Goal: Information Seeking & Learning: Learn about a topic

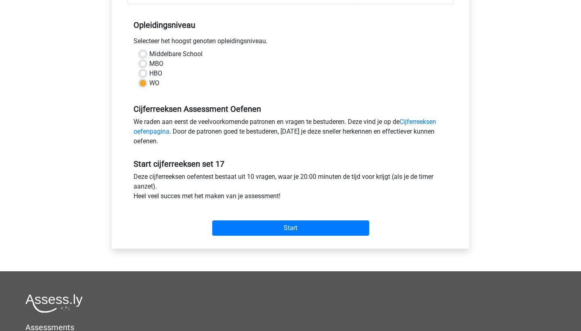
scroll to position [158, 0]
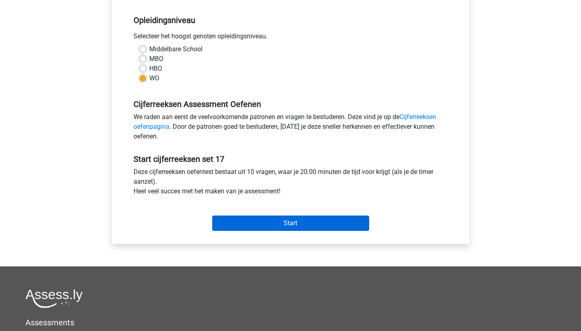
click at [236, 219] on input "Start" at bounding box center [290, 222] width 157 height 15
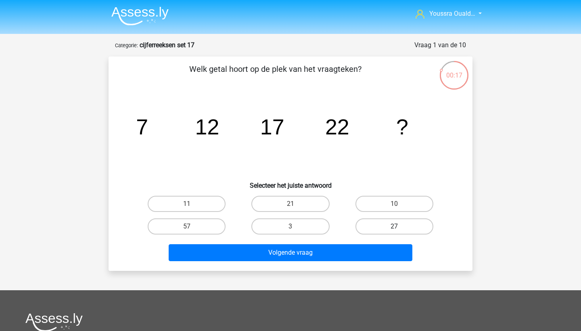
click at [374, 221] on label "27" at bounding box center [394, 226] width 78 height 16
click at [394, 226] on input "27" at bounding box center [396, 228] width 5 height 5
radio input "true"
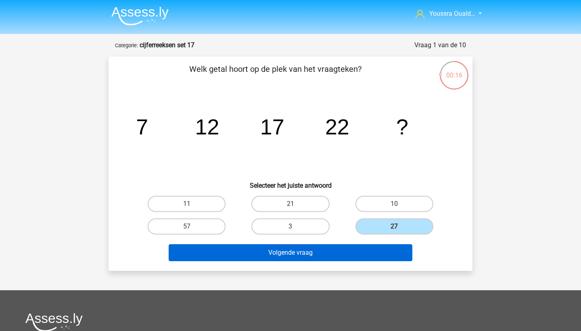
click at [361, 250] on button "Volgende vraag" at bounding box center [291, 252] width 244 height 17
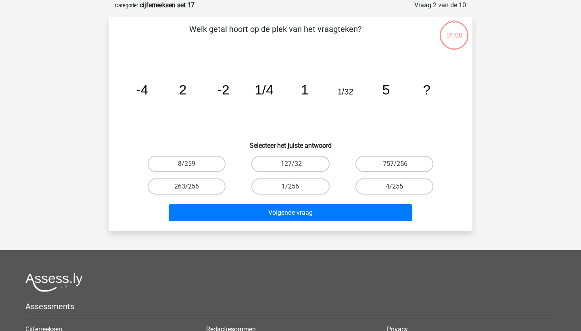
scroll to position [40, 0]
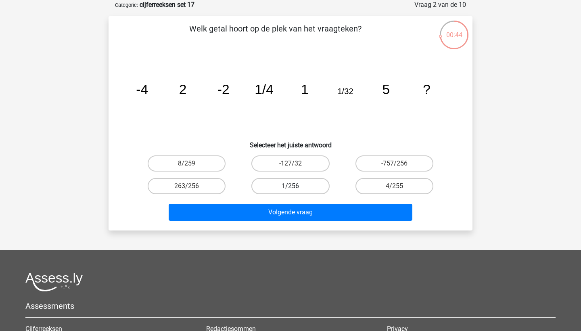
click at [273, 192] on label "1/256" at bounding box center [290, 186] width 78 height 16
click at [290, 191] on input "1/256" at bounding box center [292, 188] width 5 height 5
radio input "true"
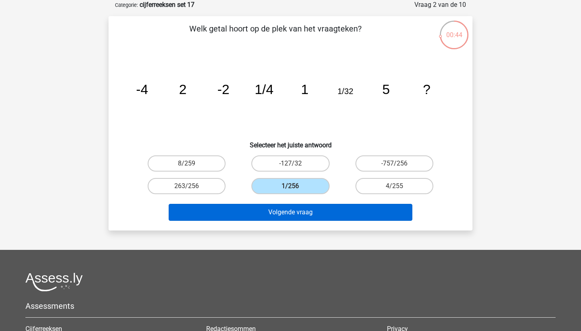
click at [274, 212] on button "Volgende vraag" at bounding box center [291, 212] width 244 height 17
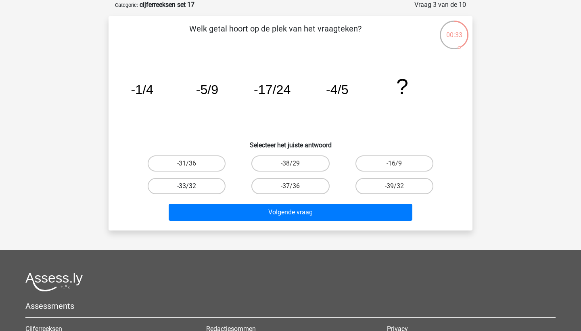
click at [215, 183] on label "-33/32" at bounding box center [187, 186] width 78 height 16
click at [192, 186] on input "-33/32" at bounding box center [189, 188] width 5 height 5
radio input "true"
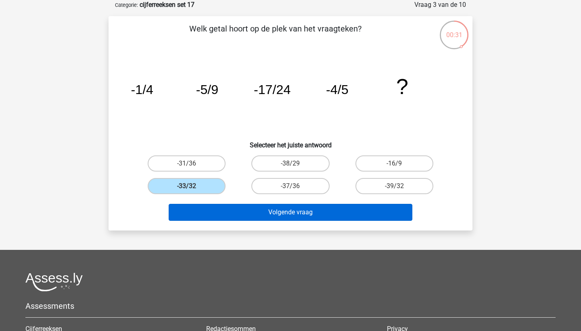
click at [230, 211] on button "Volgende vraag" at bounding box center [291, 212] width 244 height 17
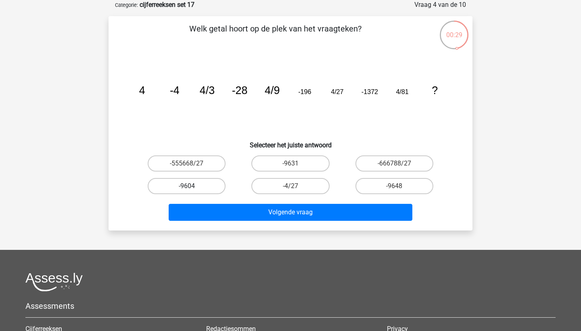
click at [216, 186] on label "-9604" at bounding box center [187, 186] width 78 height 16
click at [192, 186] on input "-9604" at bounding box center [189, 188] width 5 height 5
radio input "true"
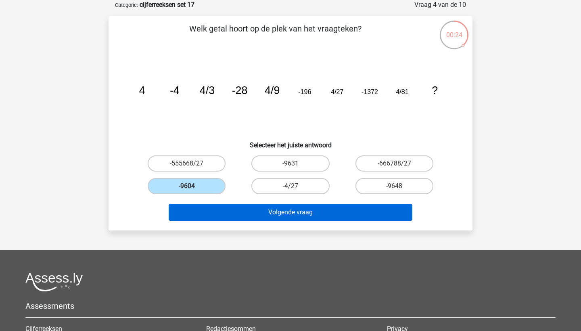
click at [227, 213] on button "Volgende vraag" at bounding box center [291, 212] width 244 height 17
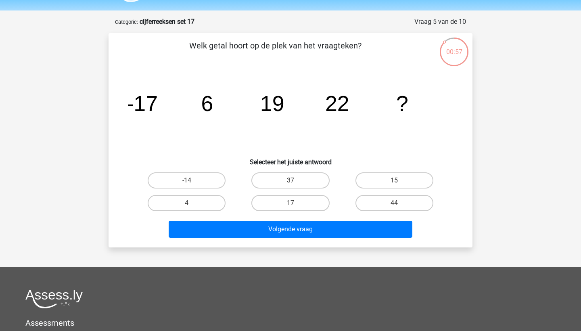
scroll to position [23, 0]
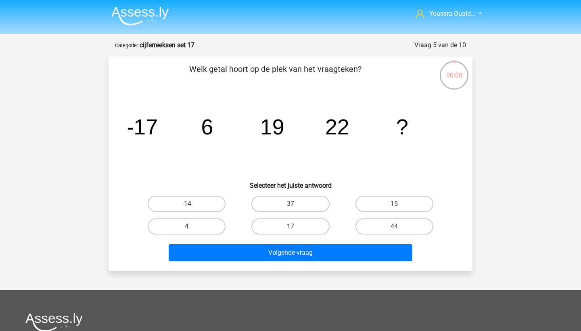
scroll to position [23, 0]
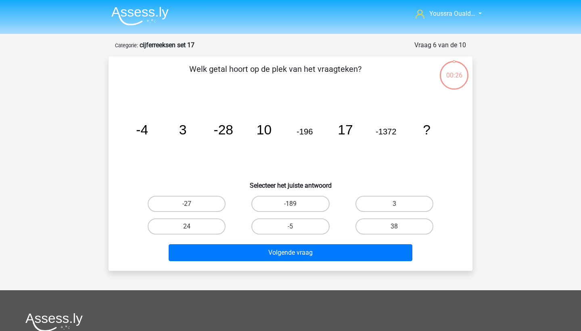
scroll to position [23, 0]
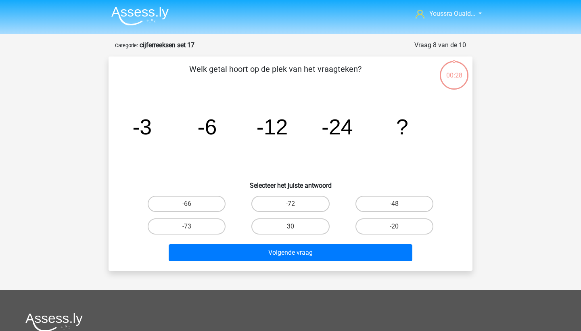
scroll to position [23, 0]
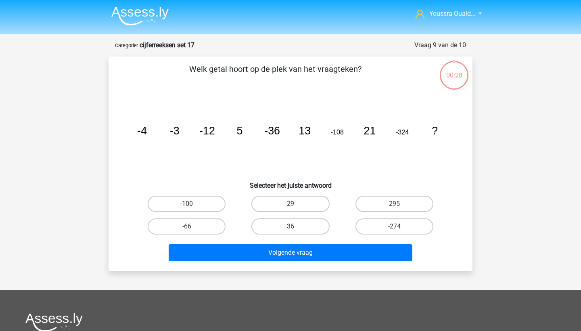
scroll to position [23, 0]
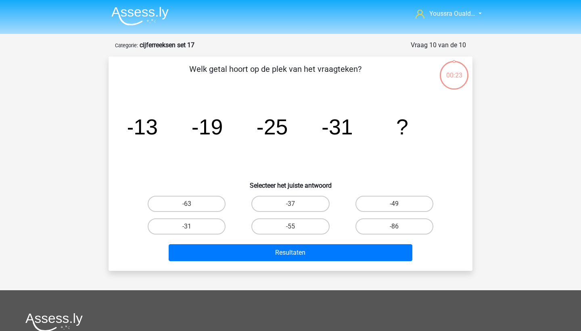
scroll to position [23, 0]
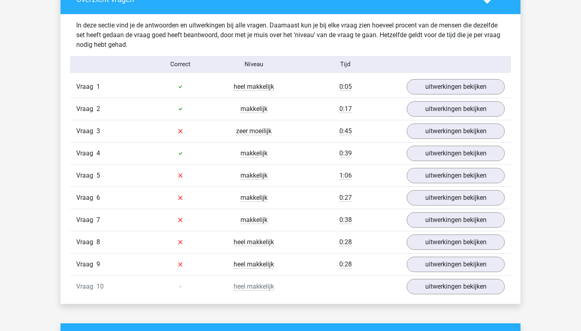
scroll to position [461, 0]
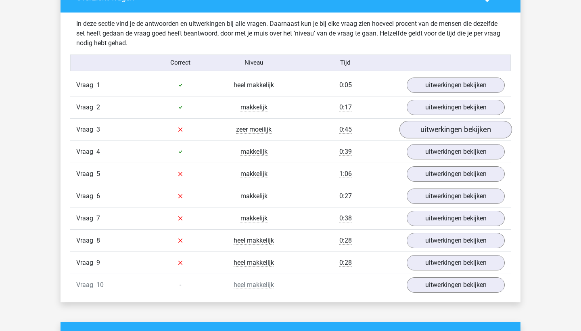
click at [437, 131] on link "uitwerkingen bekijken" at bounding box center [455, 130] width 113 height 18
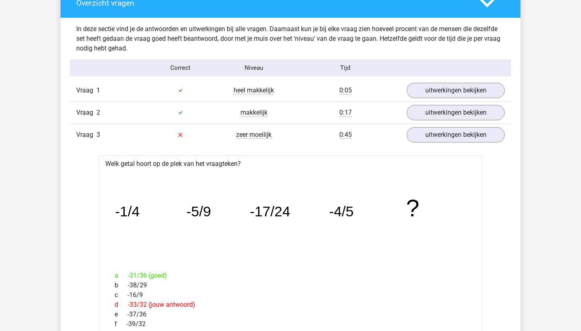
scroll to position [451, 0]
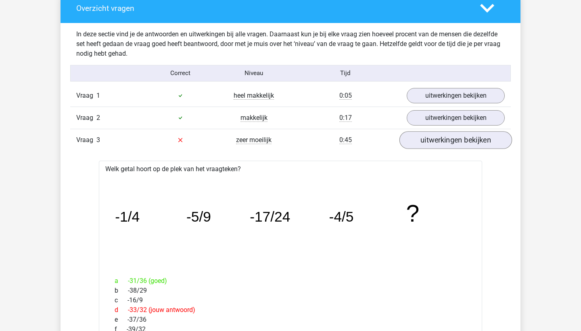
click at [420, 140] on link "uitwerkingen bekijken" at bounding box center [455, 140] width 113 height 18
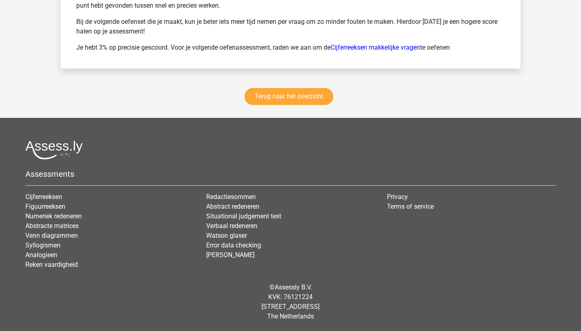
scroll to position [1148, 0]
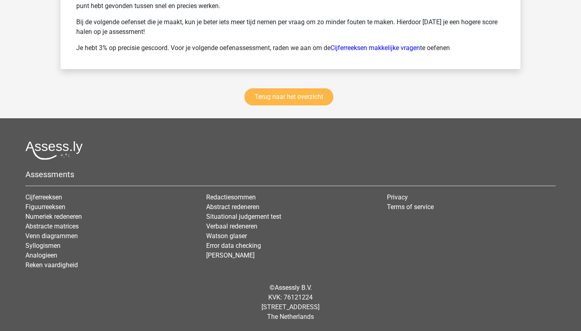
click at [284, 97] on link "Terug naar het overzicht" at bounding box center [288, 96] width 89 height 17
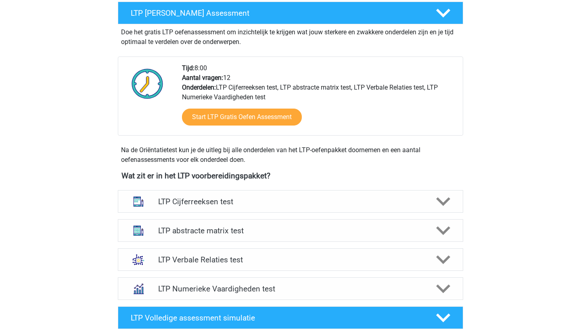
scroll to position [219, 0]
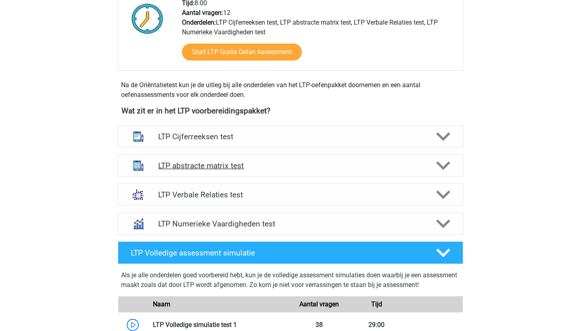
click at [271, 167] on h4 "LTP abstracte matrix test" at bounding box center [290, 165] width 264 height 9
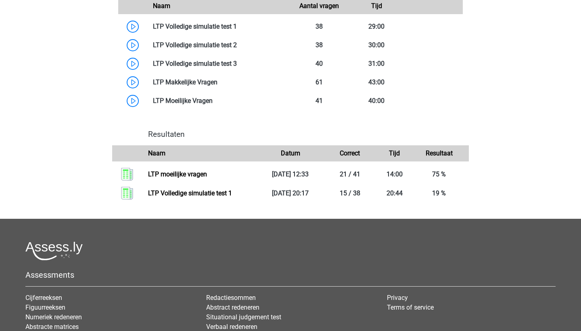
scroll to position [1318, 0]
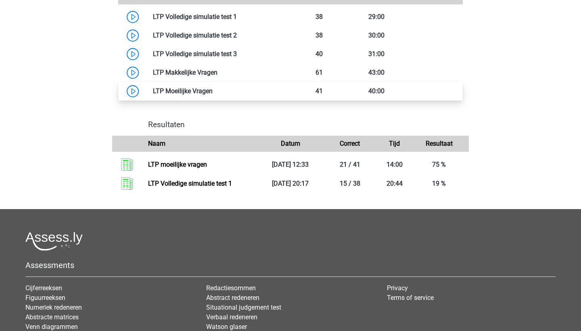
click at [213, 95] on link at bounding box center [213, 91] width 0 height 8
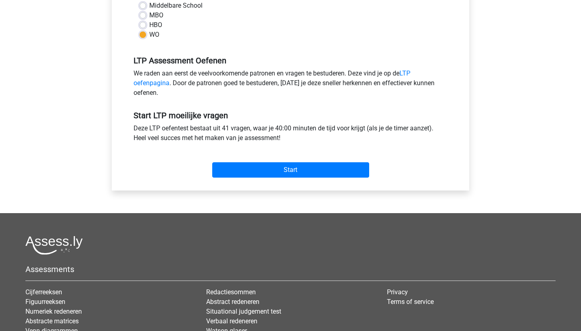
scroll to position [213, 0]
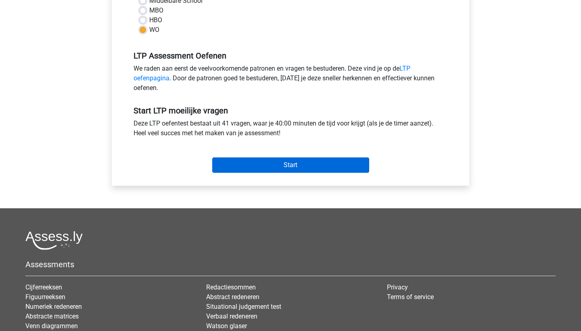
click at [244, 167] on input "Start" at bounding box center [290, 164] width 157 height 15
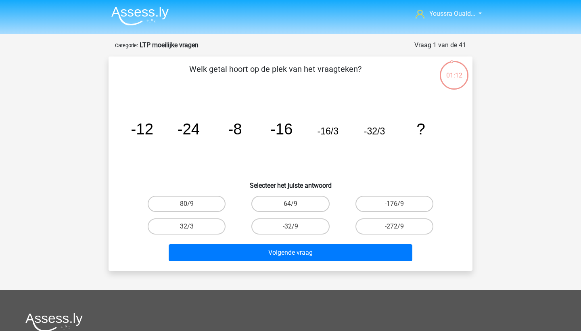
click at [132, 17] on img at bounding box center [139, 15] width 57 height 19
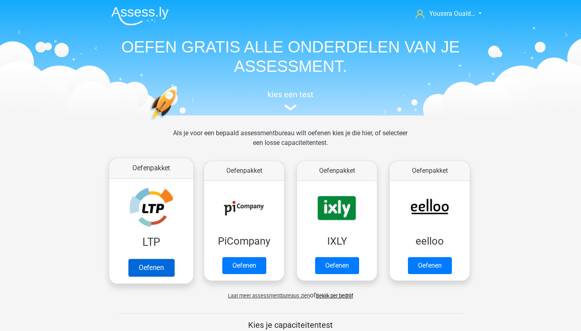
click at [152, 268] on link "Oefenen" at bounding box center [151, 268] width 46 height 18
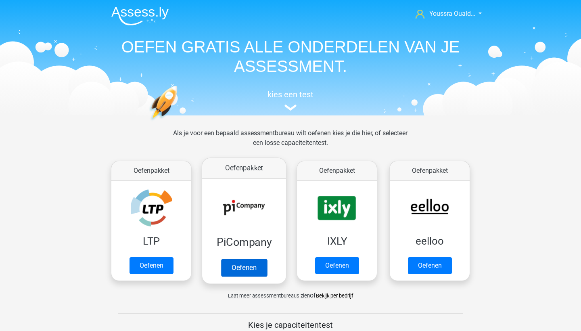
click at [244, 267] on link "Oefenen" at bounding box center [244, 268] width 46 height 18
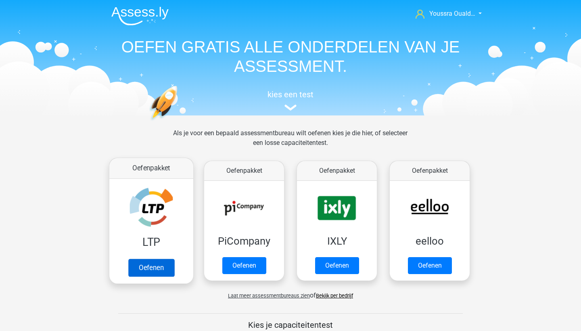
click at [163, 262] on link "Oefenen" at bounding box center [151, 268] width 46 height 18
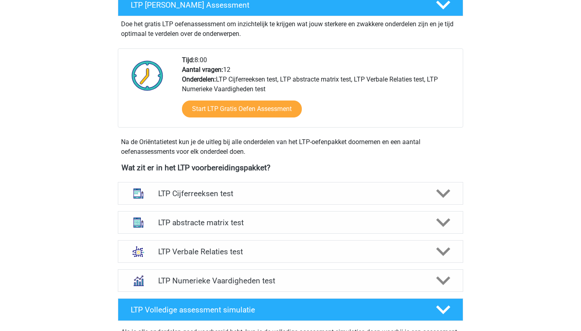
scroll to position [257, 0]
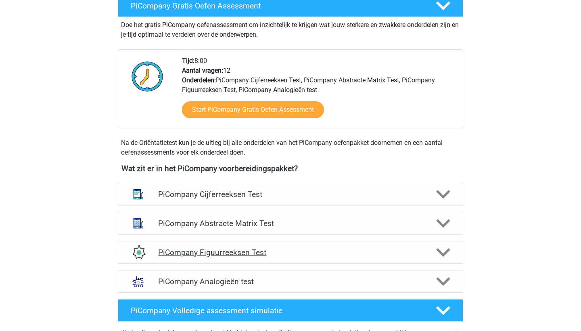
scroll to position [168, 0]
click at [305, 228] on h4 "PiCompany Abstracte Matrix Test" at bounding box center [290, 223] width 264 height 9
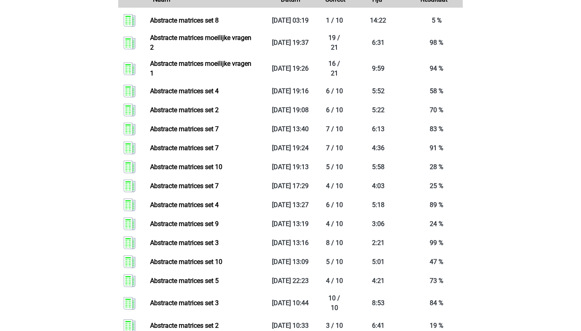
scroll to position [888, 0]
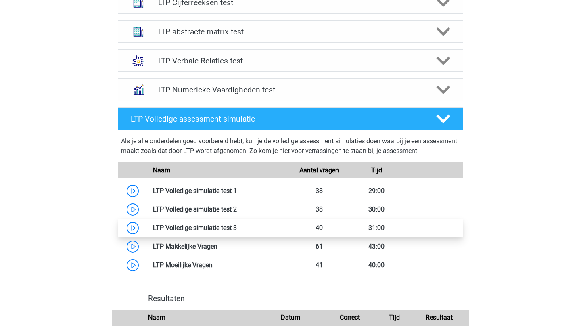
scroll to position [352, 0]
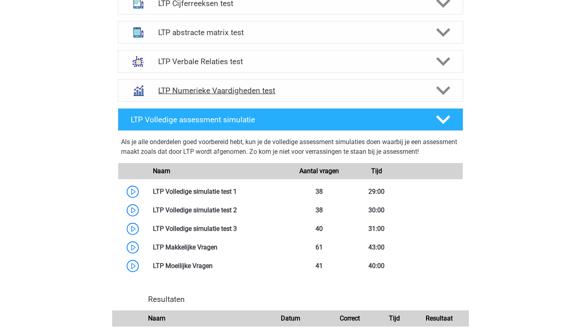
click at [238, 90] on h4 "LTP Numerieke Vaardigheden test" at bounding box center [290, 90] width 264 height 9
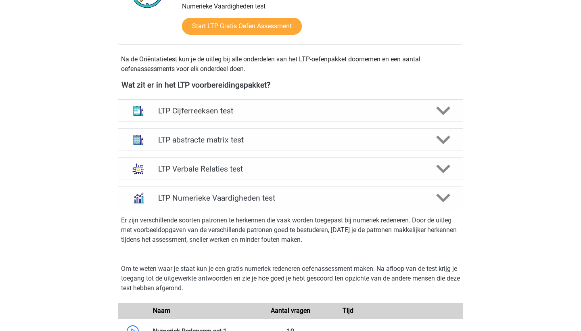
scroll to position [244, 0]
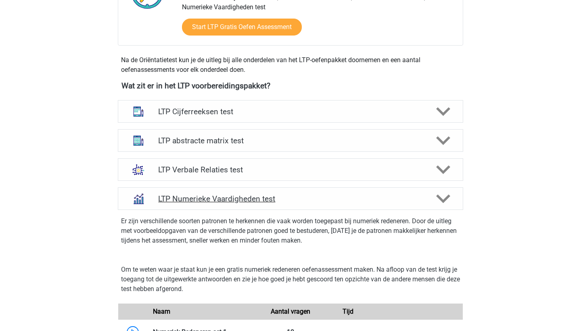
click at [304, 200] on h4 "LTP Numerieke Vaardigheden test" at bounding box center [290, 198] width 264 height 9
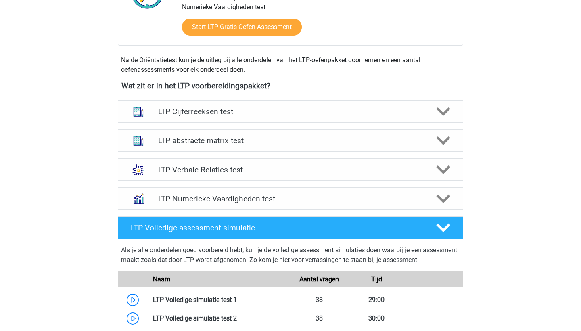
click at [260, 170] on h4 "LTP Verbale Relaties test" at bounding box center [290, 169] width 264 height 9
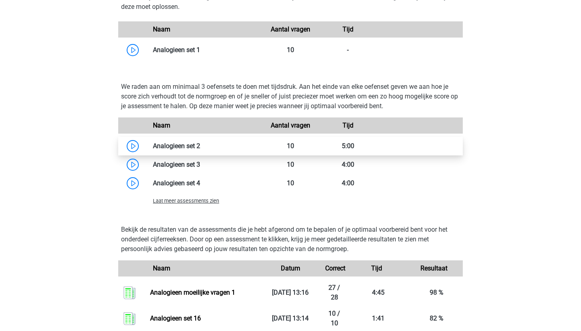
scroll to position [689, 0]
click at [208, 198] on span "Laat meer assessments zien" at bounding box center [186, 200] width 66 height 6
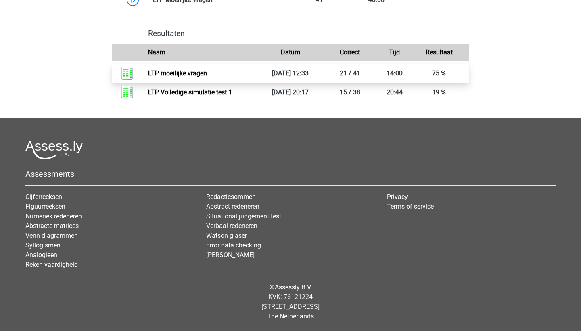
scroll to position [2572, 0]
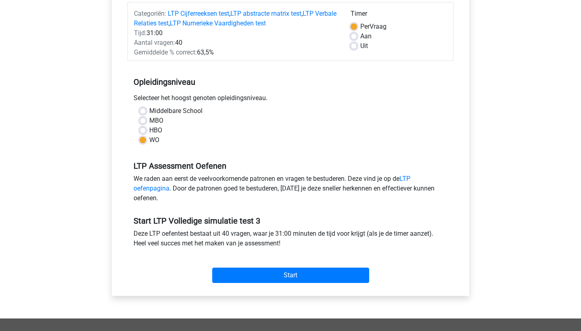
scroll to position [183, 0]
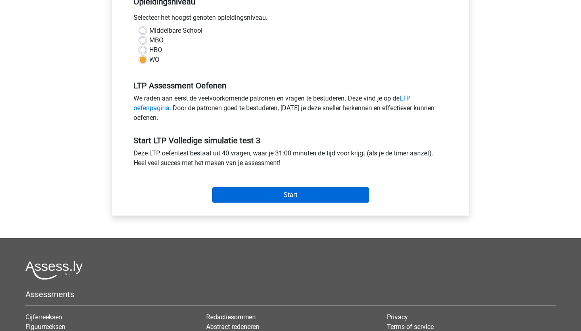
click at [268, 200] on input "Start" at bounding box center [290, 194] width 157 height 15
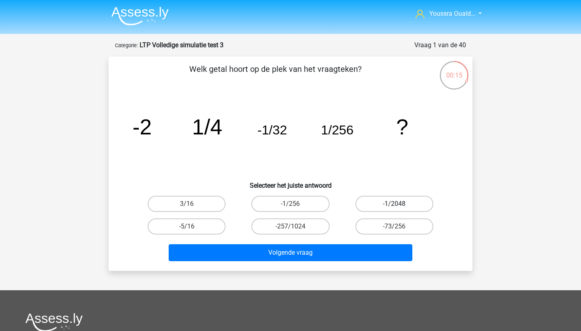
click at [381, 203] on label "-1/2048" at bounding box center [394, 204] width 78 height 16
click at [394, 204] on input "-1/2048" at bounding box center [396, 206] width 5 height 5
radio input "true"
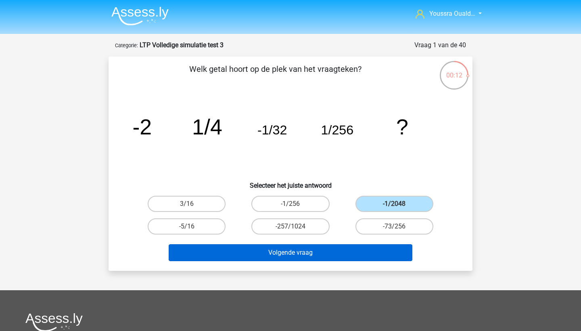
click at [338, 252] on button "Volgende vraag" at bounding box center [291, 252] width 244 height 17
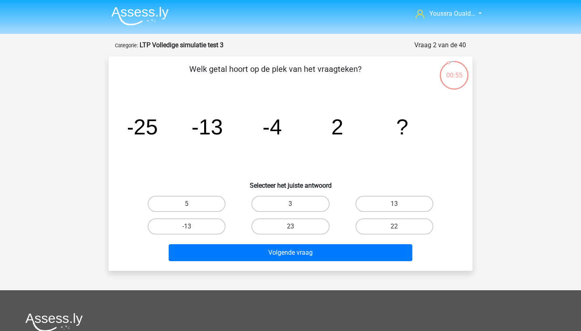
click at [146, 17] on img at bounding box center [139, 15] width 57 height 19
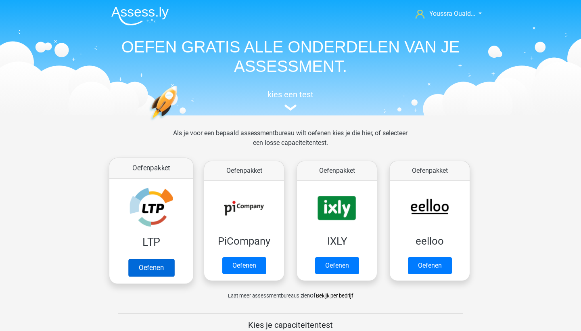
click at [153, 259] on link "Oefenen" at bounding box center [151, 268] width 46 height 18
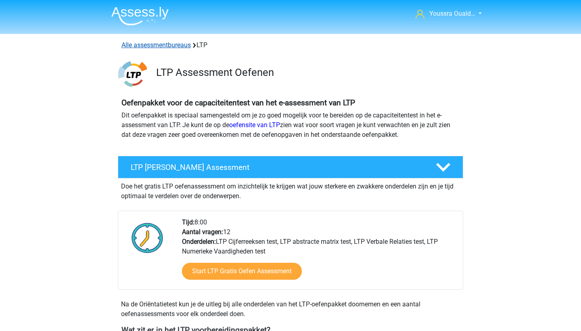
click at [142, 44] on link "Alle assessmentbureaus" at bounding box center [155, 45] width 69 height 8
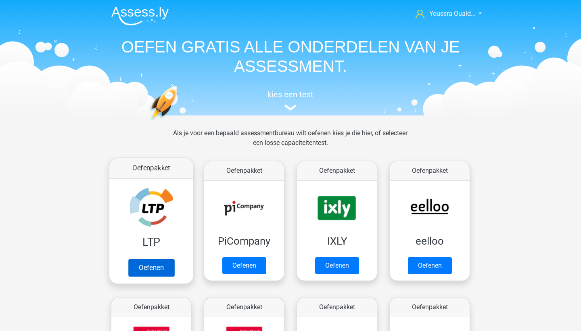
click at [151, 259] on link "Oefenen" at bounding box center [151, 268] width 46 height 18
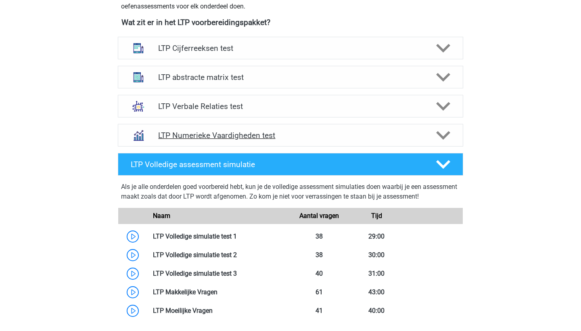
scroll to position [304, 0]
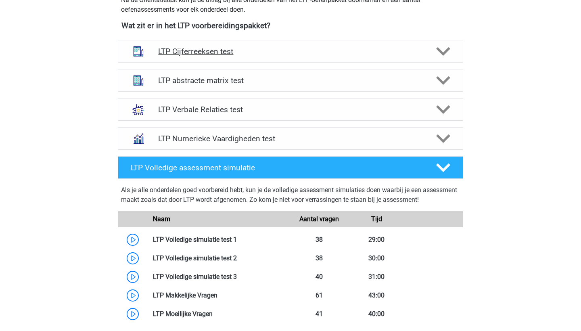
click at [213, 55] on h4 "LTP Cijferreeksen test" at bounding box center [290, 51] width 264 height 9
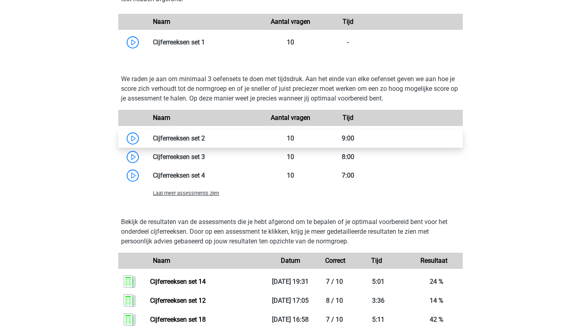
scroll to position [561, 0]
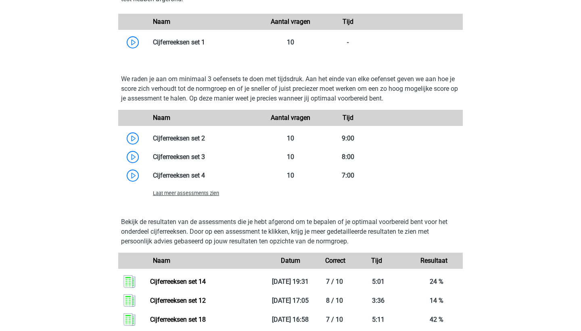
click at [200, 196] on span "Laat meer assessments zien" at bounding box center [186, 193] width 66 height 6
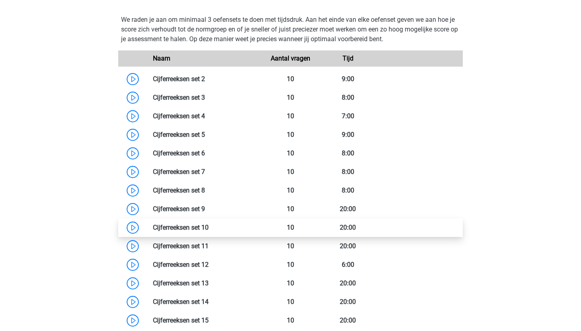
scroll to position [613, 0]
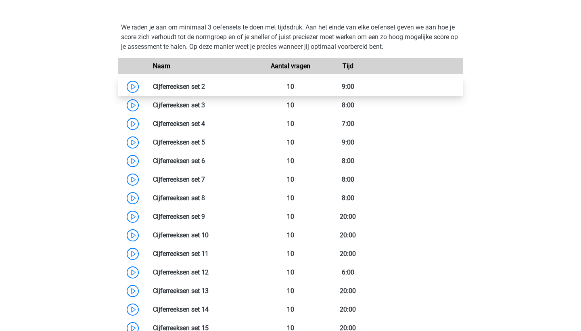
click at [205, 90] on link at bounding box center [205, 87] width 0 height 8
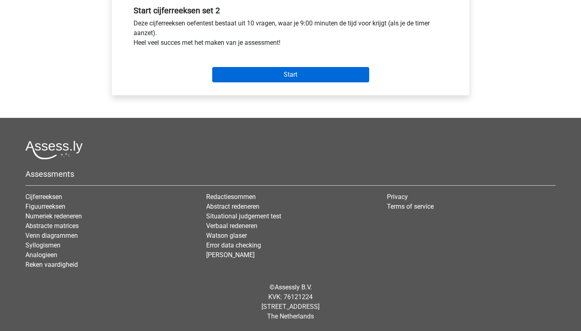
scroll to position [307, 0]
click at [238, 76] on input "Start" at bounding box center [290, 74] width 157 height 15
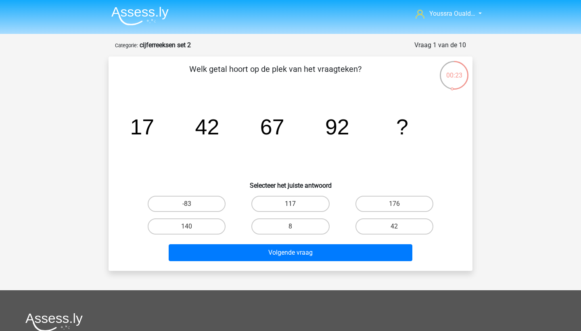
click at [275, 202] on label "117" at bounding box center [290, 204] width 78 height 16
click at [290, 204] on input "117" at bounding box center [292, 206] width 5 height 5
radio input "true"
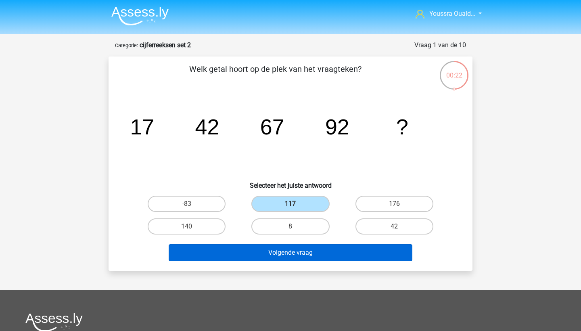
click at [272, 251] on button "Volgende vraag" at bounding box center [291, 252] width 244 height 17
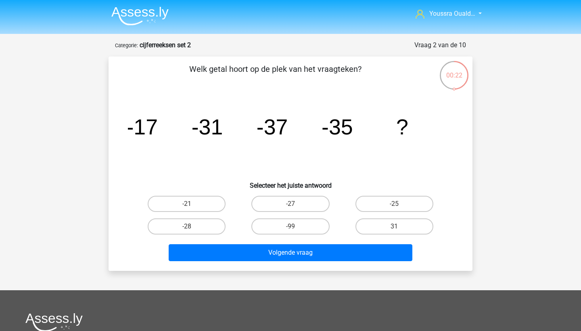
scroll to position [40, 0]
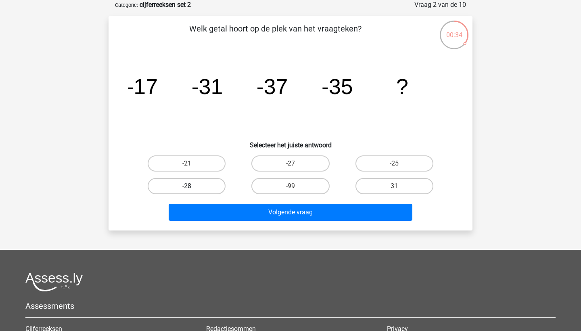
click at [209, 182] on label "-28" at bounding box center [187, 186] width 78 height 16
click at [192, 186] on input "-28" at bounding box center [189, 188] width 5 height 5
radio input "true"
click at [368, 189] on label "31" at bounding box center [394, 186] width 78 height 16
click at [394, 189] on input "31" at bounding box center [396, 188] width 5 height 5
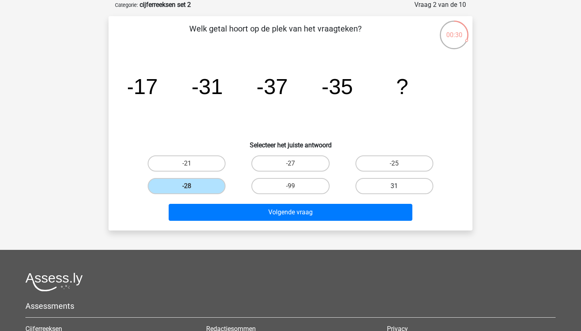
radio input "true"
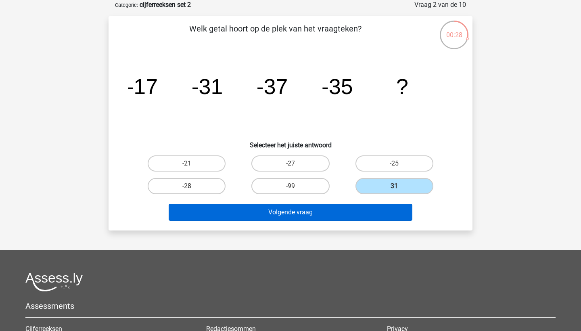
click at [326, 213] on button "Volgende vraag" at bounding box center [291, 212] width 244 height 17
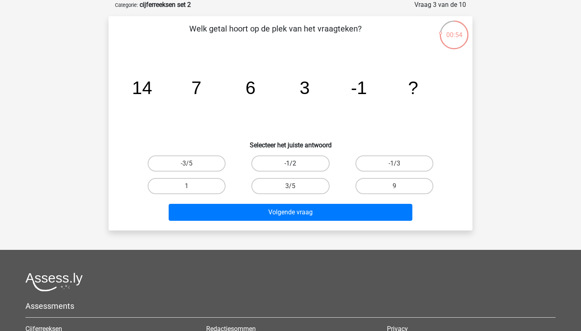
click at [272, 163] on label "-1/2" at bounding box center [290, 163] width 78 height 16
click at [290, 163] on input "-1/2" at bounding box center [292, 165] width 5 height 5
radio input "true"
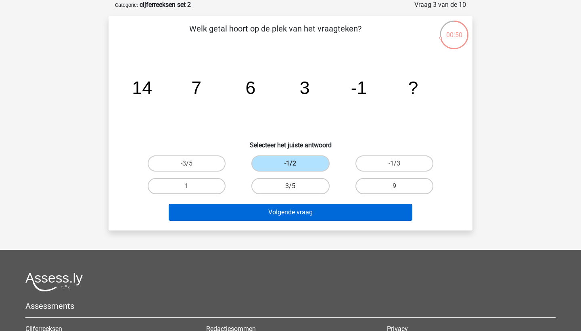
click at [265, 207] on button "Volgende vraag" at bounding box center [291, 212] width 244 height 17
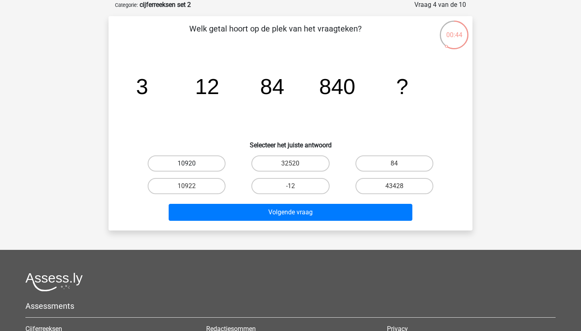
click at [189, 159] on label "10920" at bounding box center [187, 163] width 78 height 16
click at [189, 163] on input "10920" at bounding box center [189, 165] width 5 height 5
radio input "true"
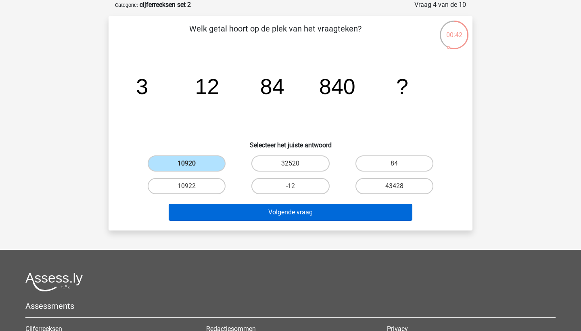
click at [236, 215] on button "Volgende vraag" at bounding box center [291, 212] width 244 height 17
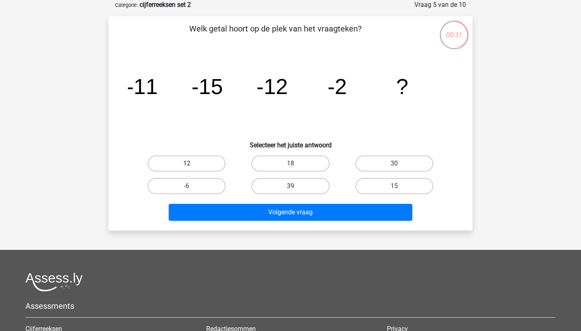
click at [180, 162] on label "12" at bounding box center [187, 163] width 78 height 16
click at [187, 163] on input "12" at bounding box center [189, 165] width 5 height 5
radio input "true"
click at [181, 184] on label "-6" at bounding box center [187, 186] width 78 height 16
click at [187, 186] on input "-6" at bounding box center [189, 188] width 5 height 5
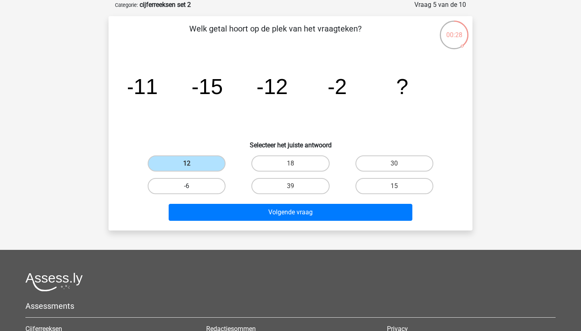
radio input "true"
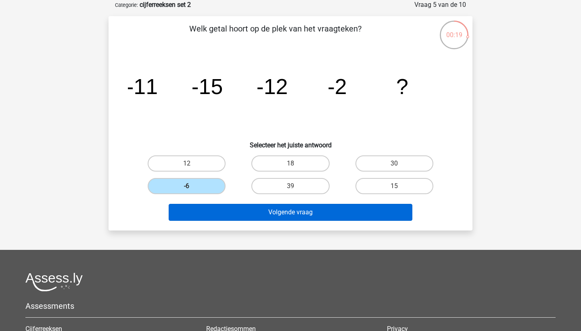
click at [230, 219] on button "Volgende vraag" at bounding box center [291, 212] width 244 height 17
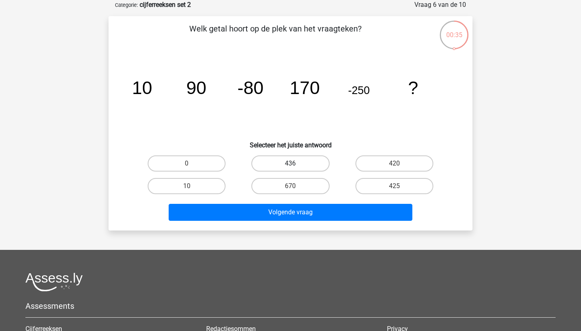
click at [292, 161] on label "436" at bounding box center [290, 163] width 78 height 16
click at [292, 163] on input "436" at bounding box center [292, 165] width 5 height 5
radio input "true"
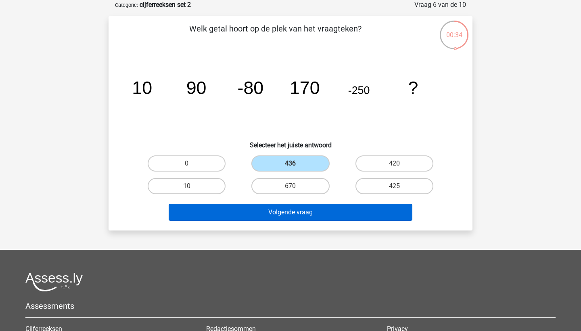
click at [285, 211] on button "Volgende vraag" at bounding box center [291, 212] width 244 height 17
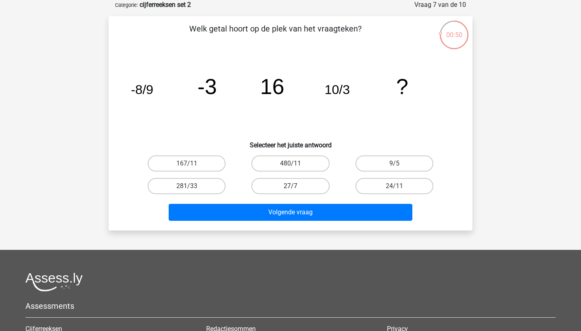
click at [275, 189] on label "27/7" at bounding box center [290, 186] width 78 height 16
click at [290, 189] on input "27/7" at bounding box center [292, 188] width 5 height 5
radio input "true"
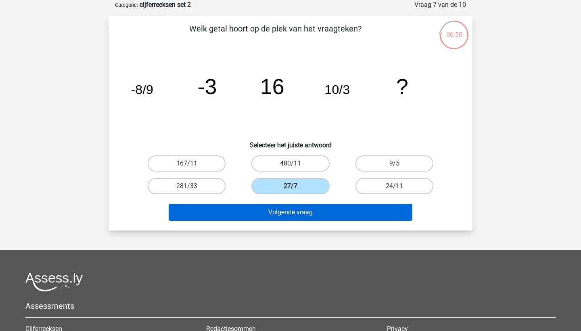
click at [275, 212] on button "Volgende vraag" at bounding box center [291, 212] width 244 height 17
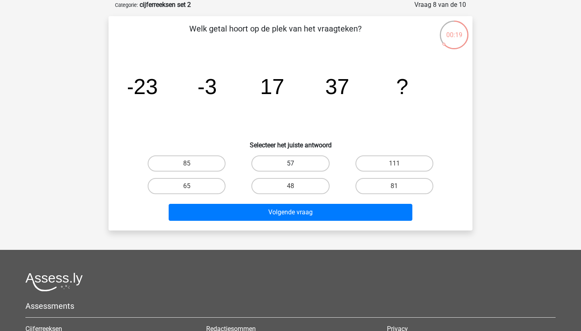
click at [316, 161] on label "57" at bounding box center [290, 163] width 78 height 16
click at [296, 163] on input "57" at bounding box center [292, 165] width 5 height 5
radio input "true"
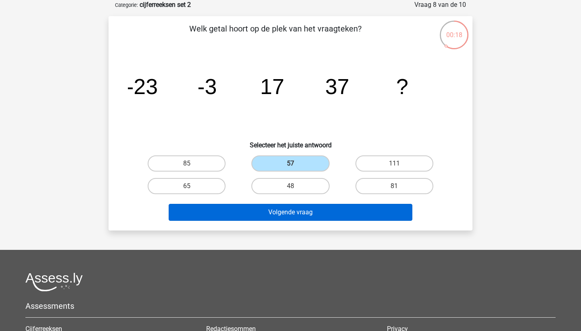
click at [310, 210] on button "Volgende vraag" at bounding box center [291, 212] width 244 height 17
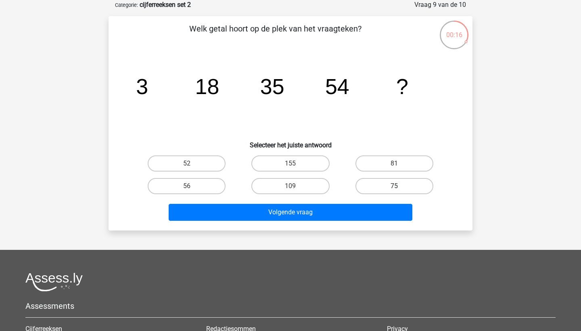
click at [378, 182] on label "75" at bounding box center [394, 186] width 78 height 16
click at [394, 186] on input "75" at bounding box center [396, 188] width 5 height 5
radio input "true"
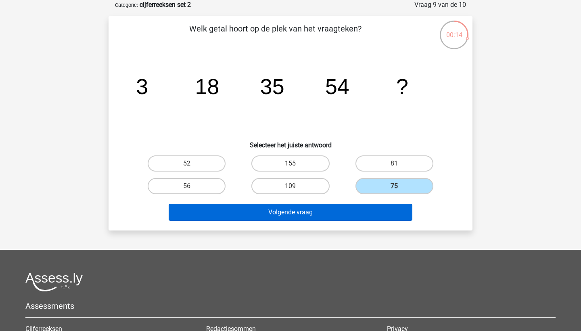
click at [346, 212] on button "Volgende vraag" at bounding box center [291, 212] width 244 height 17
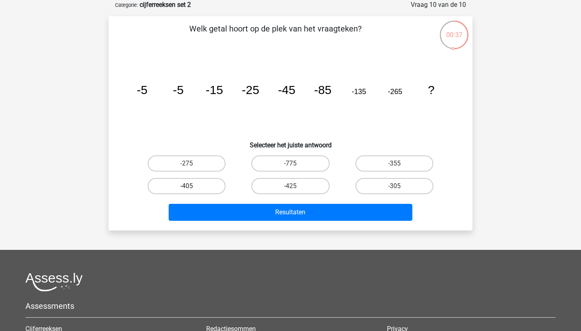
click at [182, 184] on label "-405" at bounding box center [187, 186] width 78 height 16
click at [187, 186] on input "-405" at bounding box center [189, 188] width 5 height 5
radio input "true"
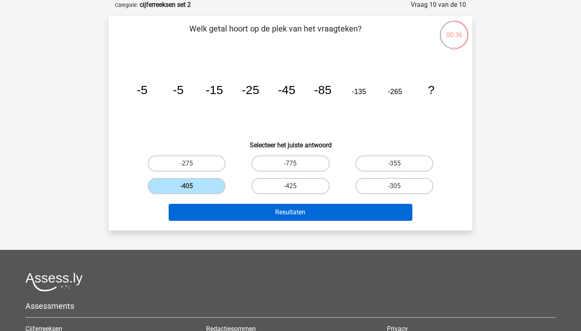
click at [235, 211] on button "Resultaten" at bounding box center [291, 212] width 244 height 17
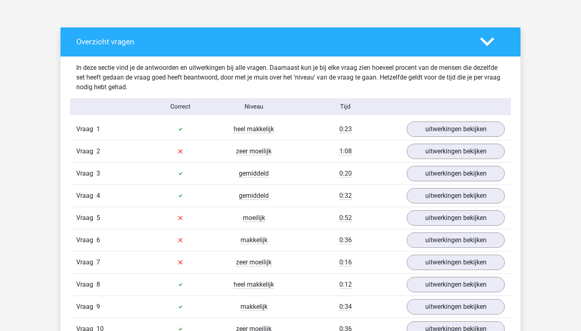
scroll to position [538, 0]
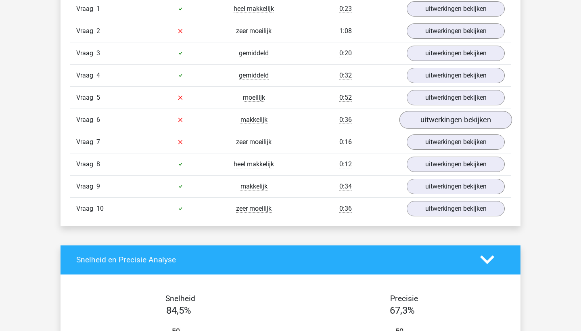
click at [425, 118] on link "uitwerkingen bekijken" at bounding box center [455, 120] width 113 height 18
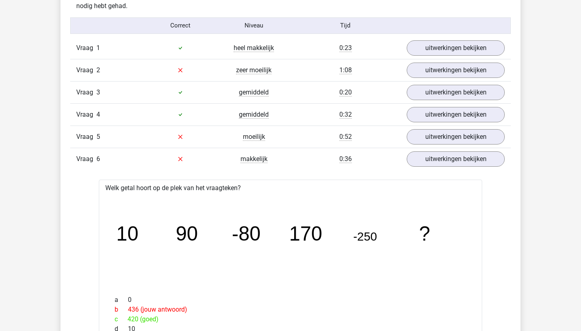
scroll to position [496, 0]
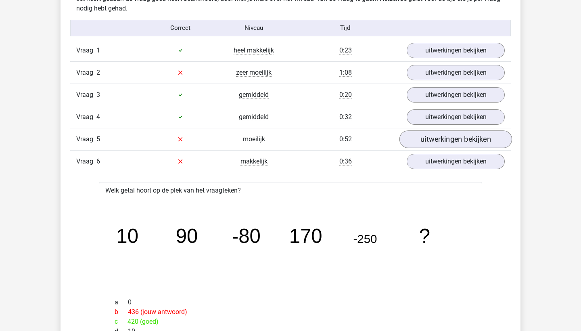
click at [420, 133] on link "uitwerkingen bekijken" at bounding box center [455, 139] width 113 height 18
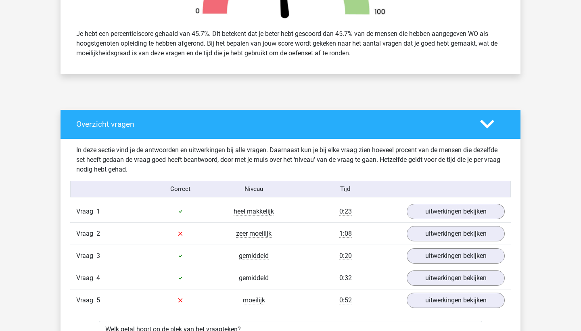
scroll to position [346, 0]
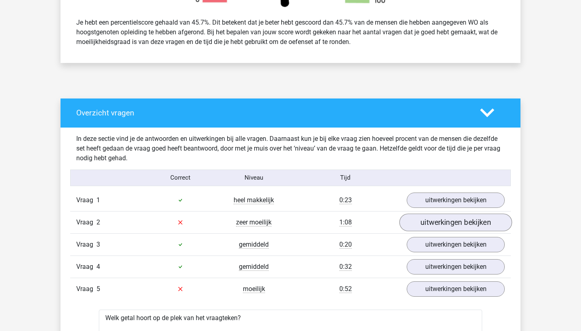
click at [422, 220] on link "uitwerkingen bekijken" at bounding box center [455, 222] width 113 height 18
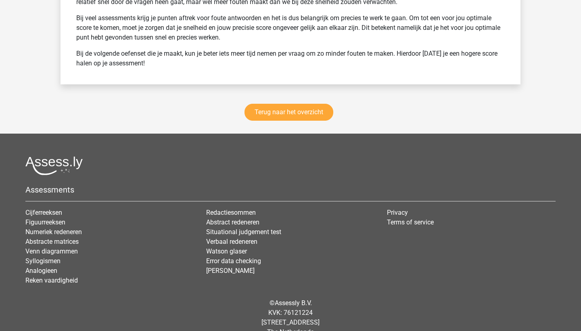
scroll to position [2369, 0]
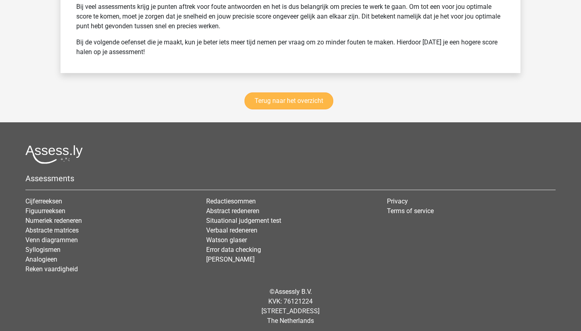
click at [265, 104] on link "Terug naar het overzicht" at bounding box center [288, 100] width 89 height 17
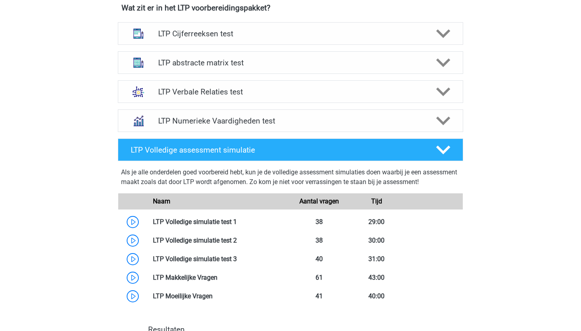
scroll to position [315, 0]
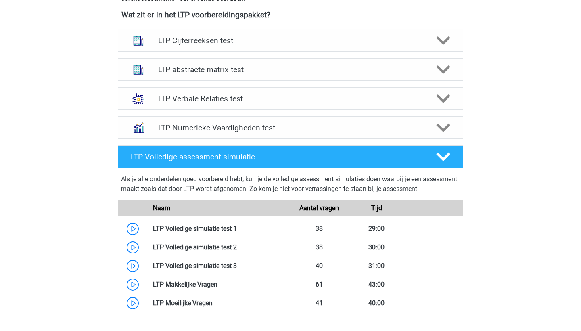
click at [273, 42] on h4 "LTP Cijferreeksen test" at bounding box center [290, 40] width 264 height 9
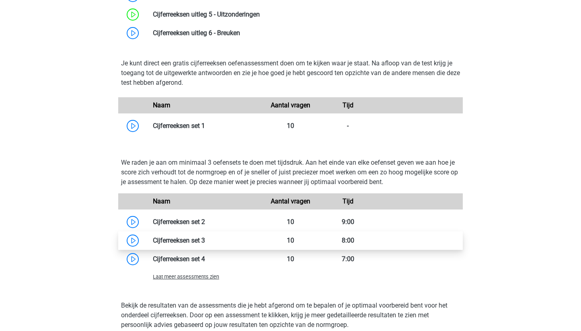
scroll to position [478, 0]
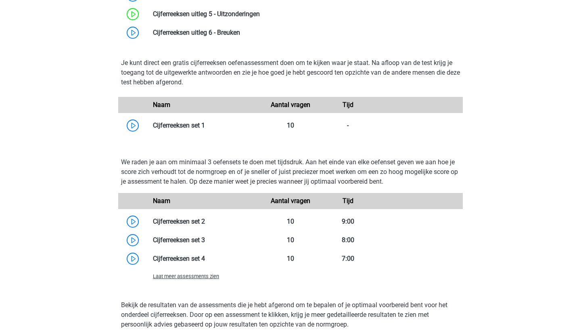
click at [205, 278] on span "Laat meer assessments zien" at bounding box center [186, 276] width 66 height 6
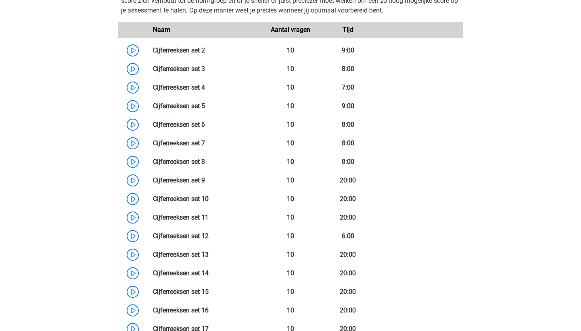
scroll to position [646, 0]
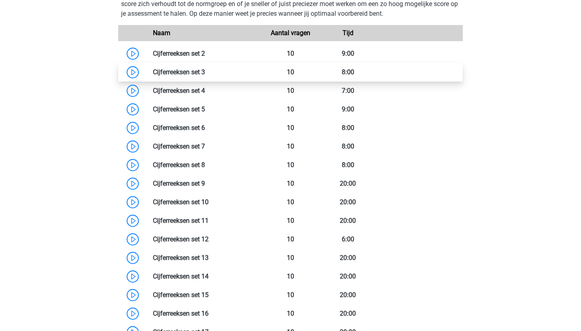
click at [205, 73] on link at bounding box center [205, 72] width 0 height 8
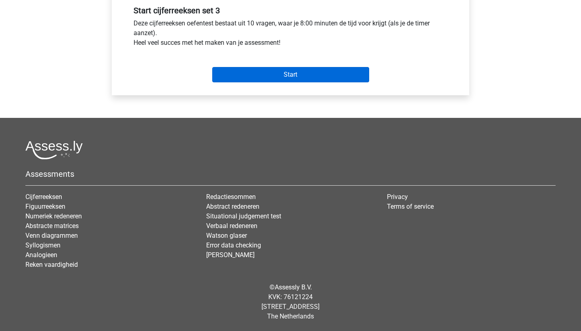
scroll to position [307, 0]
click at [238, 75] on input "Start" at bounding box center [290, 74] width 157 height 15
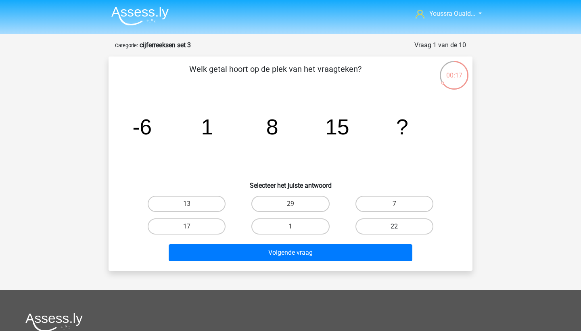
click at [380, 227] on label "22" at bounding box center [394, 226] width 78 height 16
click at [394, 227] on input "22" at bounding box center [396, 228] width 5 height 5
radio input "true"
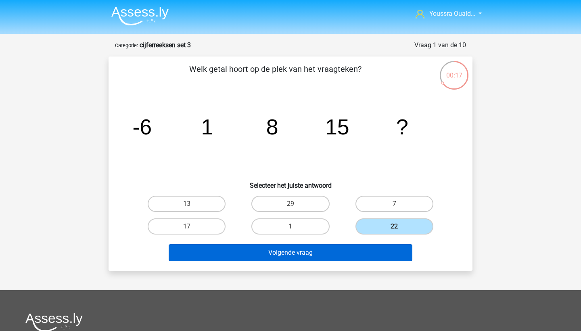
click at [357, 255] on button "Volgende vraag" at bounding box center [291, 252] width 244 height 17
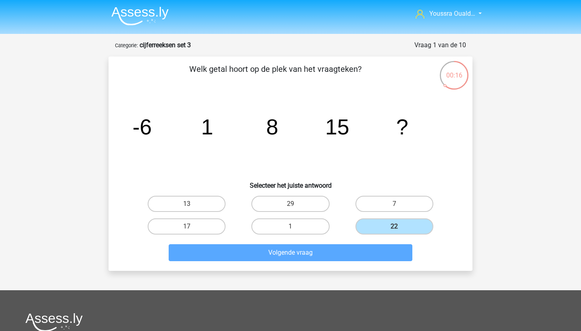
scroll to position [40, 0]
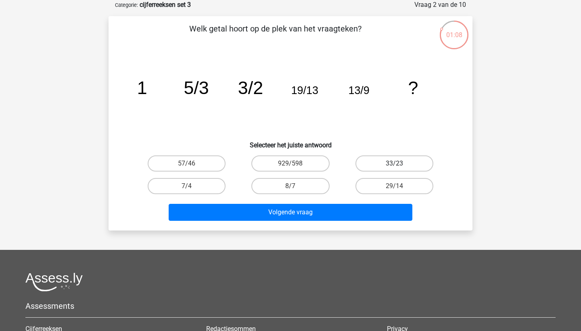
click at [374, 165] on label "33/23" at bounding box center [394, 163] width 78 height 16
click at [394, 165] on input "33/23" at bounding box center [396, 165] width 5 height 5
radio input "true"
click at [219, 163] on label "57/46" at bounding box center [187, 163] width 78 height 16
click at [192, 163] on input "57/46" at bounding box center [189, 165] width 5 height 5
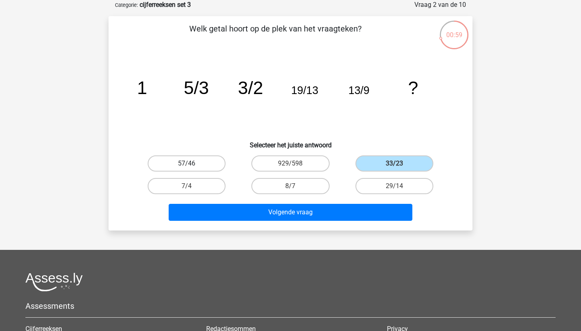
radio input "true"
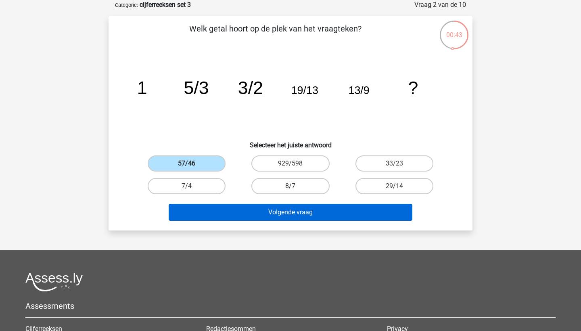
click at [260, 210] on button "Volgende vraag" at bounding box center [291, 212] width 244 height 17
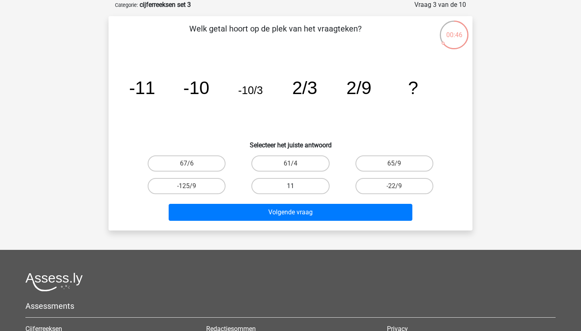
click at [295, 187] on label "11" at bounding box center [290, 186] width 78 height 16
click at [295, 187] on input "11" at bounding box center [292, 188] width 5 height 5
radio input "true"
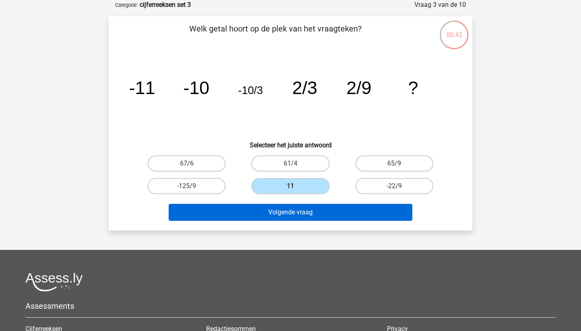
click at [295, 213] on button "Volgende vraag" at bounding box center [291, 212] width 244 height 17
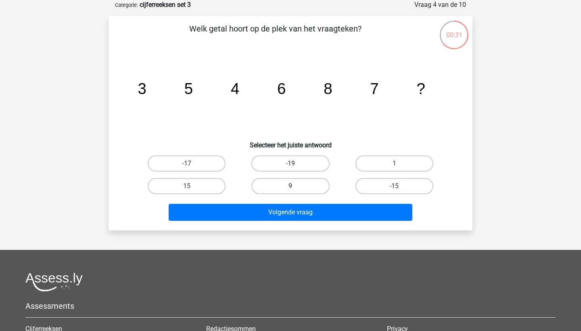
click at [274, 190] on label "9" at bounding box center [290, 186] width 78 height 16
click at [290, 190] on input "9" at bounding box center [292, 188] width 5 height 5
radio input "true"
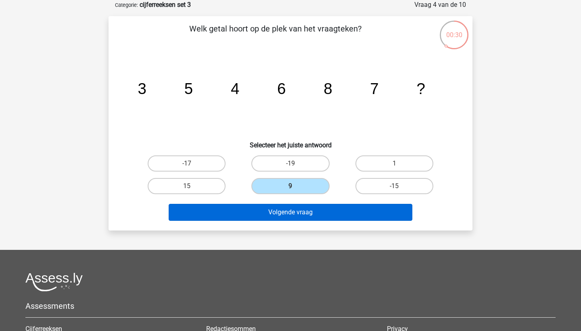
click at [273, 209] on button "Volgende vraag" at bounding box center [291, 212] width 244 height 17
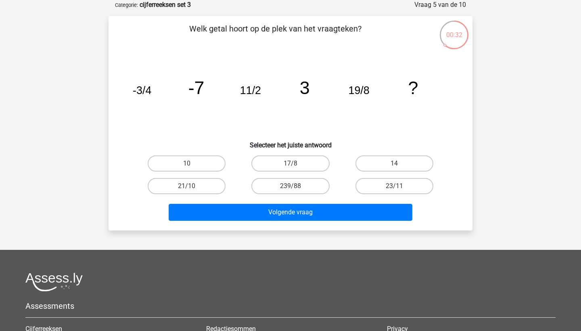
click at [191, 166] on input "10" at bounding box center [189, 165] width 5 height 5
radio input "true"
click at [370, 167] on label "14" at bounding box center [394, 163] width 78 height 16
click at [394, 167] on input "14" at bounding box center [396, 165] width 5 height 5
radio input "true"
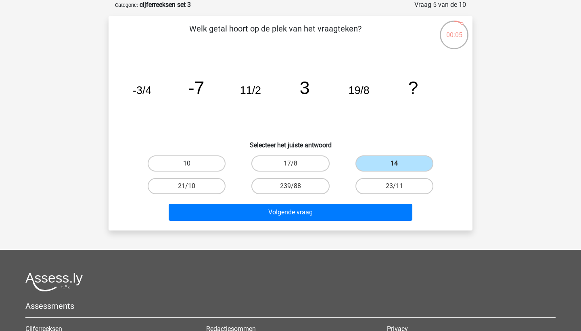
click at [177, 163] on label "10" at bounding box center [187, 163] width 78 height 16
click at [187, 163] on input "10" at bounding box center [189, 165] width 5 height 5
radio input "true"
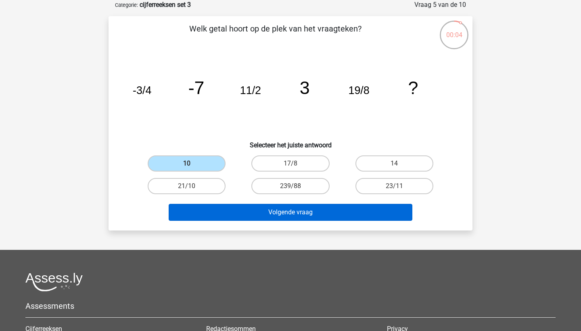
click at [221, 212] on button "Volgende vraag" at bounding box center [291, 212] width 244 height 17
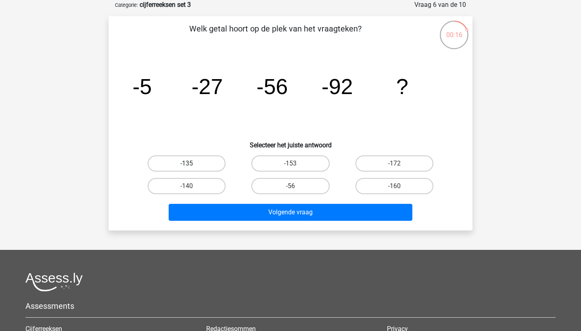
click at [208, 157] on label "-135" at bounding box center [187, 163] width 78 height 16
click at [192, 163] on input "-135" at bounding box center [189, 165] width 5 height 5
radio input "true"
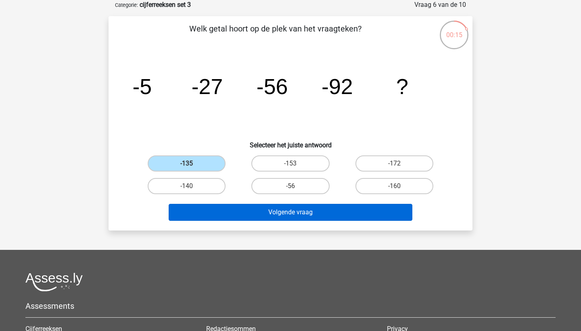
click at [267, 213] on button "Volgende vraag" at bounding box center [291, 212] width 244 height 17
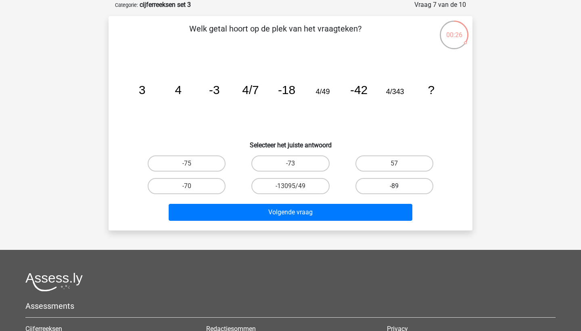
click at [373, 183] on label "-89" at bounding box center [394, 186] width 78 height 16
click at [394, 186] on input "-89" at bounding box center [396, 188] width 5 height 5
radio input "true"
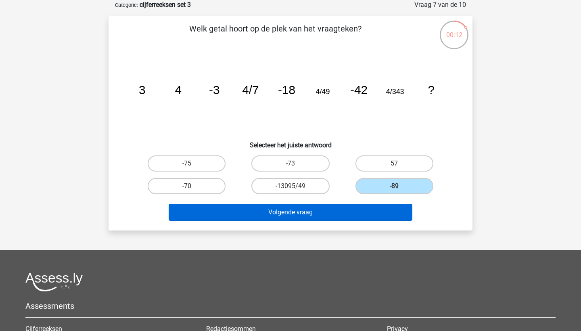
click at [301, 216] on button "Volgende vraag" at bounding box center [291, 212] width 244 height 17
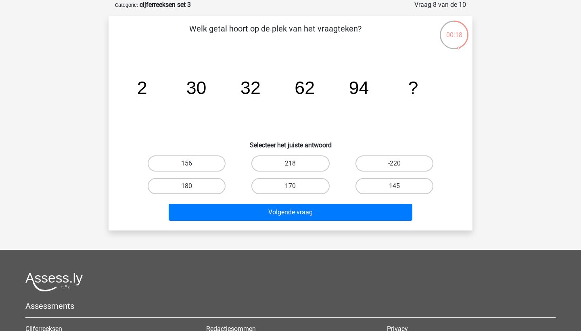
click at [203, 162] on label "156" at bounding box center [187, 163] width 78 height 16
click at [192, 163] on input "156" at bounding box center [189, 165] width 5 height 5
radio input "true"
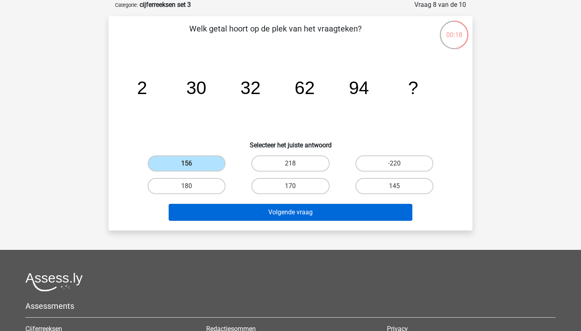
click at [232, 216] on button "Volgende vraag" at bounding box center [291, 212] width 244 height 17
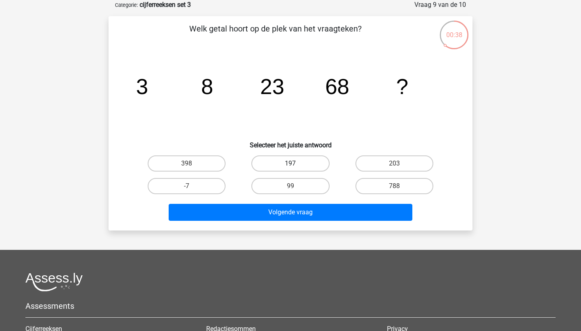
click at [271, 170] on label "197" at bounding box center [290, 163] width 78 height 16
click at [290, 169] on input "197" at bounding box center [292, 165] width 5 height 5
radio input "true"
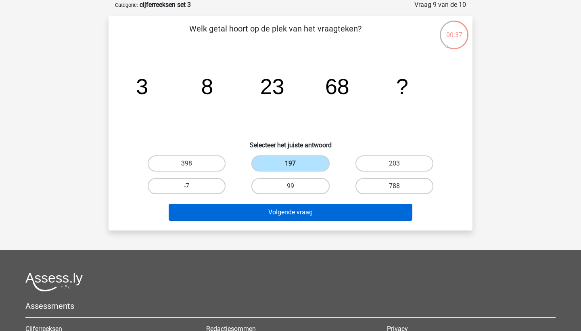
click at [293, 211] on button "Volgende vraag" at bounding box center [291, 212] width 244 height 17
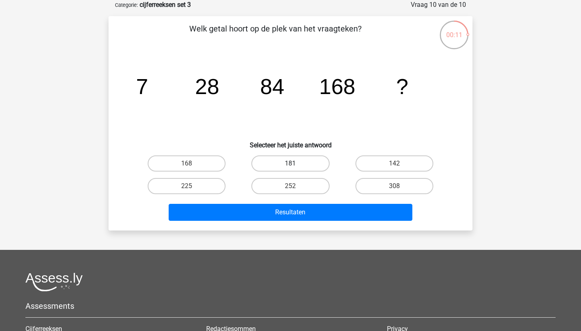
click at [275, 169] on label "181" at bounding box center [290, 163] width 78 height 16
click at [290, 169] on input "181" at bounding box center [292, 165] width 5 height 5
radio input "true"
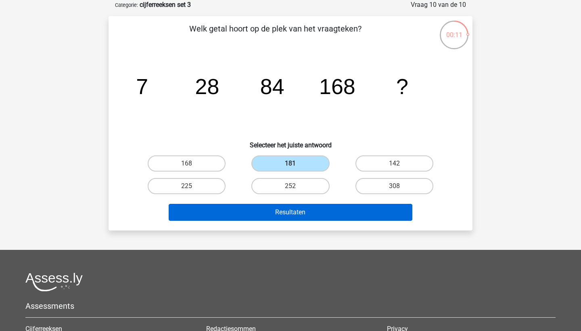
click at [284, 212] on button "Resultaten" at bounding box center [291, 212] width 244 height 17
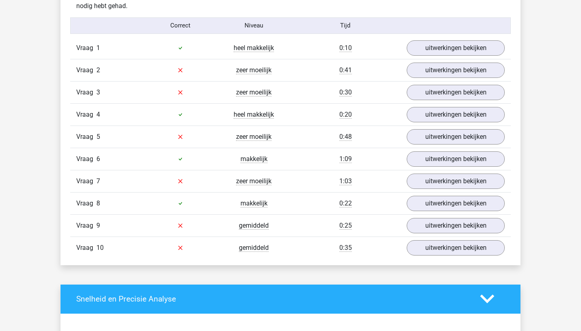
scroll to position [493, 0]
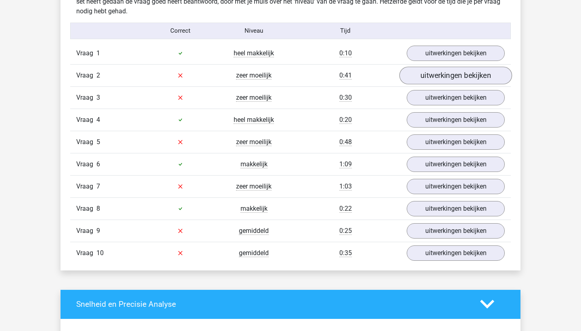
click at [419, 74] on link "uitwerkingen bekijken" at bounding box center [455, 76] width 113 height 18
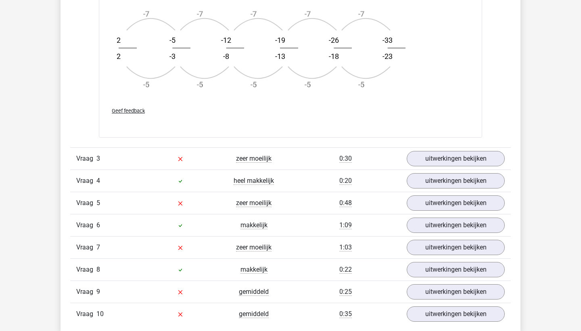
scroll to position [918, 0]
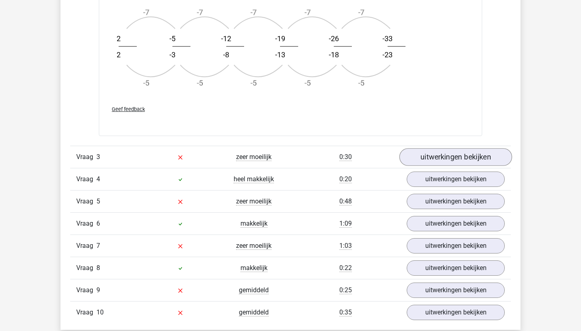
click at [423, 156] on link "uitwerkingen bekijken" at bounding box center [455, 157] width 113 height 18
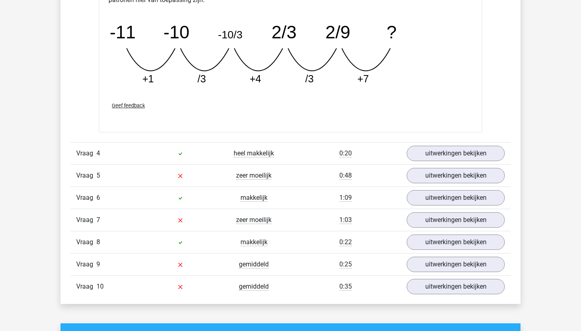
scroll to position [1358, 0]
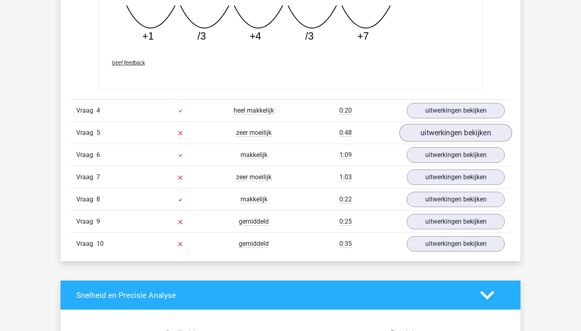
click at [423, 136] on link "uitwerkingen bekijken" at bounding box center [455, 133] width 113 height 18
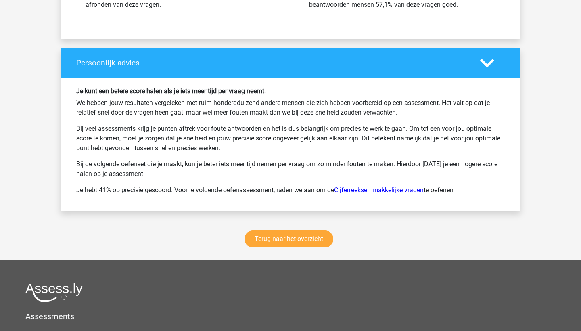
scroll to position [2442, 0]
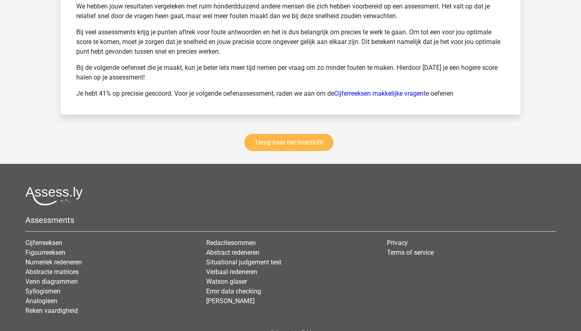
click at [290, 140] on link "Terug naar het overzicht" at bounding box center [288, 142] width 89 height 17
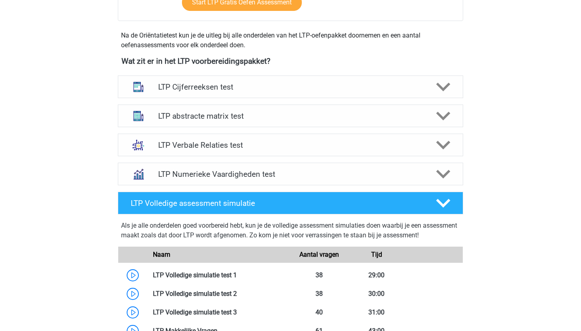
scroll to position [267, 0]
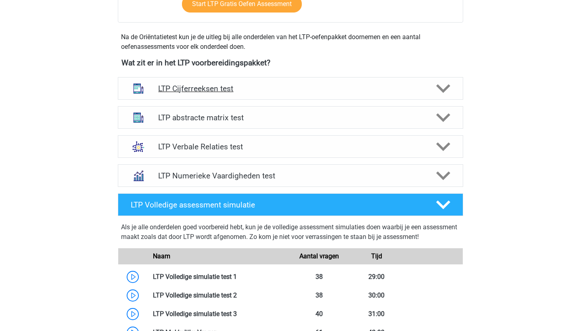
click at [216, 86] on h4 "LTP Cijferreeksen test" at bounding box center [290, 88] width 264 height 9
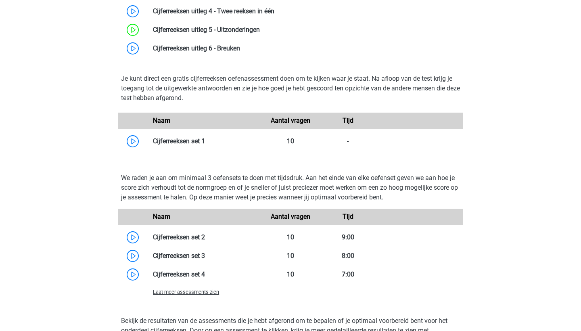
scroll to position [463, 0]
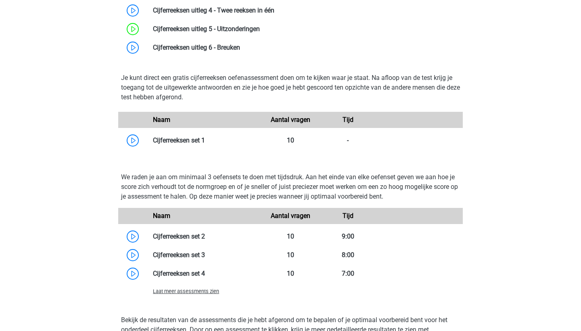
click at [192, 294] on div "Laat meer assessments zien" at bounding box center [204, 291] width 115 height 10
click at [196, 294] on span "Laat meer assessments zien" at bounding box center [186, 291] width 66 height 6
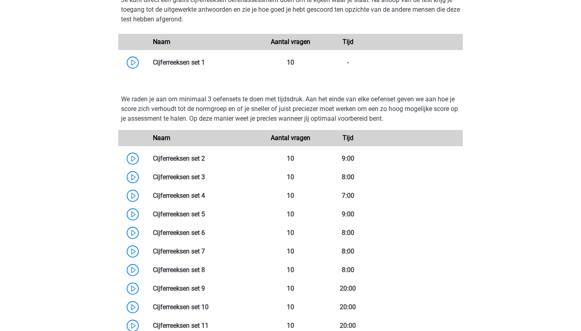
scroll to position [547, 0]
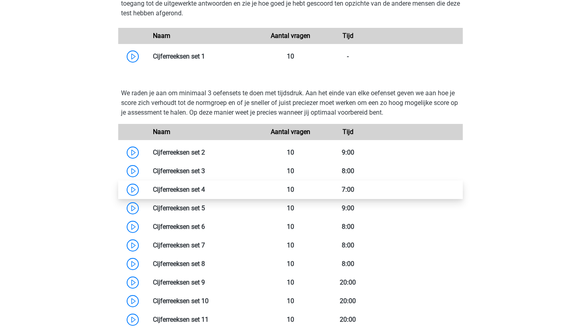
click at [205, 193] on link at bounding box center [205, 190] width 0 height 8
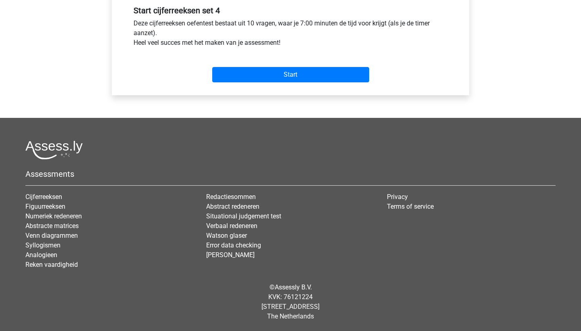
scroll to position [307, 0]
click at [237, 75] on input "Start" at bounding box center [290, 74] width 157 height 15
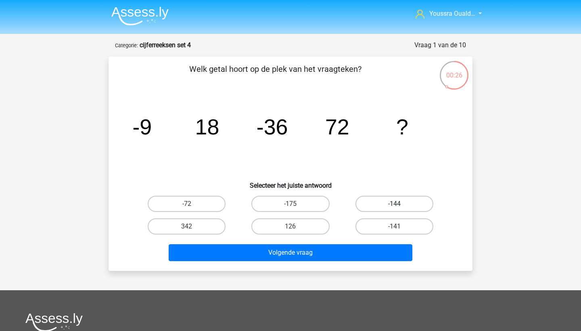
click at [358, 200] on label "-144" at bounding box center [394, 204] width 78 height 16
click at [394, 204] on input "-144" at bounding box center [396, 206] width 5 height 5
radio input "true"
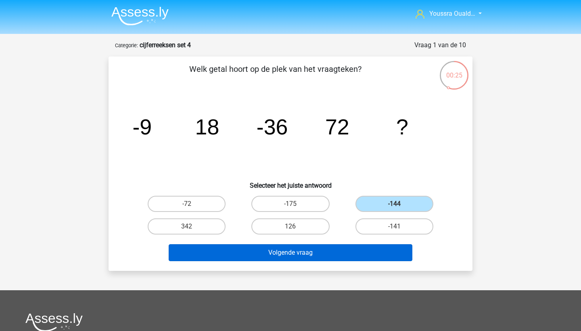
click at [333, 259] on button "Volgende vraag" at bounding box center [291, 252] width 244 height 17
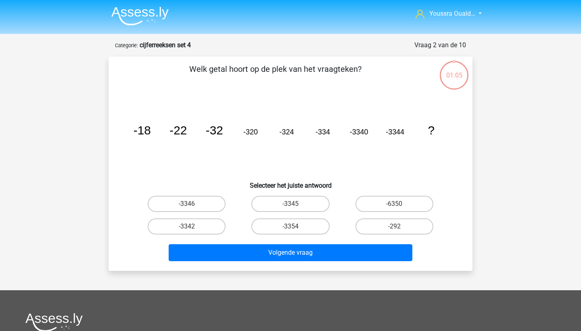
scroll to position [40, 0]
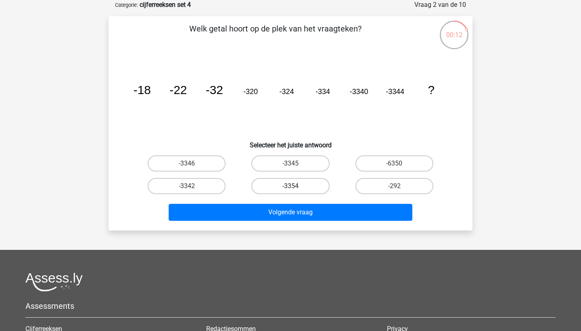
click at [267, 185] on label "-3354" at bounding box center [290, 186] width 78 height 16
click at [290, 186] on input "-3354" at bounding box center [292, 188] width 5 height 5
radio input "true"
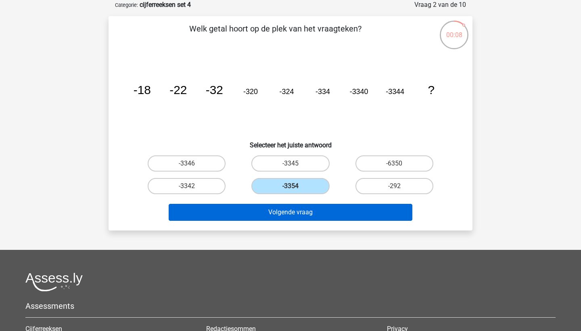
click at [265, 209] on button "Volgende vraag" at bounding box center [291, 212] width 244 height 17
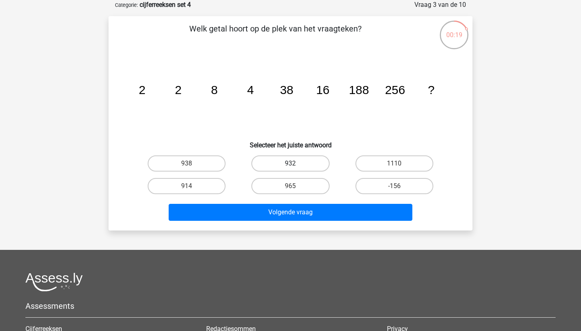
click at [274, 159] on label "932" at bounding box center [290, 163] width 78 height 16
click at [290, 163] on input "932" at bounding box center [292, 165] width 5 height 5
radio input "true"
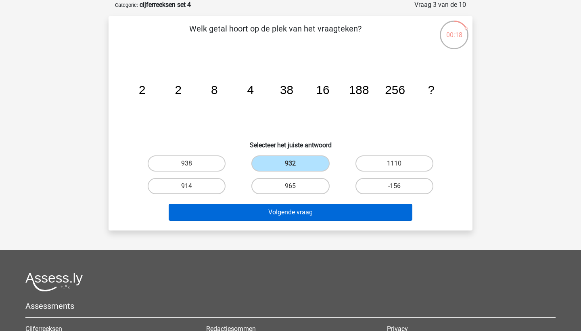
click at [270, 211] on button "Volgende vraag" at bounding box center [291, 212] width 244 height 17
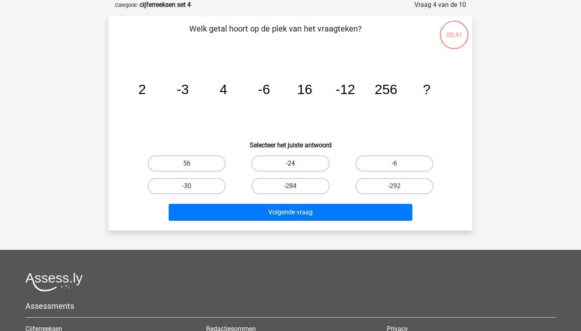
click at [285, 165] on label "-24" at bounding box center [290, 163] width 78 height 16
click at [290, 165] on input "-24" at bounding box center [292, 165] width 5 height 5
radio input "true"
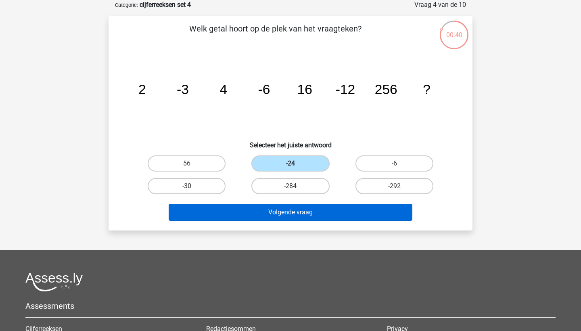
click at [310, 208] on button "Volgende vraag" at bounding box center [291, 212] width 244 height 17
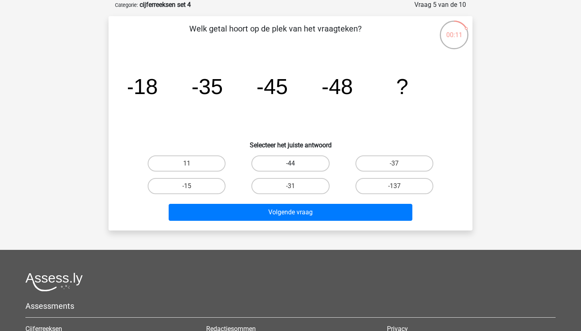
click at [289, 163] on label "-44" at bounding box center [290, 163] width 78 height 16
click at [290, 163] on input "-44" at bounding box center [292, 165] width 5 height 5
radio input "true"
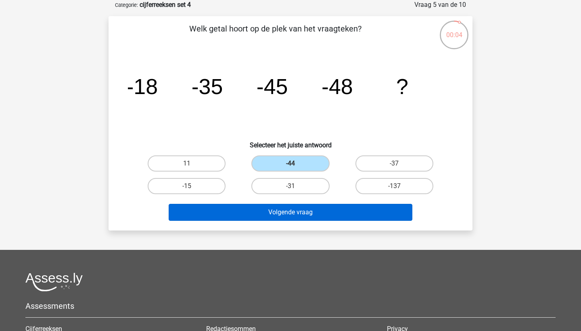
click at [303, 211] on button "Volgende vraag" at bounding box center [291, 212] width 244 height 17
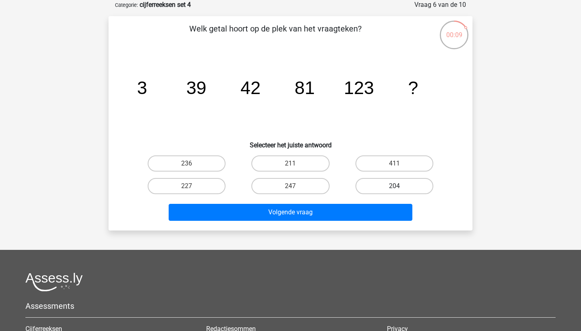
click at [378, 182] on label "204" at bounding box center [394, 186] width 78 height 16
click at [394, 186] on input "204" at bounding box center [396, 188] width 5 height 5
radio input "true"
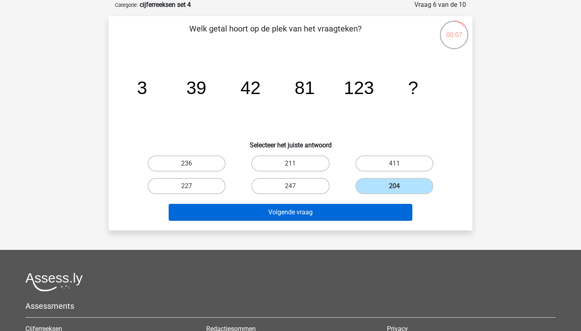
click at [358, 211] on button "Volgende vraag" at bounding box center [291, 212] width 244 height 17
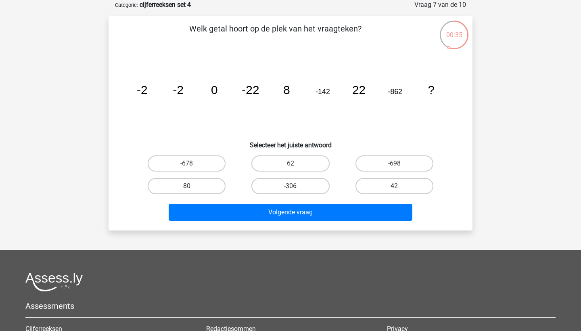
click at [384, 188] on label "42" at bounding box center [394, 186] width 78 height 16
click at [394, 188] on input "42" at bounding box center [396, 188] width 5 height 5
radio input "true"
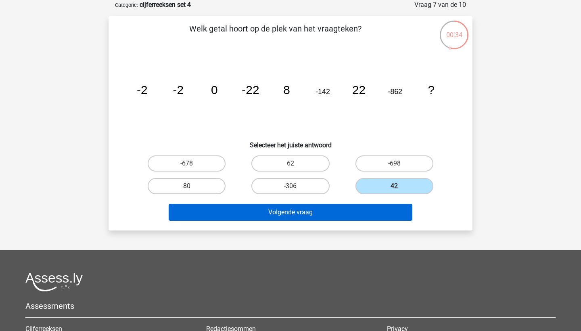
click at [363, 212] on button "Volgende vraag" at bounding box center [291, 212] width 244 height 17
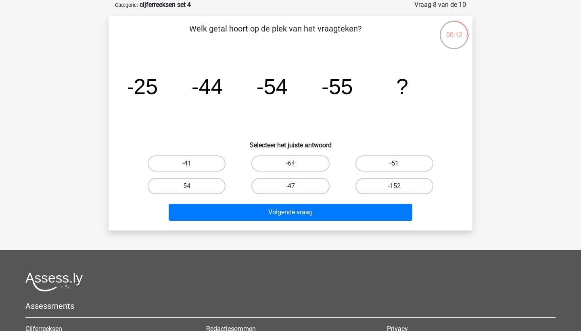
click at [383, 165] on label "-51" at bounding box center [394, 163] width 78 height 16
click at [394, 165] on input "-51" at bounding box center [396, 165] width 5 height 5
radio input "true"
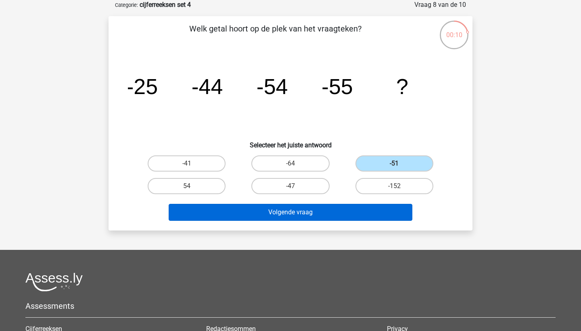
click at [340, 213] on button "Volgende vraag" at bounding box center [291, 212] width 244 height 17
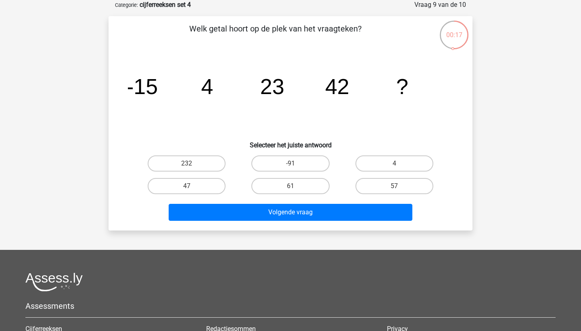
click at [290, 195] on div "61" at bounding box center [290, 186] width 104 height 23
click at [286, 182] on label "61" at bounding box center [290, 186] width 78 height 16
click at [290, 186] on input "61" at bounding box center [292, 188] width 5 height 5
radio input "true"
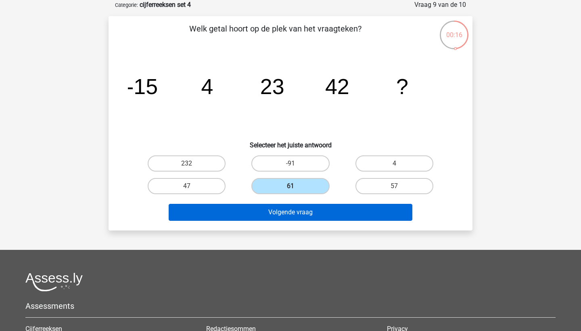
click at [294, 212] on button "Volgende vraag" at bounding box center [291, 212] width 244 height 17
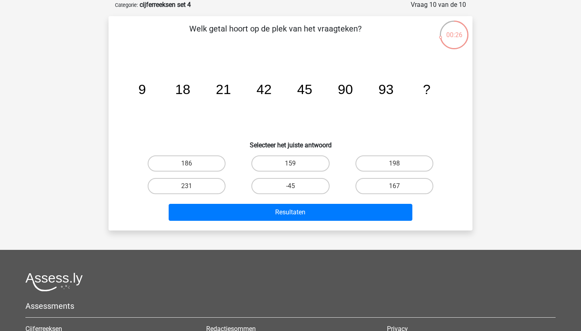
click at [182, 94] on tspan "18" at bounding box center [182, 89] width 15 height 15
click at [193, 163] on label "186" at bounding box center [187, 163] width 78 height 16
click at [192, 163] on input "186" at bounding box center [189, 165] width 5 height 5
radio input "true"
click at [258, 221] on div "Resultaten" at bounding box center [290, 214] width 311 height 20
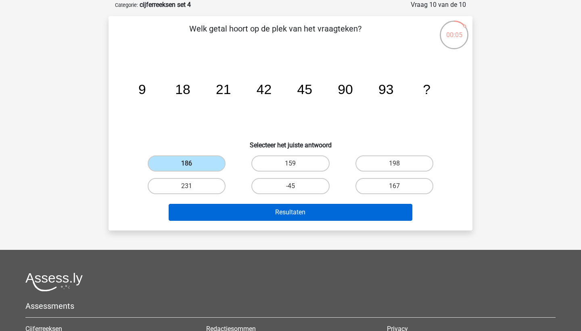
click at [272, 208] on button "Resultaten" at bounding box center [291, 212] width 244 height 17
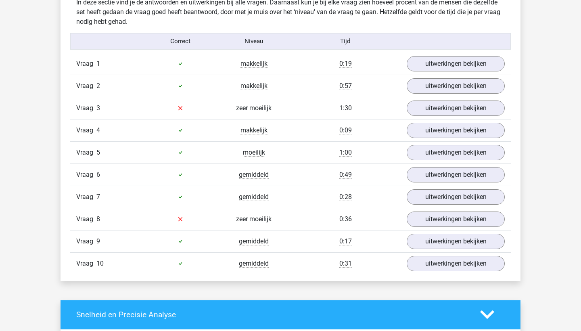
scroll to position [479, 0]
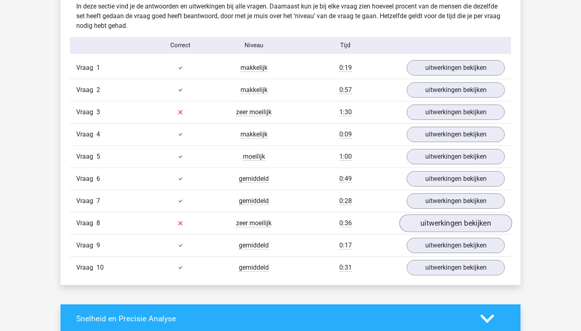
click at [422, 221] on link "uitwerkingen bekijken" at bounding box center [455, 223] width 113 height 18
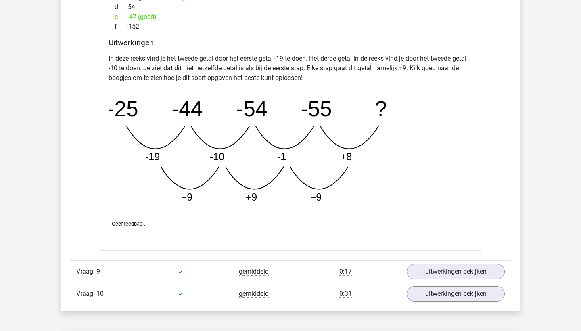
scroll to position [955, 0]
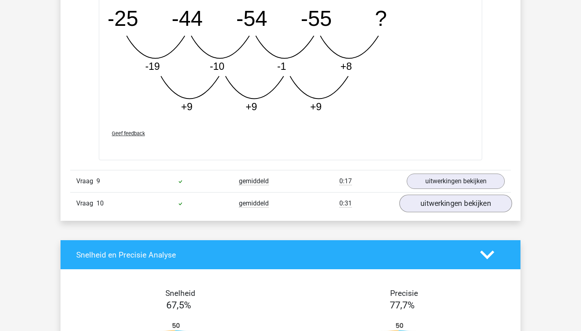
click at [439, 204] on link "uitwerkingen bekijken" at bounding box center [455, 203] width 113 height 18
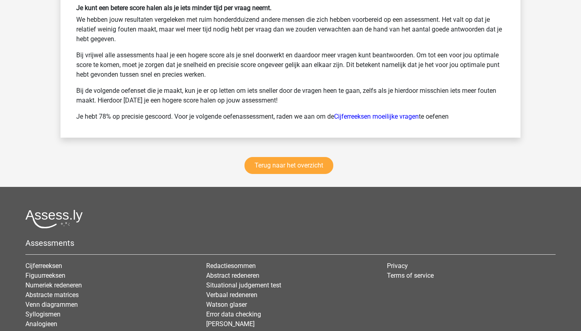
scroll to position [1932, 0]
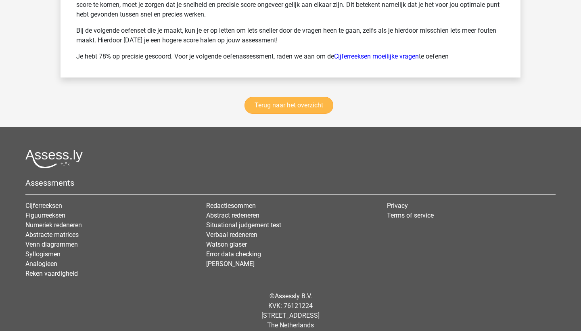
click at [264, 104] on link "Terug naar het overzicht" at bounding box center [288, 105] width 89 height 17
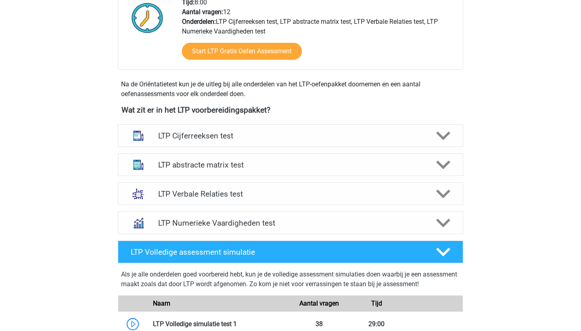
scroll to position [140, 0]
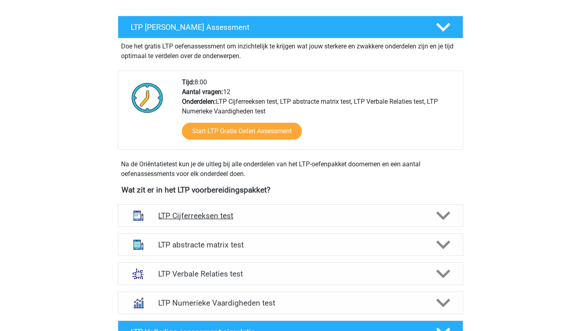
click at [230, 218] on h4 "LTP Cijferreeksen test" at bounding box center [290, 215] width 264 height 9
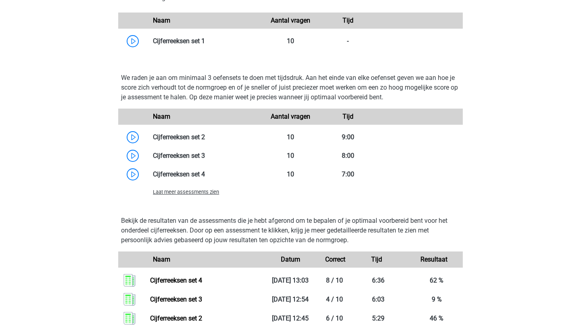
scroll to position [566, 0]
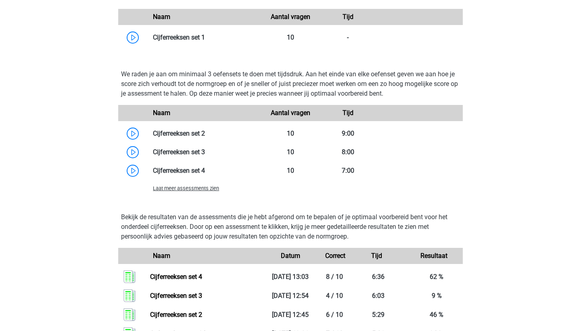
click at [184, 191] on span "Laat meer assessments zien" at bounding box center [186, 188] width 66 height 6
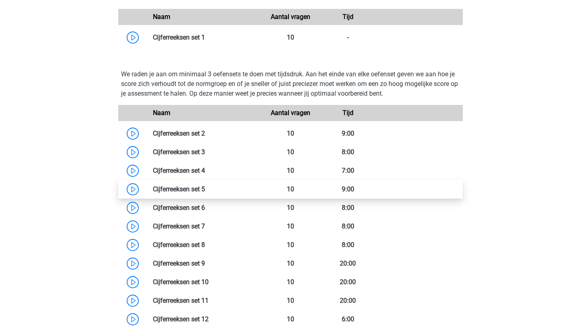
click at [205, 190] on link at bounding box center [205, 189] width 0 height 8
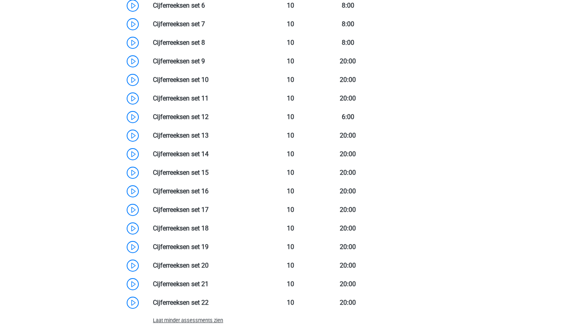
scroll to position [762, 0]
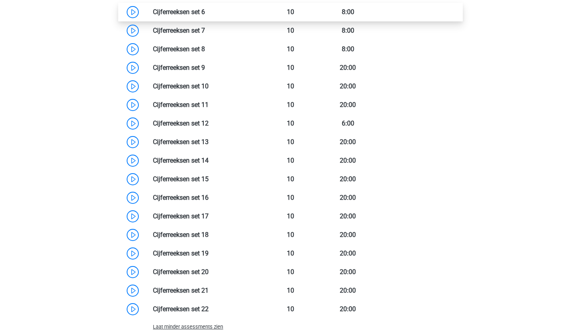
click at [205, 16] on link at bounding box center [205, 12] width 0 height 8
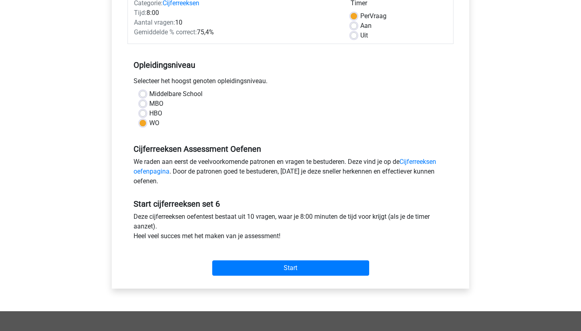
scroll to position [127, 0]
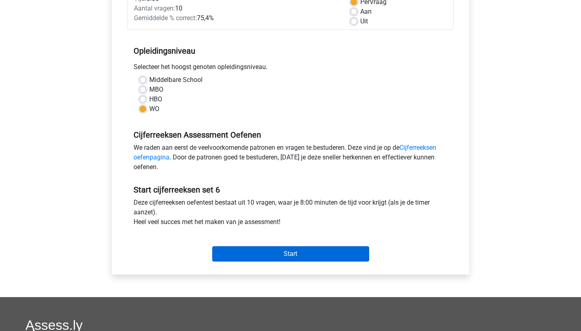
click at [258, 261] on input "Start" at bounding box center [290, 253] width 157 height 15
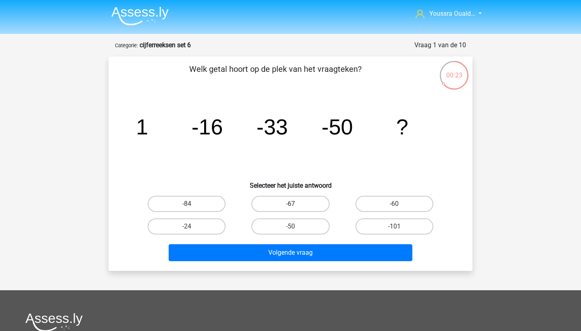
click at [267, 198] on label "-67" at bounding box center [290, 204] width 78 height 16
click at [290, 204] on input "-67" at bounding box center [292, 206] width 5 height 5
radio input "true"
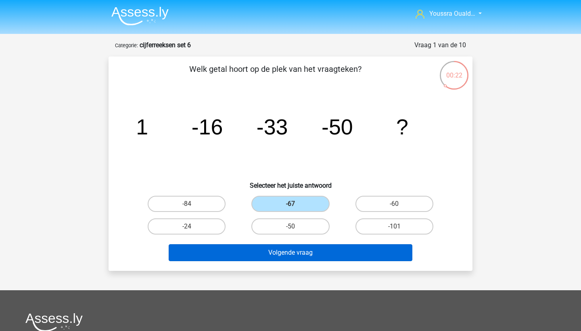
click at [285, 253] on button "Volgende vraag" at bounding box center [291, 252] width 244 height 17
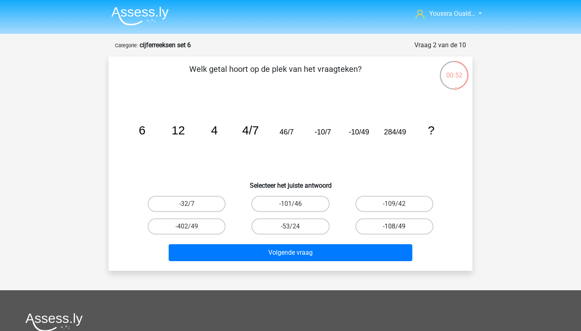
click at [367, 228] on label "-108/49" at bounding box center [394, 226] width 78 height 16
click at [394, 228] on input "-108/49" at bounding box center [396, 228] width 5 height 5
radio input "true"
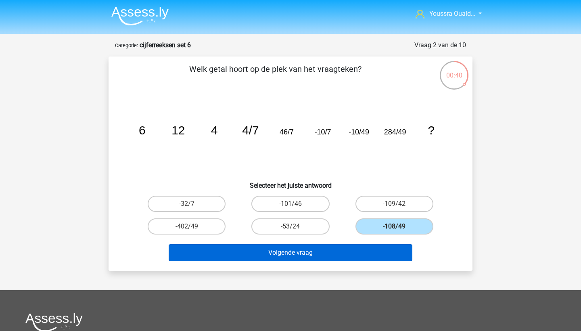
click at [297, 251] on button "Volgende vraag" at bounding box center [291, 252] width 244 height 17
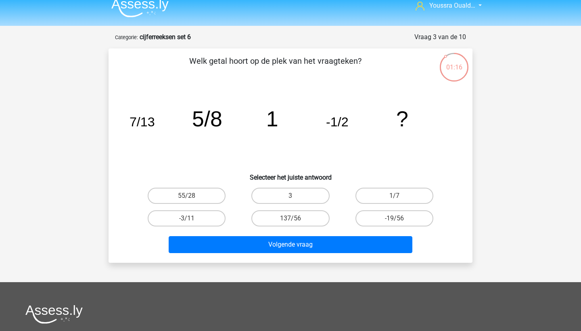
scroll to position [5, 0]
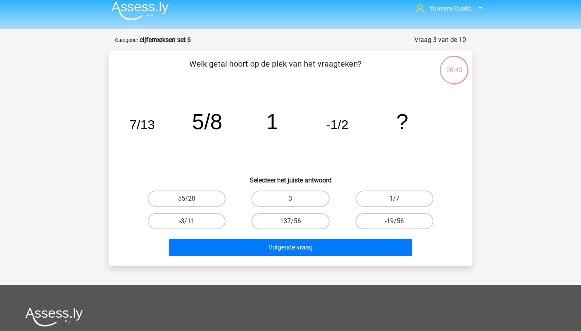
click at [273, 199] on label "3" at bounding box center [290, 198] width 78 height 16
click at [290, 199] on input "3" at bounding box center [292, 200] width 5 height 5
radio input "true"
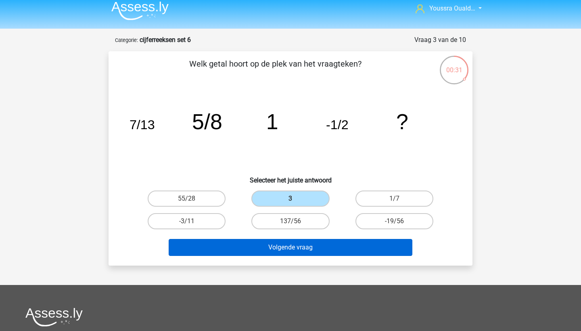
click at [281, 250] on button "Volgende vraag" at bounding box center [291, 247] width 244 height 17
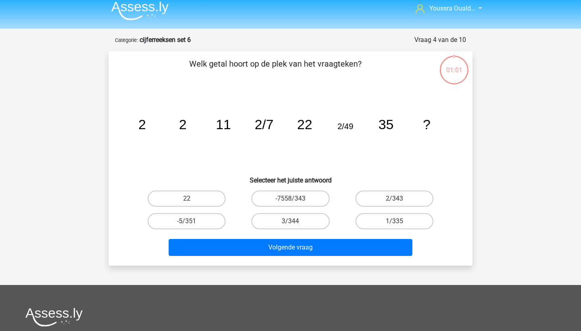
scroll to position [40, 0]
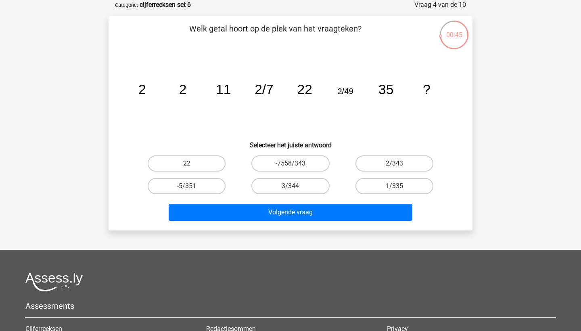
click at [384, 161] on label "2/343" at bounding box center [394, 163] width 78 height 16
click at [394, 163] on input "2/343" at bounding box center [396, 165] width 5 height 5
radio input "true"
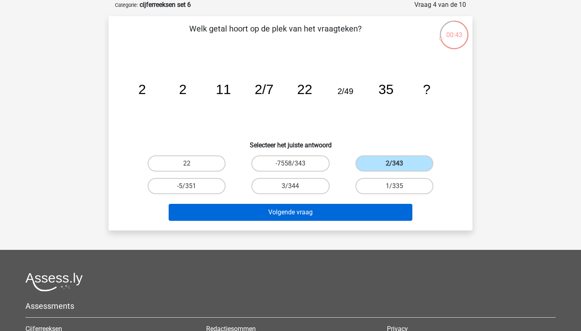
click at [355, 208] on button "Volgende vraag" at bounding box center [291, 212] width 244 height 17
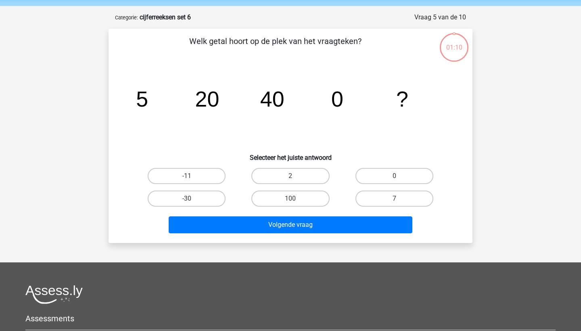
scroll to position [23, 0]
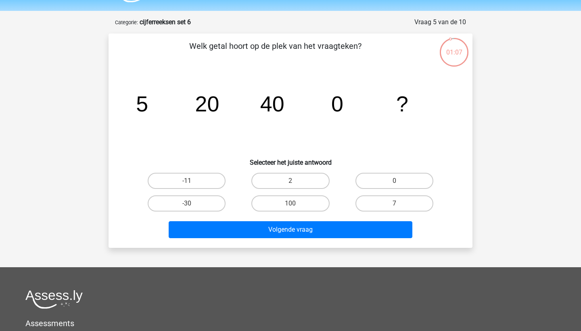
click at [181, 119] on icon "image/svg+xml 5 20 40 0 ?" at bounding box center [290, 111] width 325 height 81
click at [381, 182] on label "0" at bounding box center [394, 181] width 78 height 16
click at [394, 182] on input "0" at bounding box center [396, 183] width 5 height 5
radio input "true"
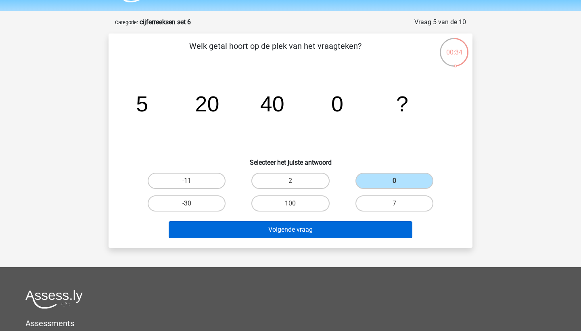
click at [339, 237] on button "Volgende vraag" at bounding box center [291, 229] width 244 height 17
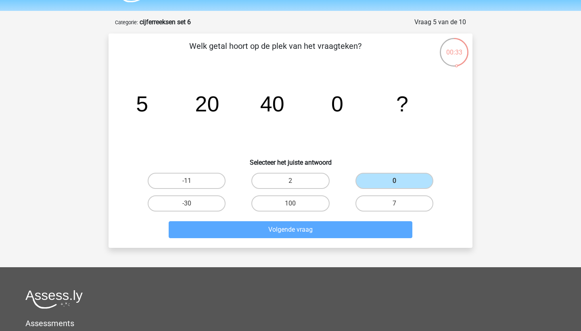
scroll to position [40, 0]
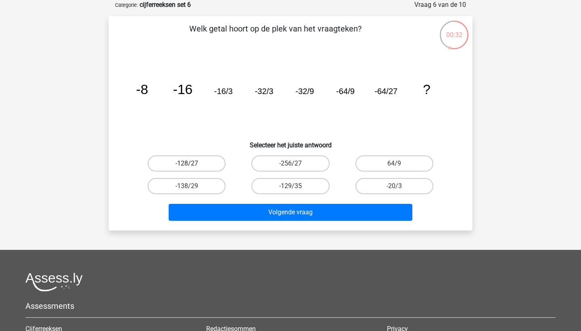
click at [212, 159] on label "-128/27" at bounding box center [187, 163] width 78 height 16
click at [192, 163] on input "-128/27" at bounding box center [189, 165] width 5 height 5
radio input "true"
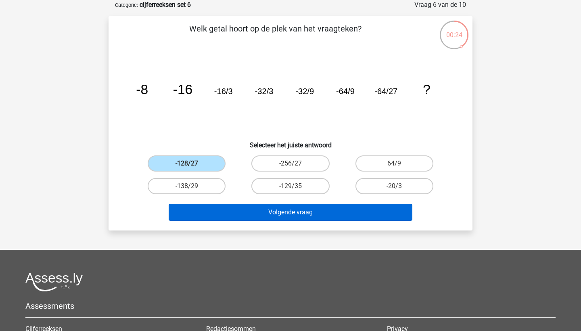
click at [239, 209] on button "Volgende vraag" at bounding box center [291, 212] width 244 height 17
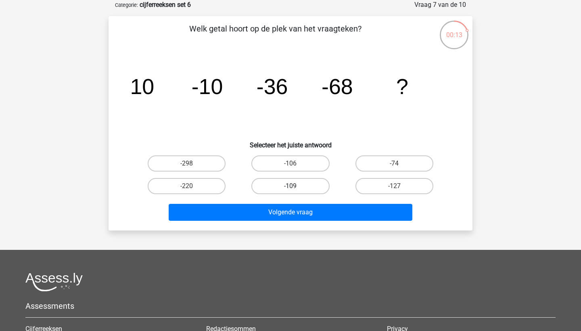
click at [272, 186] on label "-109" at bounding box center [290, 186] width 78 height 16
click at [290, 186] on input "-109" at bounding box center [292, 188] width 5 height 5
radio input "true"
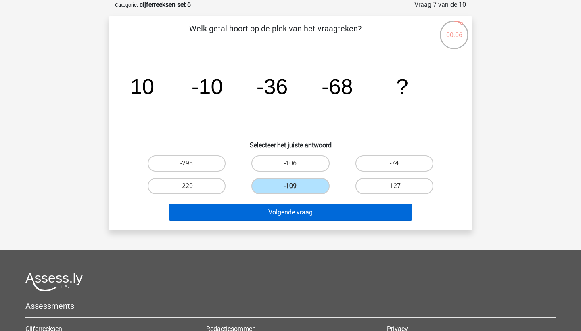
click at [288, 217] on button "Volgende vraag" at bounding box center [291, 212] width 244 height 17
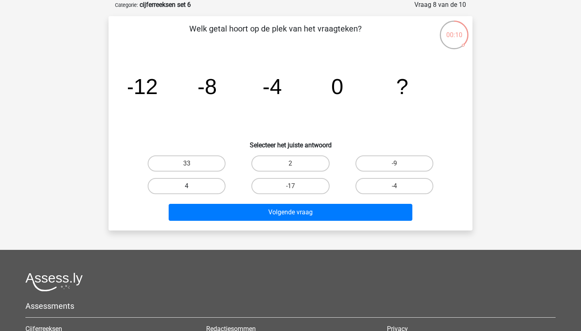
click at [184, 181] on label "4" at bounding box center [187, 186] width 78 height 16
click at [187, 186] on input "4" at bounding box center [189, 188] width 5 height 5
radio input "true"
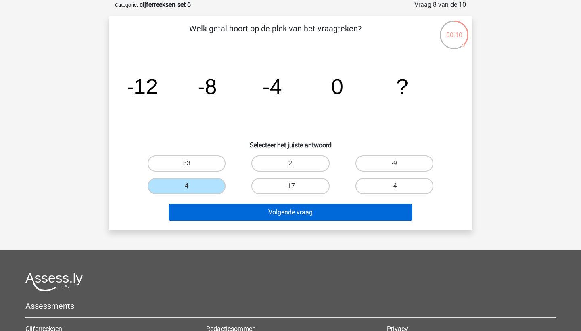
click at [234, 213] on button "Volgende vraag" at bounding box center [291, 212] width 244 height 17
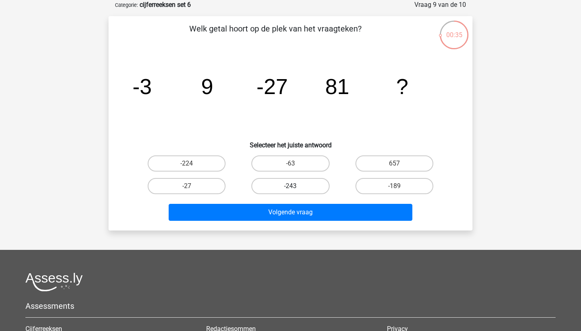
click at [277, 187] on label "-243" at bounding box center [290, 186] width 78 height 16
click at [290, 187] on input "-243" at bounding box center [292, 188] width 5 height 5
radio input "true"
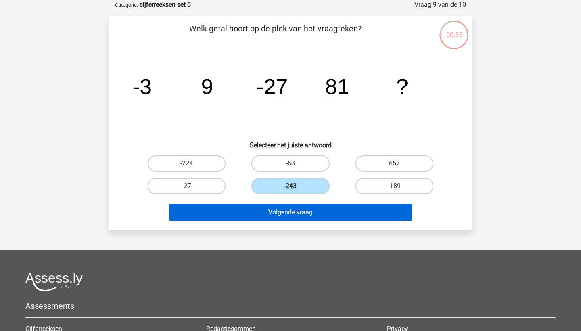
click at [281, 213] on button "Volgende vraag" at bounding box center [291, 212] width 244 height 17
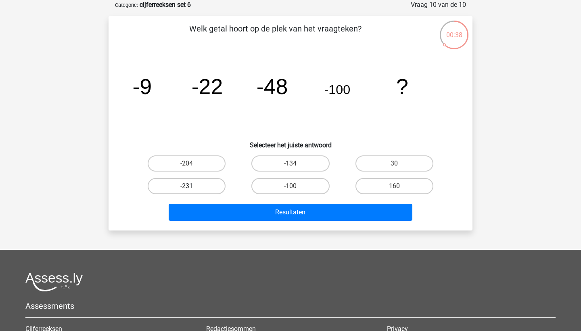
click at [194, 189] on label "-231" at bounding box center [187, 186] width 78 height 16
click at [192, 189] on input "-231" at bounding box center [189, 188] width 5 height 5
radio input "true"
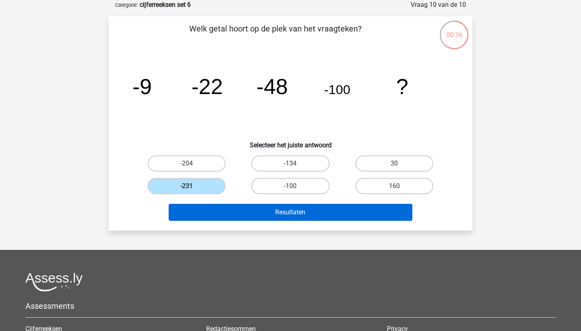
click at [222, 211] on button "Resultaten" at bounding box center [291, 212] width 244 height 17
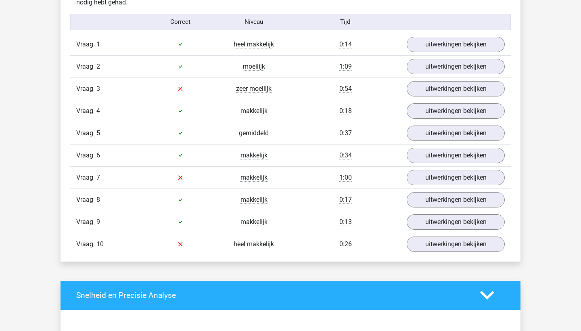
scroll to position [501, 0]
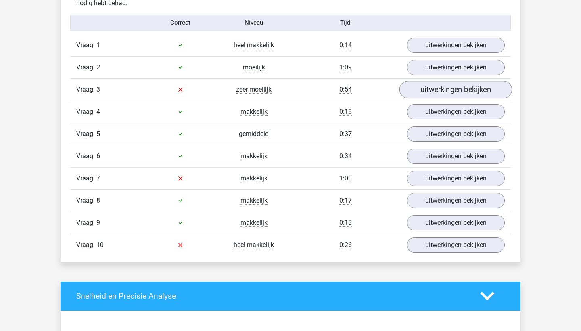
click at [433, 88] on link "uitwerkingen bekijken" at bounding box center [455, 90] width 113 height 18
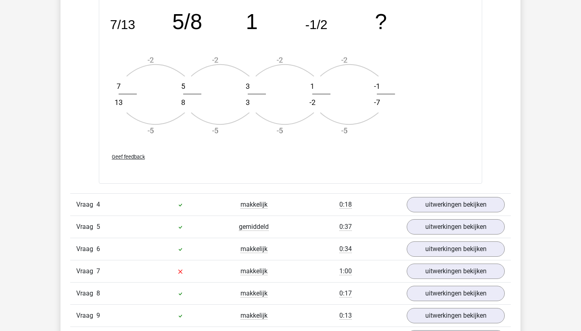
scroll to position [1006, 0]
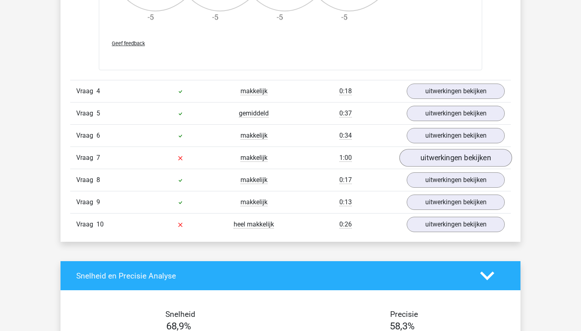
click at [422, 155] on link "uitwerkingen bekijken" at bounding box center [455, 158] width 113 height 18
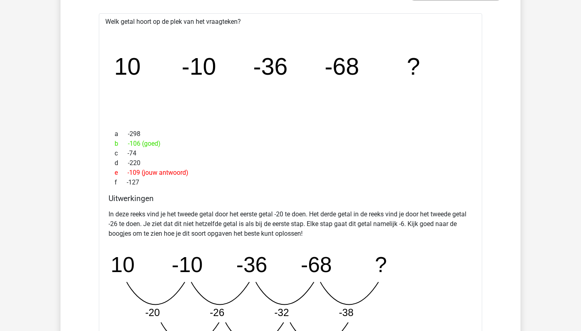
scroll to position [1182, 0]
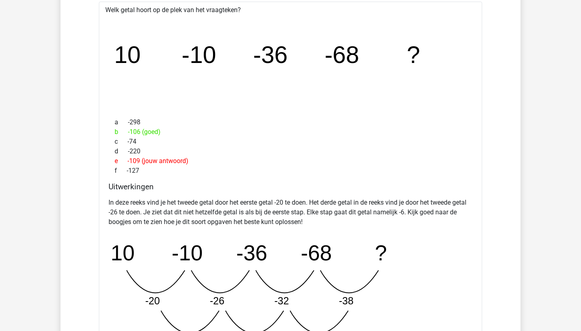
click at [102, 67] on div "Welk getal hoort op de plek van het vraagteken? image/svg+xml 10 -10 -36 -68 ? …" at bounding box center [290, 198] width 383 height 393
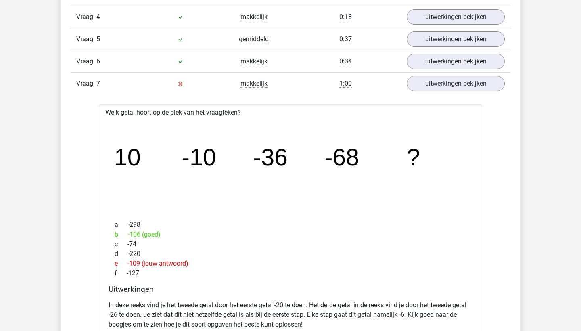
scroll to position [932, 0]
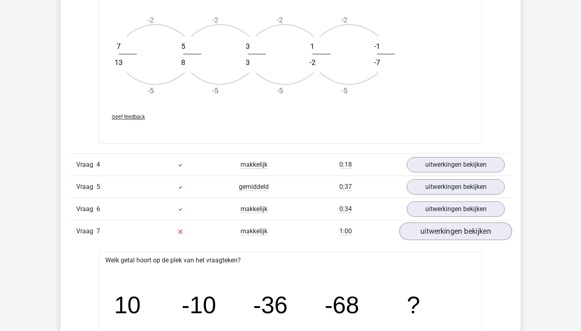
click at [435, 238] on link "uitwerkingen bekijken" at bounding box center [455, 231] width 113 height 18
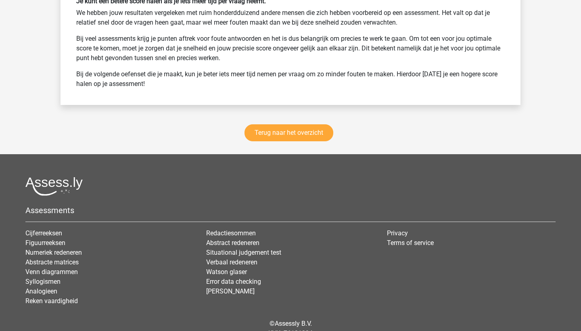
scroll to position [1581, 0]
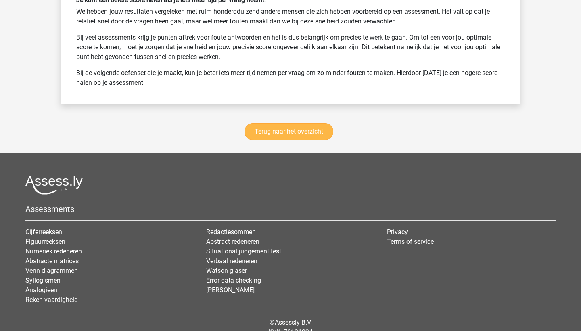
click at [262, 136] on link "Terug naar het overzicht" at bounding box center [288, 131] width 89 height 17
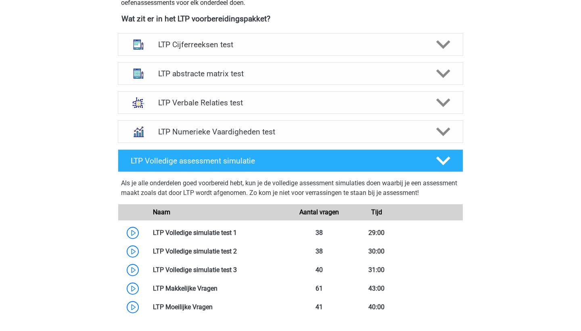
scroll to position [316, 0]
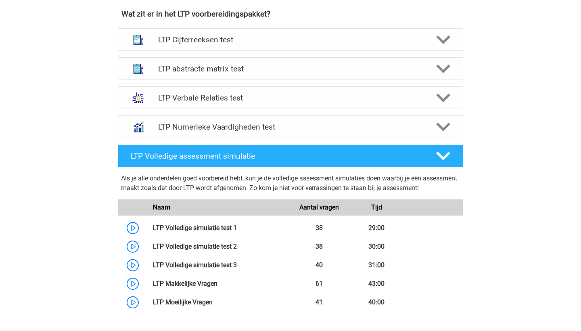
click at [195, 37] on h4 "LTP Cijferreeksen test" at bounding box center [290, 39] width 264 height 9
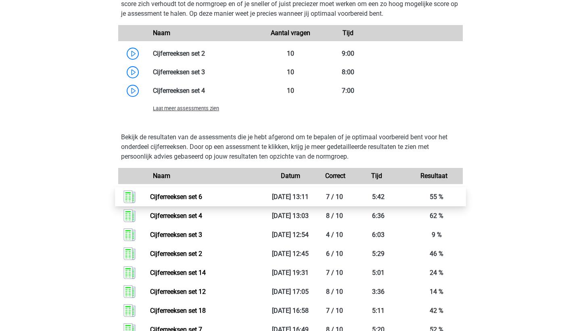
scroll to position [659, 0]
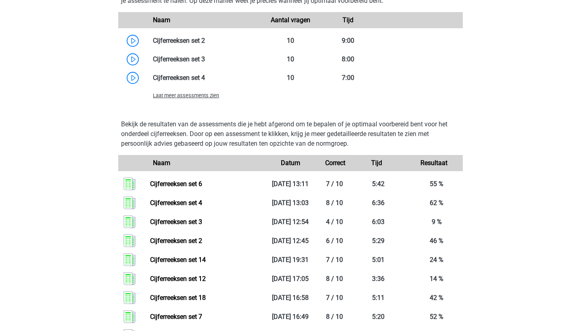
click at [172, 100] on div "Laat meer assessments zien" at bounding box center [204, 95] width 115 height 10
click at [179, 96] on span "Laat meer assessments zien" at bounding box center [186, 95] width 66 height 6
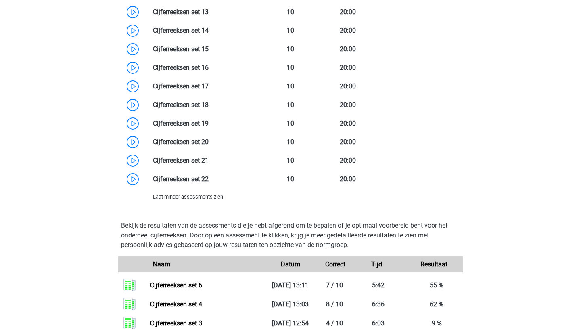
scroll to position [697, 0]
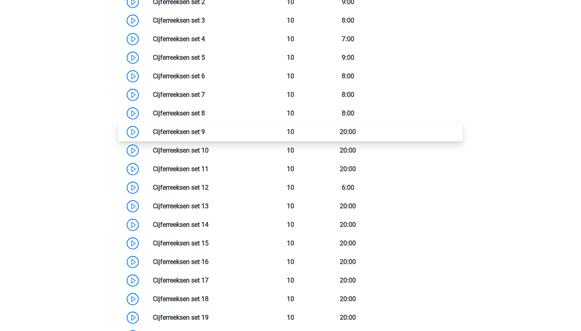
click at [205, 129] on link at bounding box center [205, 132] width 0 height 8
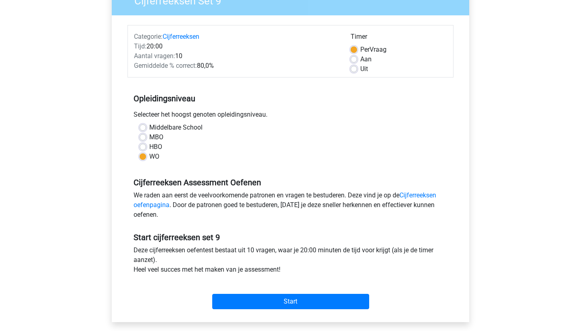
scroll to position [86, 0]
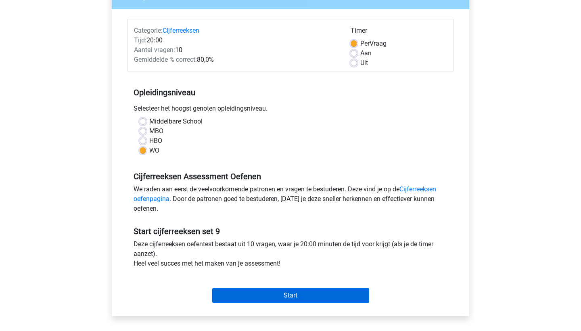
click at [282, 294] on input "Start" at bounding box center [290, 295] width 157 height 15
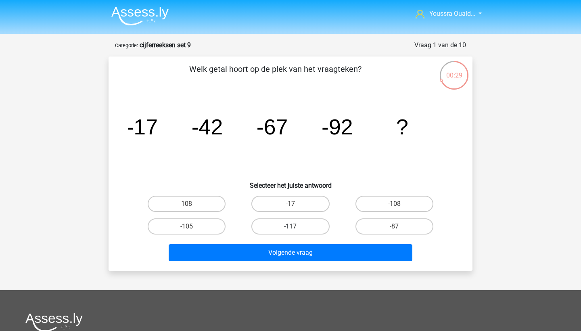
click at [274, 230] on label "-117" at bounding box center [290, 226] width 78 height 16
click at [290, 230] on input "-117" at bounding box center [292, 228] width 5 height 5
radio input "true"
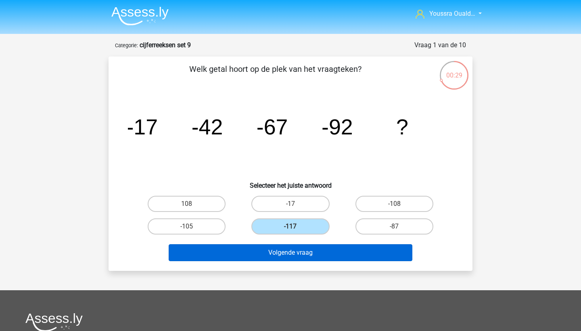
click at [280, 249] on button "Volgende vraag" at bounding box center [291, 252] width 244 height 17
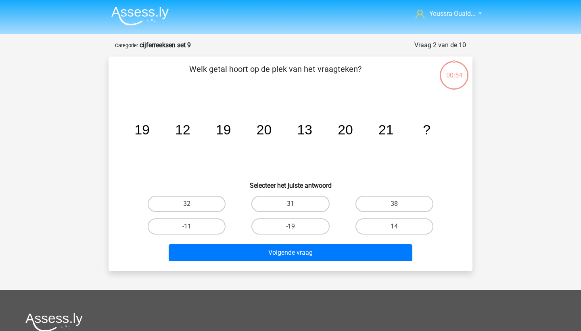
scroll to position [40, 0]
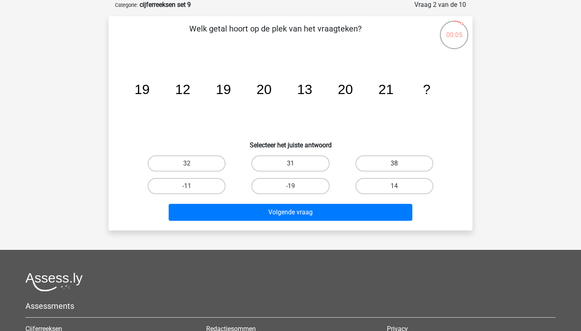
click at [371, 159] on label "38" at bounding box center [394, 163] width 78 height 16
click at [394, 163] on input "38" at bounding box center [396, 165] width 5 height 5
radio input "true"
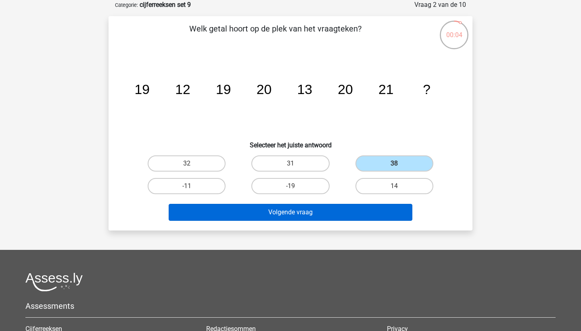
click at [354, 213] on button "Volgende vraag" at bounding box center [291, 212] width 244 height 17
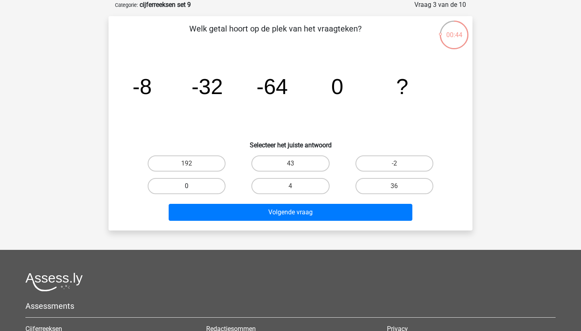
click at [205, 190] on label "0" at bounding box center [187, 186] width 78 height 16
click at [192, 190] on input "0" at bounding box center [189, 188] width 5 height 5
radio input "true"
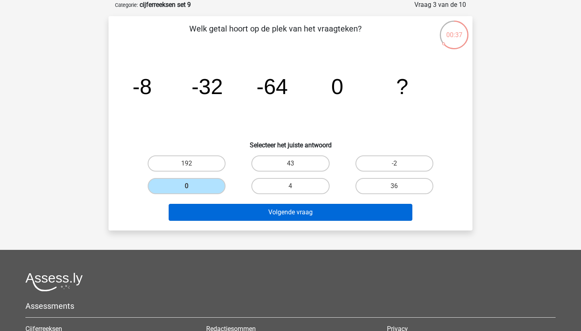
click at [247, 216] on button "Volgende vraag" at bounding box center [291, 212] width 244 height 17
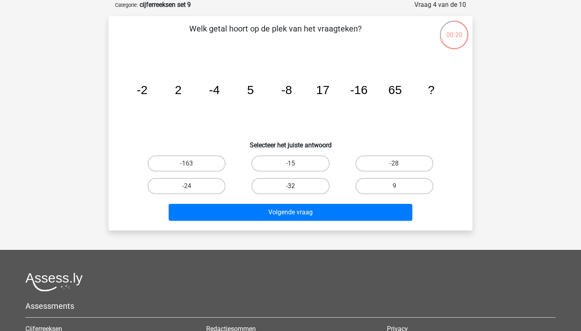
click at [291, 182] on label "-32" at bounding box center [290, 186] width 78 height 16
click at [291, 186] on input "-32" at bounding box center [292, 188] width 5 height 5
radio input "true"
click at [294, 226] on div "Welk getal hoort op de plek van het vraagteken? image/svg+xml -2 2 -4 5 -8 17 -…" at bounding box center [291, 123] width 364 height 214
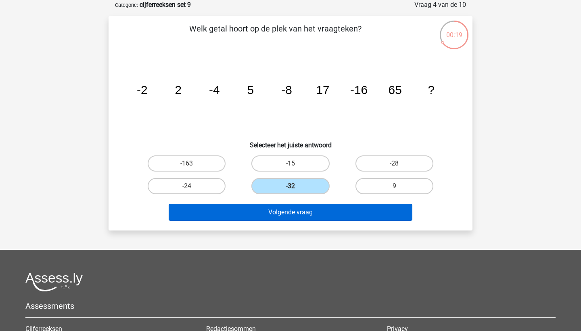
click at [298, 211] on button "Volgende vraag" at bounding box center [291, 212] width 244 height 17
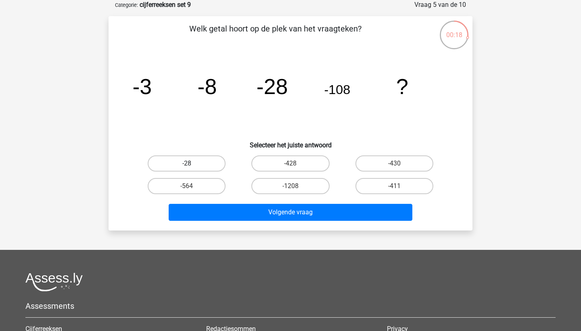
click at [207, 163] on label "-28" at bounding box center [187, 163] width 78 height 16
click at [192, 163] on input "-28" at bounding box center [189, 165] width 5 height 5
radio input "true"
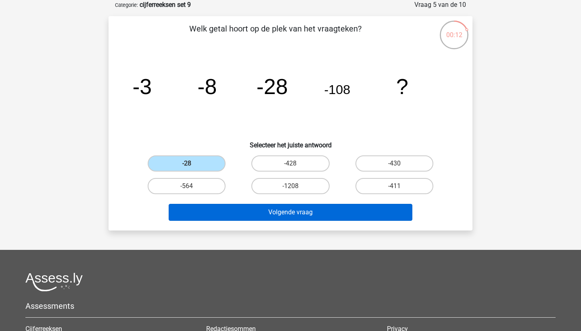
click at [253, 211] on button "Volgende vraag" at bounding box center [291, 212] width 244 height 17
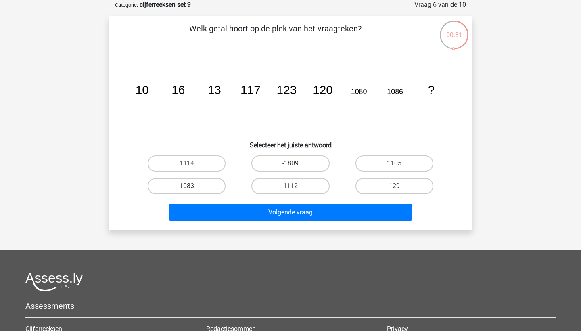
click at [169, 185] on label "1083" at bounding box center [187, 186] width 78 height 16
click at [187, 186] on input "1083" at bounding box center [189, 188] width 5 height 5
radio input "true"
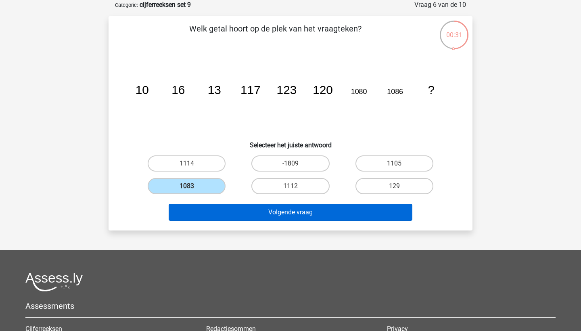
click at [215, 212] on button "Volgende vraag" at bounding box center [291, 212] width 244 height 17
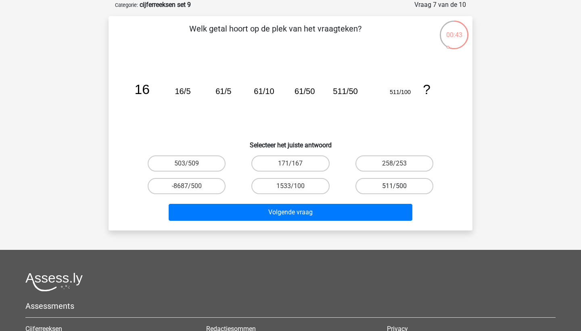
click at [371, 187] on label "511/500" at bounding box center [394, 186] width 78 height 16
click at [394, 187] on input "511/500" at bounding box center [396, 188] width 5 height 5
radio input "true"
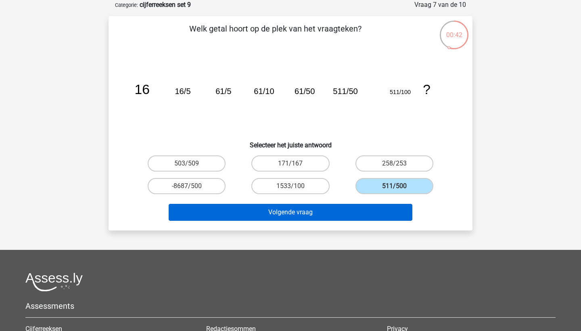
click at [351, 210] on button "Volgende vraag" at bounding box center [291, 212] width 244 height 17
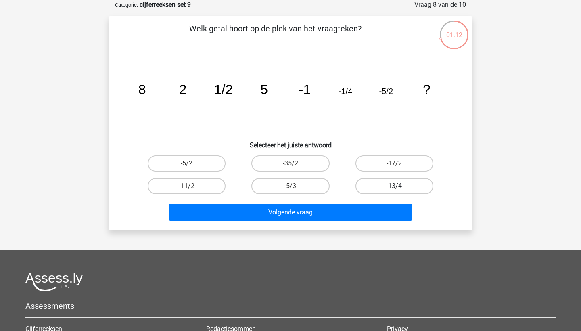
click at [369, 187] on label "-13/4" at bounding box center [394, 186] width 78 height 16
click at [394, 187] on input "-13/4" at bounding box center [396, 188] width 5 height 5
radio input "true"
click at [210, 186] on label "-11/2" at bounding box center [187, 186] width 78 height 16
click at [192, 186] on input "-11/2" at bounding box center [189, 188] width 5 height 5
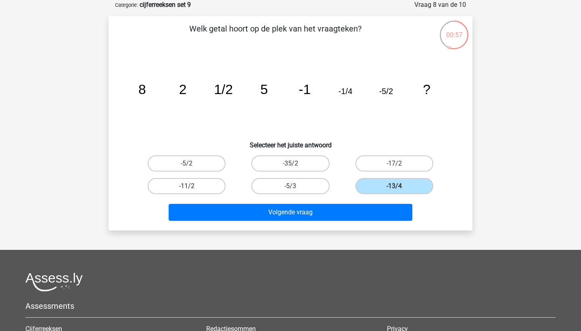
radio input "true"
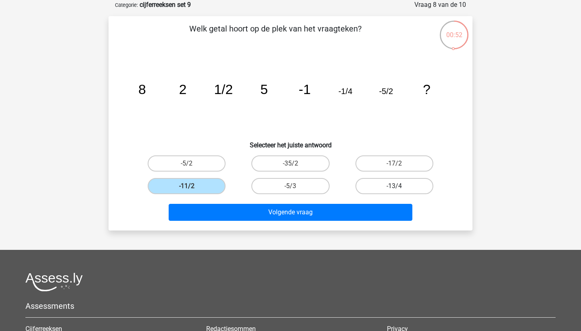
click at [369, 190] on label "-13/4" at bounding box center [394, 186] width 78 height 16
click at [394, 190] on input "-13/4" at bounding box center [396, 188] width 5 height 5
radio input "true"
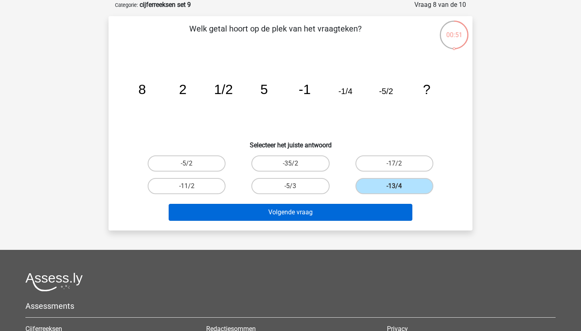
click at [359, 213] on button "Volgende vraag" at bounding box center [291, 212] width 244 height 17
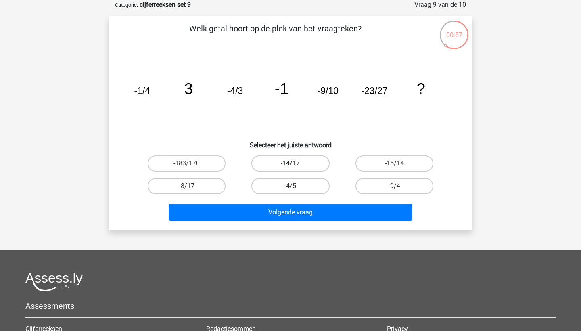
click at [270, 164] on label "-14/17" at bounding box center [290, 163] width 78 height 16
click at [290, 164] on input "-14/17" at bounding box center [292, 165] width 5 height 5
radio input "true"
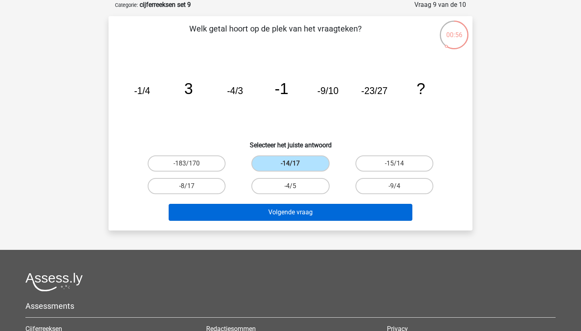
click at [294, 213] on button "Volgende vraag" at bounding box center [291, 212] width 244 height 17
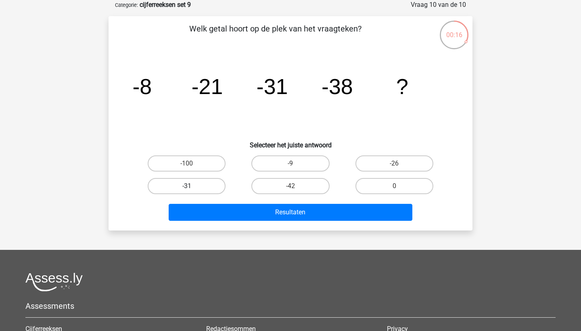
click at [207, 184] on label "-31" at bounding box center [187, 186] width 78 height 16
click at [192, 186] on input "-31" at bounding box center [189, 188] width 5 height 5
radio input "true"
click at [290, 190] on input "-42" at bounding box center [292, 188] width 5 height 5
radio input "true"
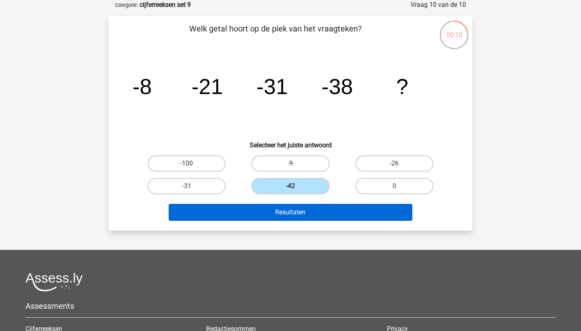
click at [295, 207] on button "Resultaten" at bounding box center [291, 212] width 244 height 17
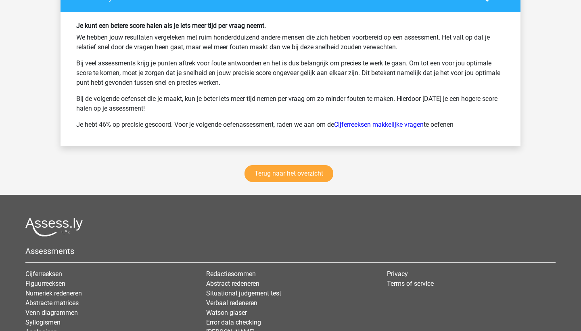
scroll to position [1083, 0]
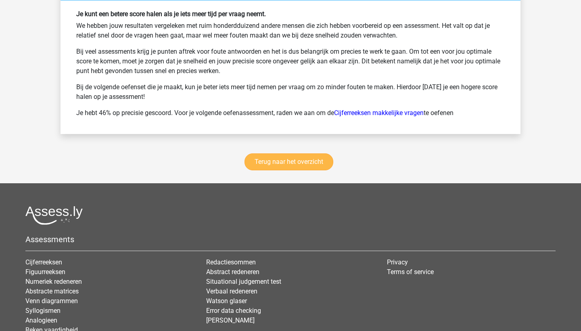
click at [259, 159] on link "Terug naar het overzicht" at bounding box center [288, 161] width 89 height 17
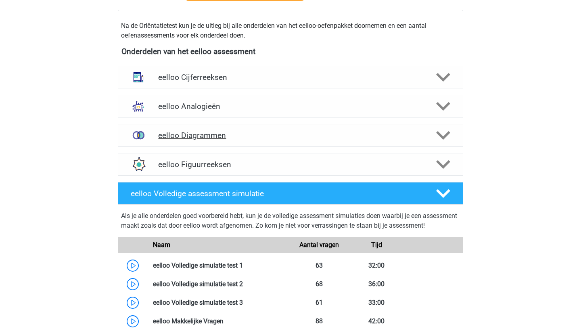
scroll to position [265, 0]
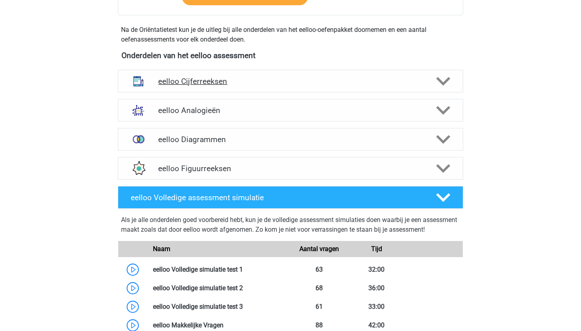
click at [246, 83] on h4 "eelloo Cijferreeksen" at bounding box center [290, 81] width 264 height 9
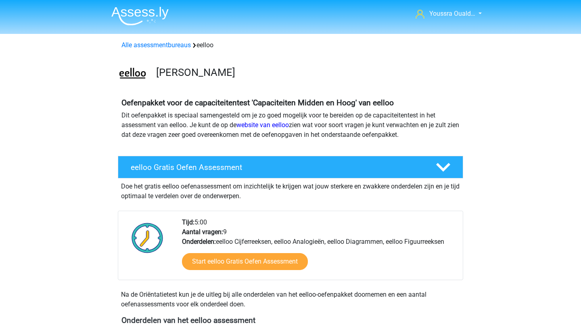
scroll to position [0, 0]
click at [153, 42] on link "Alle assessmentbureaus" at bounding box center [155, 45] width 69 height 8
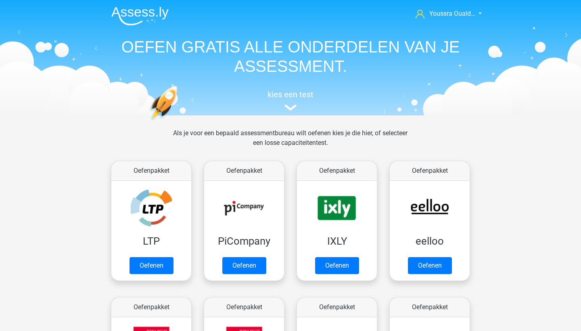
scroll to position [128, 0]
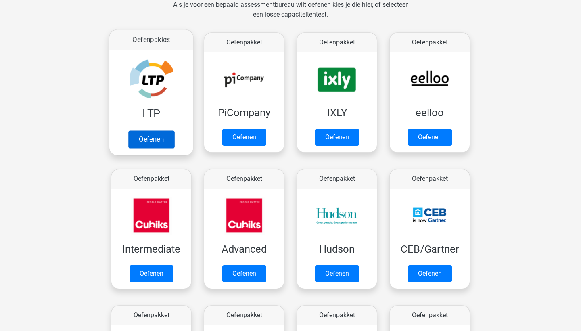
click at [150, 142] on link "Oefenen" at bounding box center [151, 139] width 46 height 18
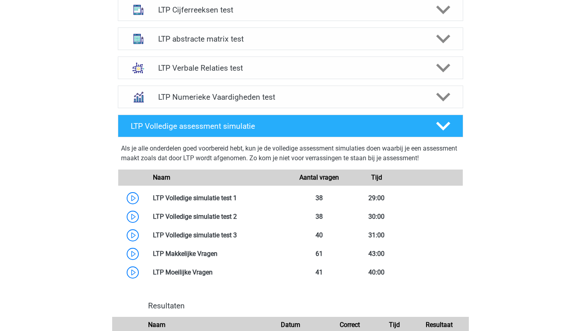
scroll to position [244, 0]
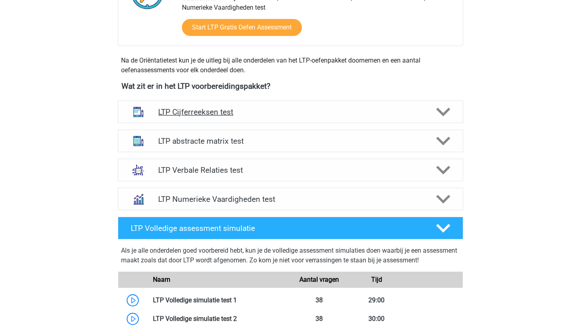
click at [253, 119] on div "LTP Cijferreeksen test" at bounding box center [290, 111] width 345 height 23
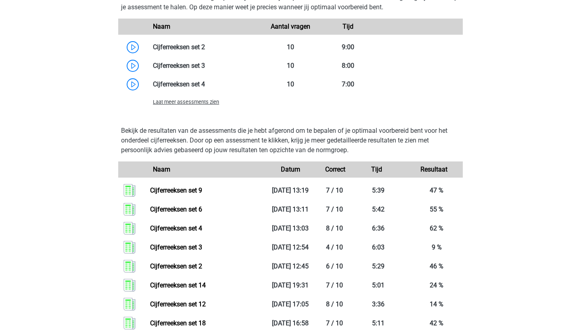
scroll to position [658, 0]
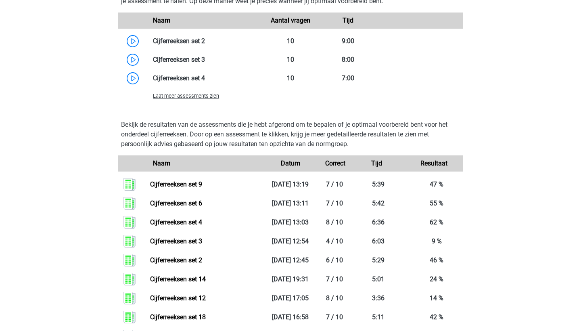
click at [200, 94] on span "Laat meer assessments zien" at bounding box center [186, 96] width 66 height 6
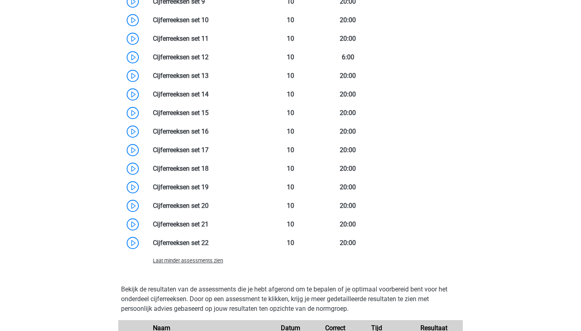
scroll to position [812, 0]
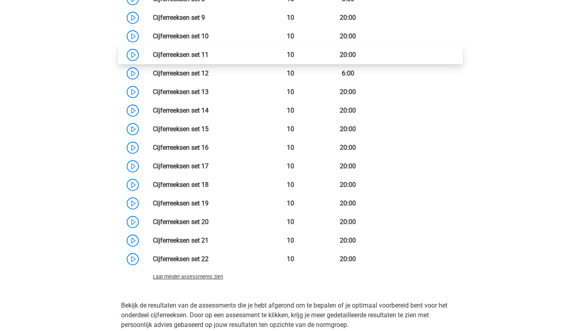
click at [209, 56] on link at bounding box center [209, 55] width 0 height 8
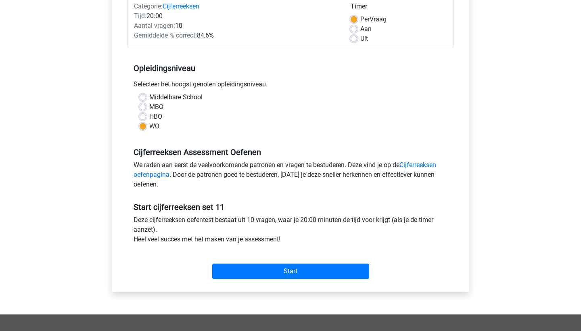
scroll to position [136, 0]
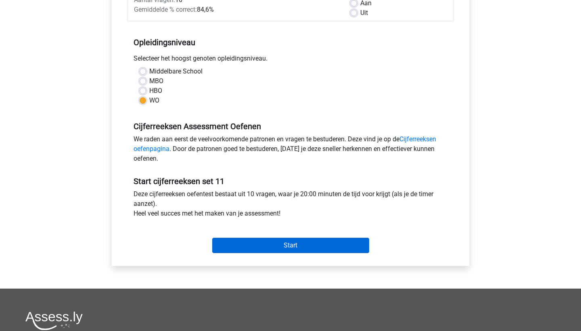
click at [253, 243] on input "Start" at bounding box center [290, 245] width 157 height 15
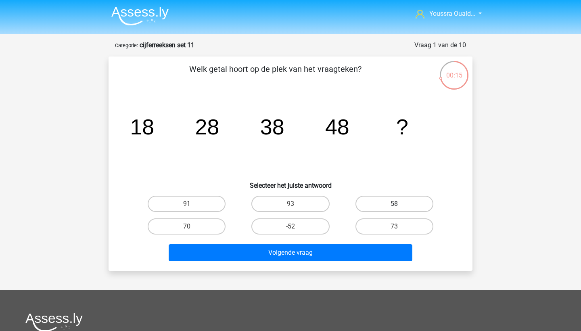
click at [385, 198] on label "58" at bounding box center [394, 204] width 78 height 16
click at [394, 204] on input "58" at bounding box center [396, 206] width 5 height 5
radio input "true"
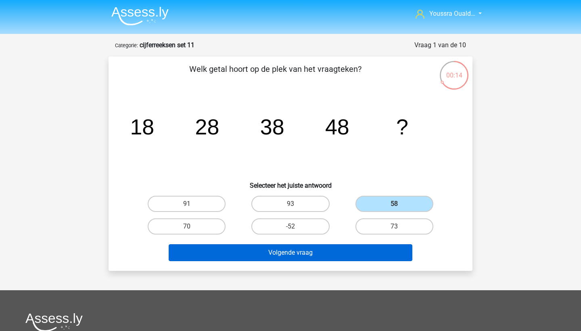
click at [348, 253] on button "Volgende vraag" at bounding box center [291, 252] width 244 height 17
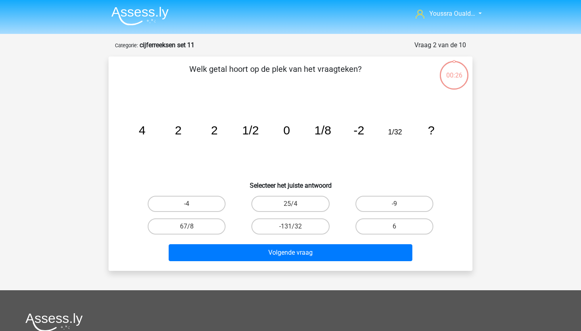
scroll to position [40, 0]
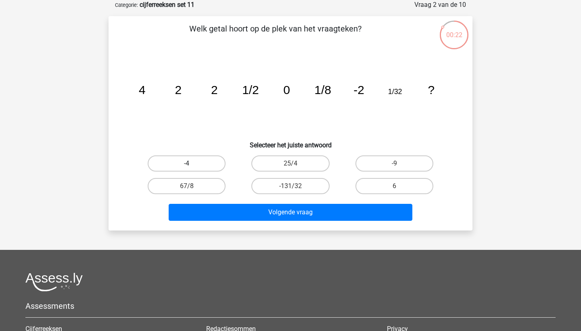
click at [181, 166] on label "-4" at bounding box center [187, 163] width 78 height 16
click at [187, 166] on input "-4" at bounding box center [189, 165] width 5 height 5
radio input "true"
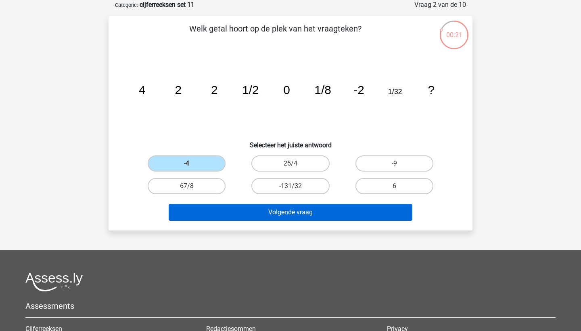
click at [228, 211] on button "Volgende vraag" at bounding box center [291, 212] width 244 height 17
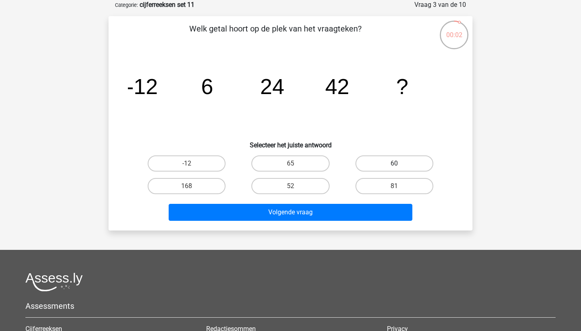
click at [372, 166] on label "60" at bounding box center [394, 163] width 78 height 16
click at [394, 166] on input "60" at bounding box center [396, 165] width 5 height 5
radio input "true"
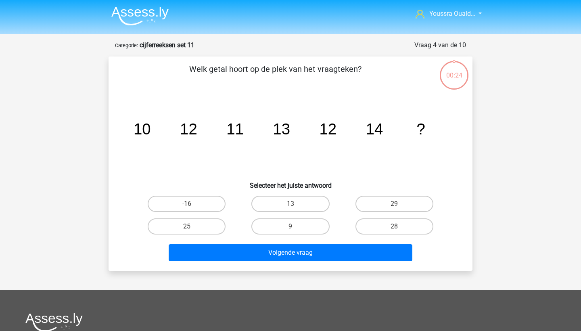
scroll to position [40, 0]
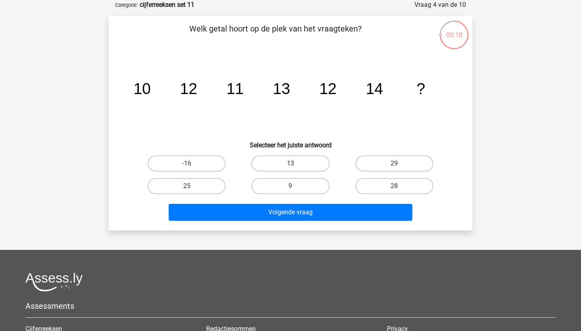
click at [278, 169] on label "13" at bounding box center [290, 163] width 78 height 16
click at [290, 169] on input "13" at bounding box center [292, 165] width 5 height 5
radio input "true"
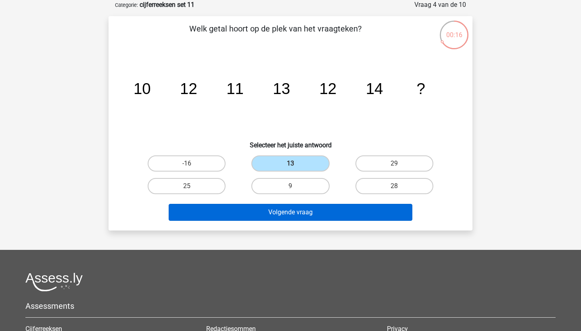
click at [310, 209] on button "Volgende vraag" at bounding box center [291, 212] width 244 height 17
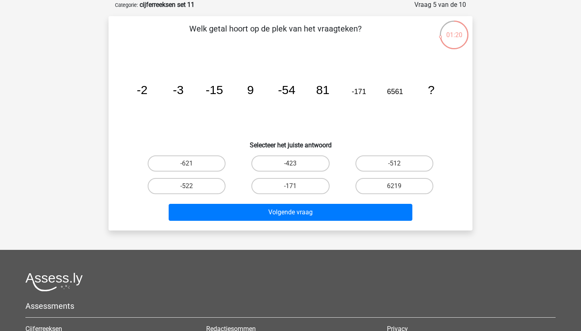
click at [190, 164] on input "-621" at bounding box center [189, 165] width 5 height 5
radio input "true"
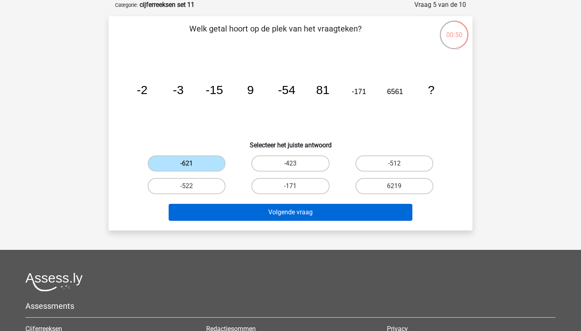
click at [283, 218] on button "Volgende vraag" at bounding box center [291, 212] width 244 height 17
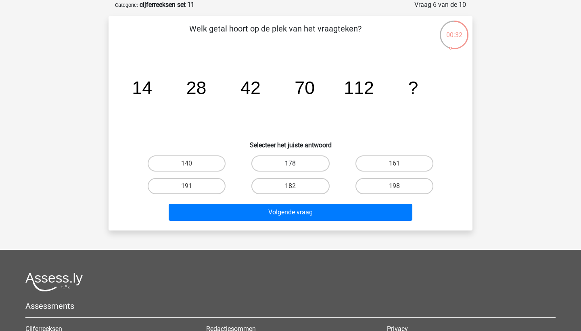
click at [276, 168] on label "178" at bounding box center [290, 163] width 78 height 16
click at [290, 168] on input "178" at bounding box center [292, 165] width 5 height 5
radio input "true"
click at [380, 165] on label "161" at bounding box center [394, 163] width 78 height 16
click at [394, 165] on input "161" at bounding box center [396, 165] width 5 height 5
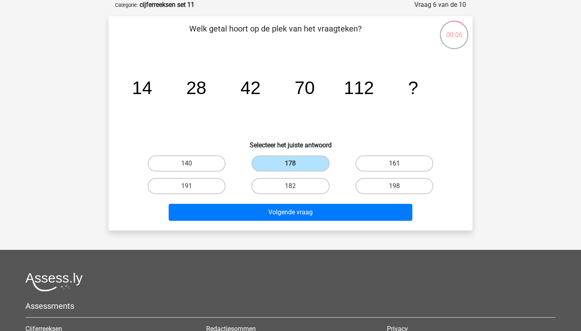
radio input "true"
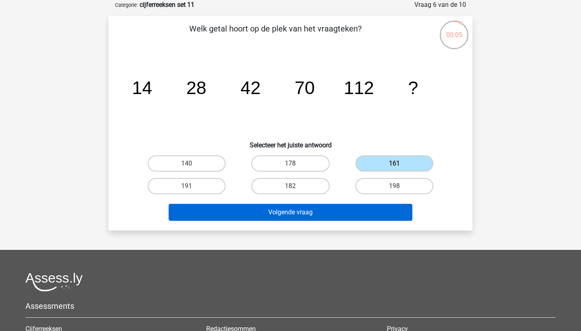
click at [356, 214] on button "Volgende vraag" at bounding box center [291, 212] width 244 height 17
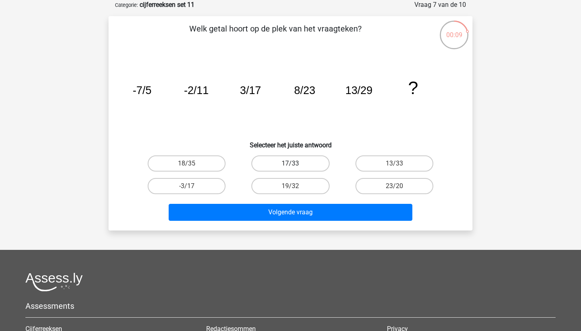
click at [277, 160] on label "17/33" at bounding box center [290, 163] width 78 height 16
click at [290, 163] on input "17/33" at bounding box center [292, 165] width 5 height 5
radio input "true"
click at [295, 227] on div "Welk getal hoort op de plek van het vraagteken? image/svg+xml -7/5 -2/11 3/17 8…" at bounding box center [291, 123] width 364 height 214
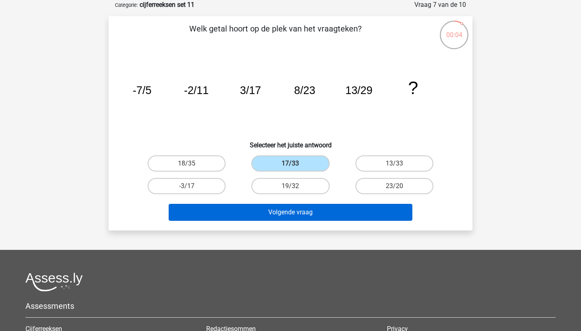
click at [300, 213] on button "Volgende vraag" at bounding box center [291, 212] width 244 height 17
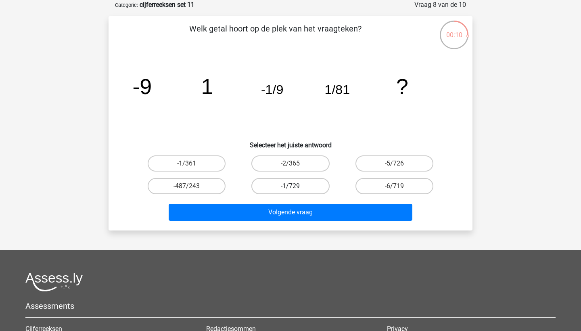
click at [307, 181] on label "-1/729" at bounding box center [290, 186] width 78 height 16
click at [296, 186] on input "-1/729" at bounding box center [292, 188] width 5 height 5
radio input "true"
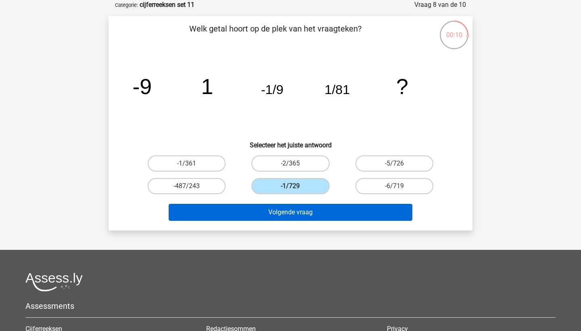
click at [328, 212] on button "Volgende vraag" at bounding box center [291, 212] width 244 height 17
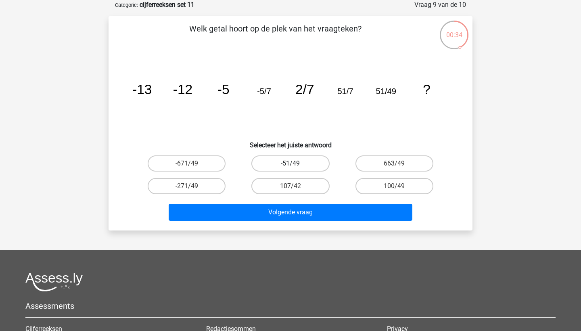
click at [308, 162] on label "-51/49" at bounding box center [290, 163] width 78 height 16
click at [296, 163] on input "-51/49" at bounding box center [292, 165] width 5 height 5
radio input "true"
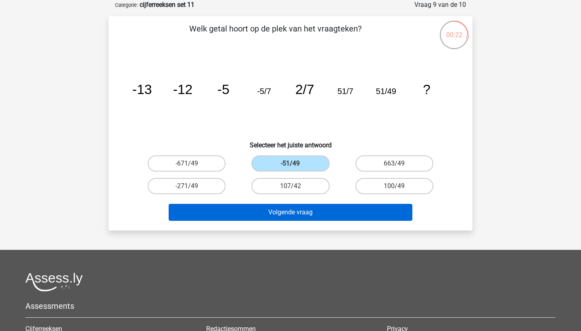
click at [314, 205] on button "Volgende vraag" at bounding box center [291, 212] width 244 height 17
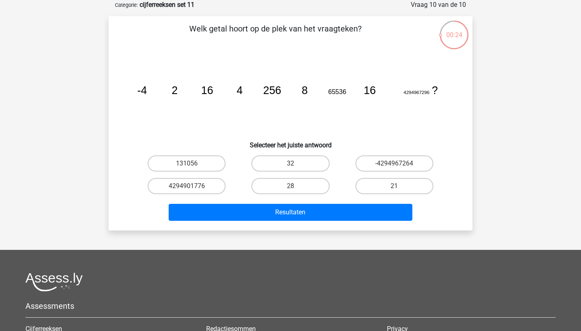
click at [281, 153] on div "32" at bounding box center [290, 163] width 104 height 23
click at [283, 165] on label "32" at bounding box center [290, 163] width 78 height 16
click at [290, 165] on input "32" at bounding box center [292, 165] width 5 height 5
radio input "true"
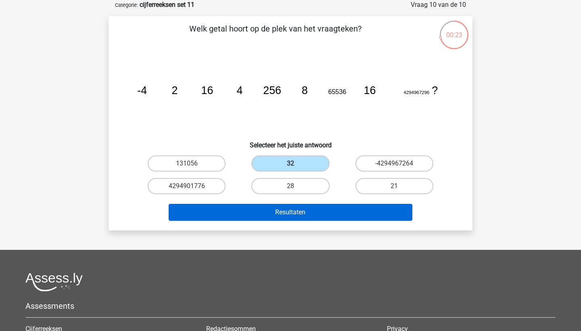
click at [294, 211] on button "Resultaten" at bounding box center [291, 212] width 244 height 17
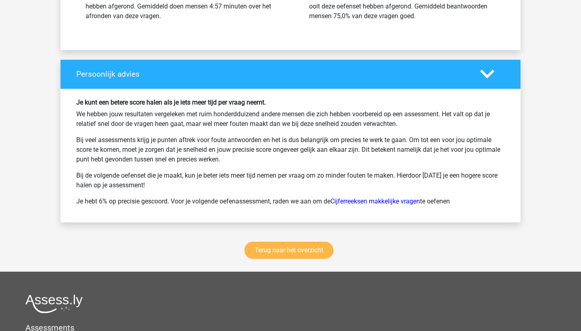
scroll to position [1085, 0]
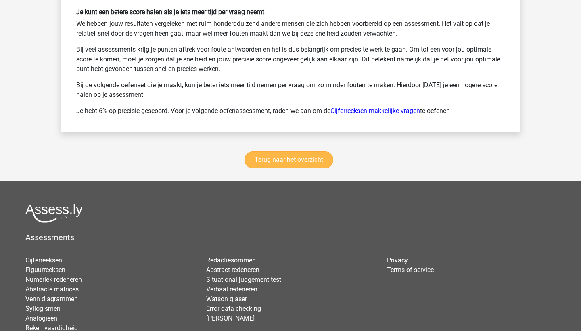
click at [296, 163] on link "Terug naar het overzicht" at bounding box center [288, 159] width 89 height 17
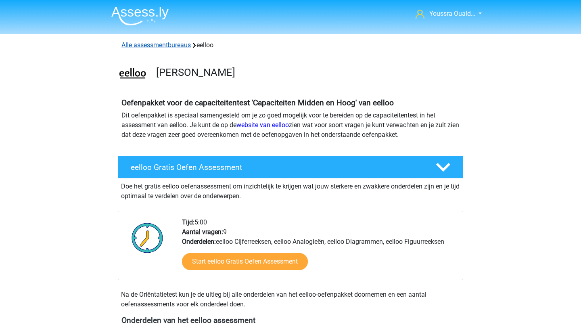
click at [151, 44] on link "Alle assessmentbureaus" at bounding box center [155, 45] width 69 height 8
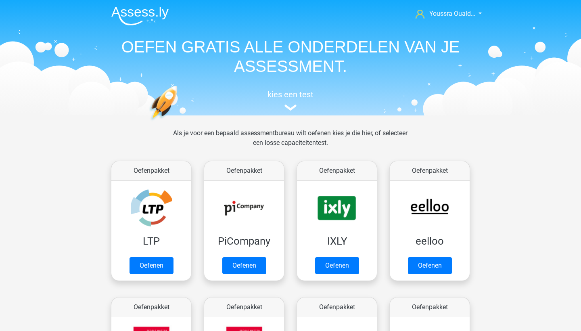
scroll to position [128, 0]
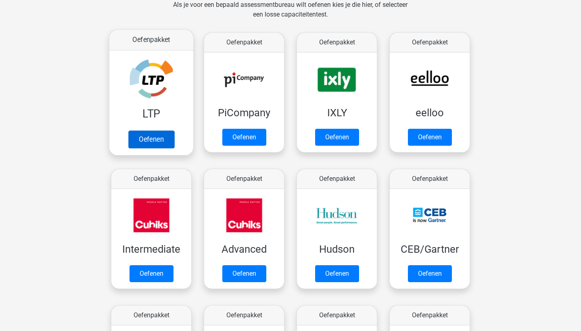
click at [153, 142] on link "Oefenen" at bounding box center [151, 139] width 46 height 18
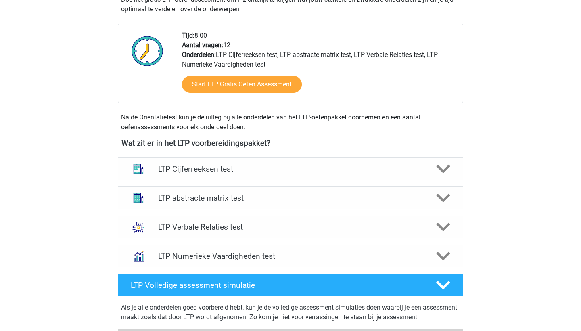
scroll to position [166, 0]
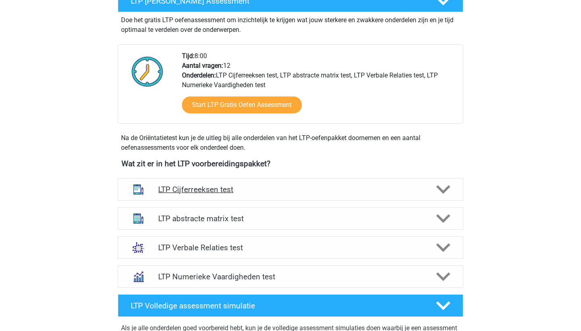
click at [249, 190] on h4 "LTP Cijferreeksen test" at bounding box center [290, 189] width 264 height 9
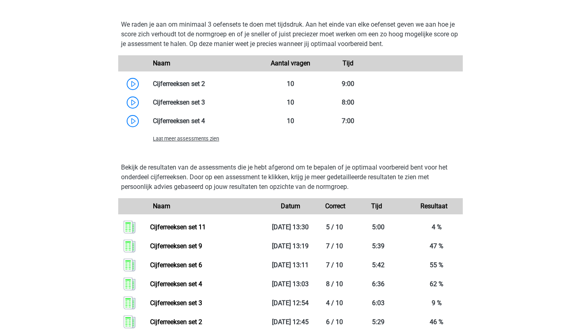
scroll to position [617, 0]
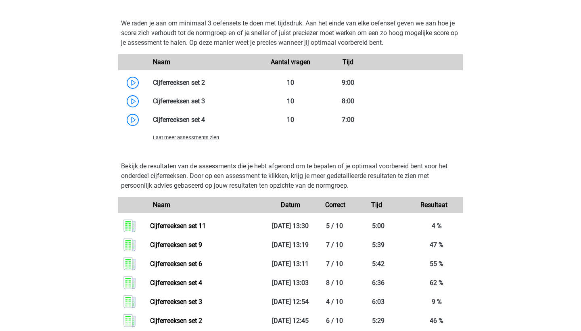
click at [211, 138] on span "Laat meer assessments zien" at bounding box center [186, 137] width 66 height 6
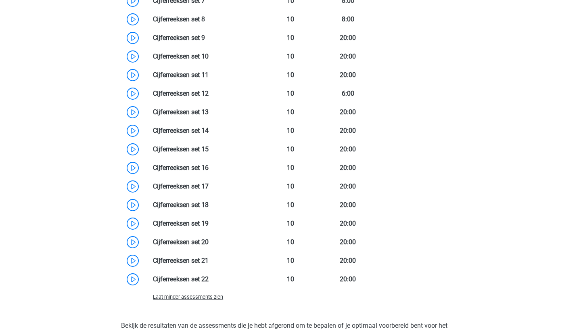
scroll to position [787, 0]
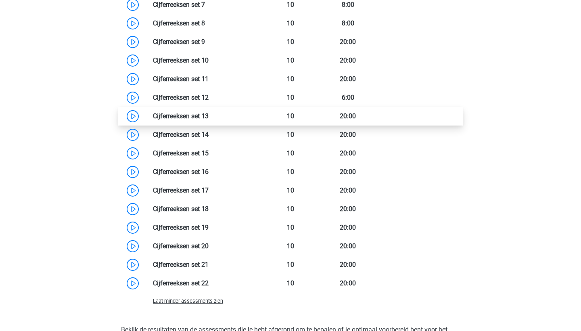
click at [209, 117] on link at bounding box center [209, 116] width 0 height 8
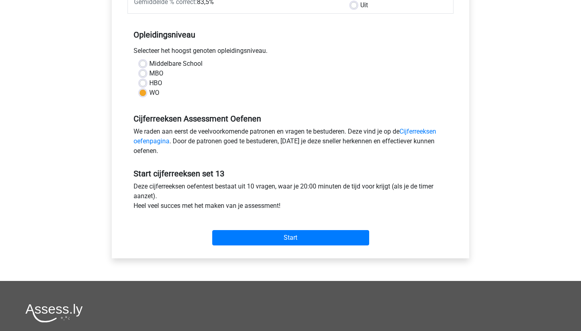
scroll to position [125, 0]
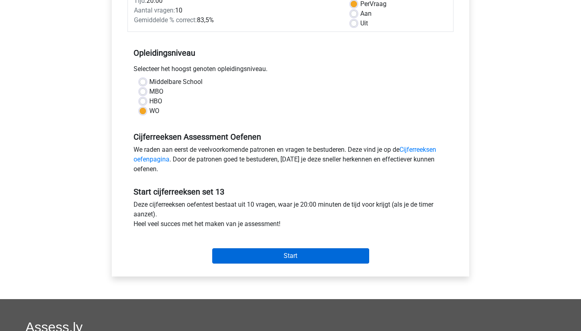
click at [241, 259] on input "Start" at bounding box center [290, 255] width 157 height 15
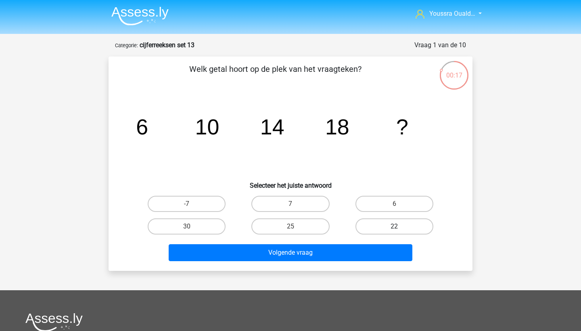
click at [368, 225] on label "22" at bounding box center [394, 226] width 78 height 16
click at [394, 226] on input "22" at bounding box center [396, 228] width 5 height 5
radio input "true"
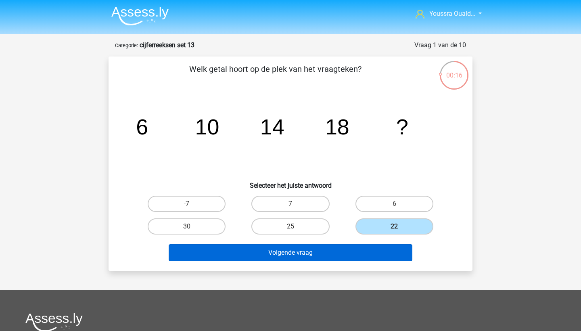
click at [340, 253] on button "Volgende vraag" at bounding box center [291, 252] width 244 height 17
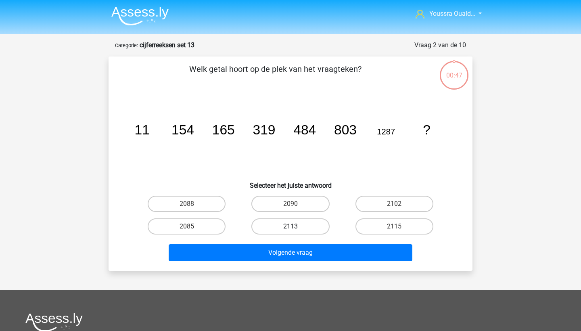
scroll to position [40, 0]
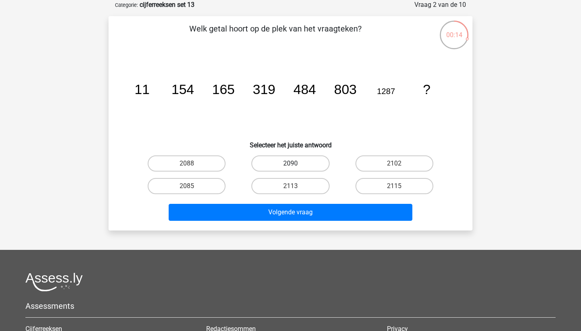
click at [305, 165] on label "2090" at bounding box center [290, 163] width 78 height 16
click at [296, 165] on input "2090" at bounding box center [292, 165] width 5 height 5
radio input "true"
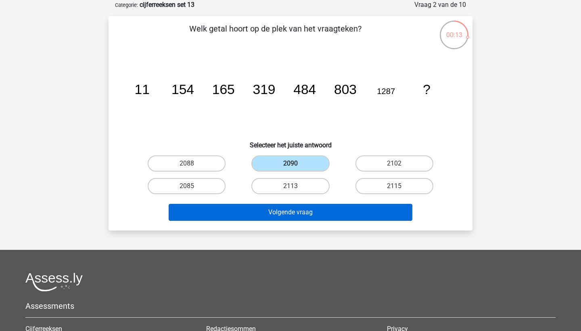
click at [311, 205] on button "Volgende vraag" at bounding box center [291, 212] width 244 height 17
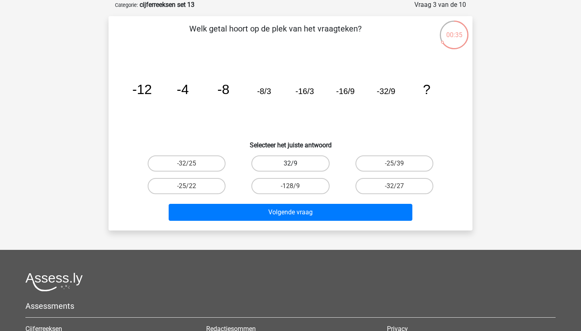
click at [298, 161] on label "32/9" at bounding box center [290, 163] width 78 height 16
click at [296, 163] on input "32/9" at bounding box center [292, 165] width 5 height 5
radio input "true"
click at [373, 187] on label "-32/27" at bounding box center [394, 186] width 78 height 16
click at [394, 187] on input "-32/27" at bounding box center [396, 188] width 5 height 5
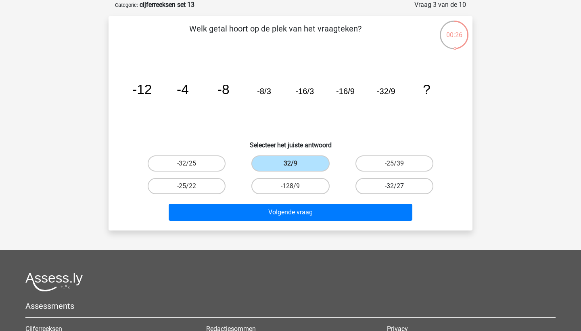
radio input "true"
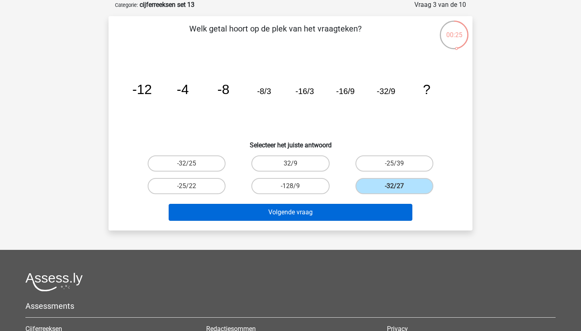
click at [346, 216] on button "Volgende vraag" at bounding box center [291, 212] width 244 height 17
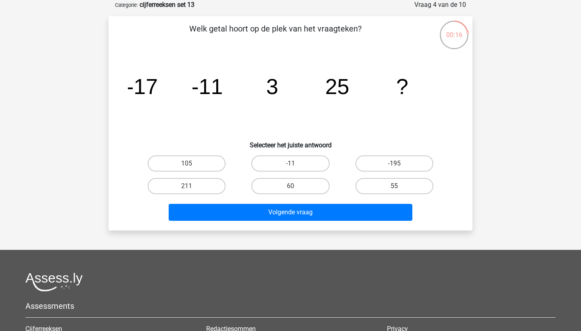
click at [370, 184] on label "55" at bounding box center [394, 186] width 78 height 16
click at [394, 186] on input "55" at bounding box center [396, 188] width 5 height 5
radio input "true"
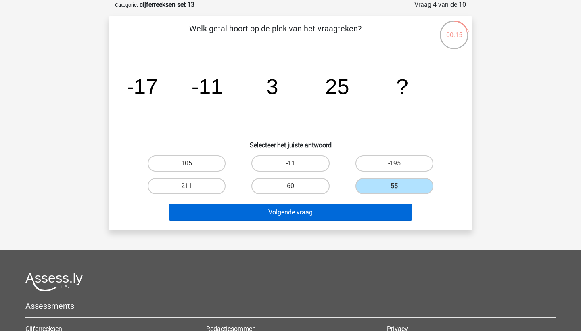
click at [349, 215] on button "Volgende vraag" at bounding box center [291, 212] width 244 height 17
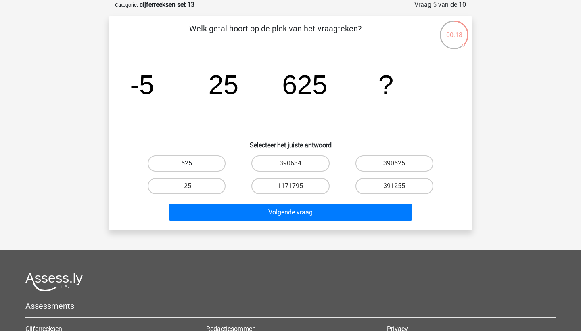
click at [180, 163] on label "625" at bounding box center [187, 163] width 78 height 16
click at [187, 163] on input "625" at bounding box center [189, 165] width 5 height 5
radio input "true"
click at [193, 183] on label "-25" at bounding box center [187, 186] width 78 height 16
click at [192, 186] on input "-25" at bounding box center [189, 188] width 5 height 5
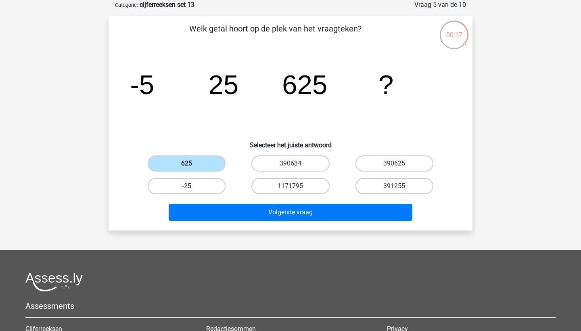
radio input "true"
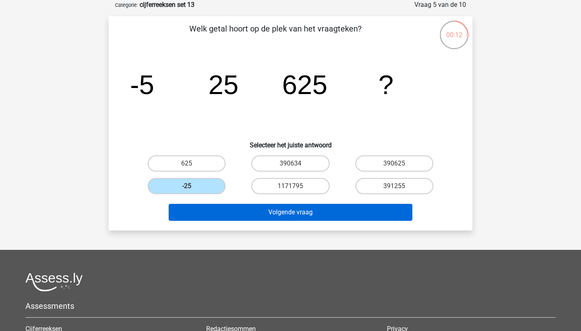
click at [299, 213] on button "Volgende vraag" at bounding box center [291, 212] width 244 height 17
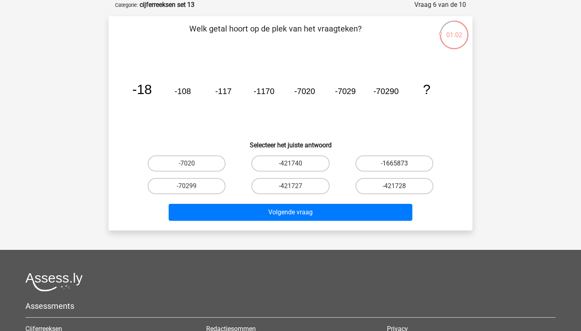
click at [378, 163] on label "-1665873" at bounding box center [394, 163] width 78 height 16
click at [394, 163] on input "-1665873" at bounding box center [396, 165] width 5 height 5
radio input "true"
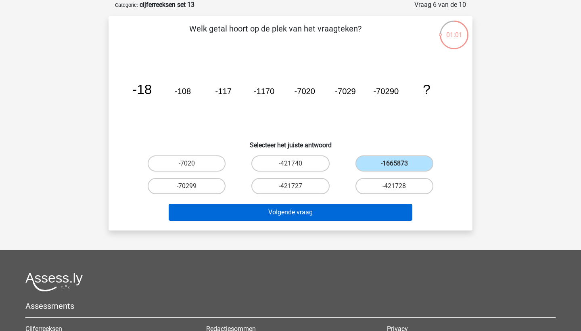
click at [358, 210] on button "Volgende vraag" at bounding box center [291, 212] width 244 height 17
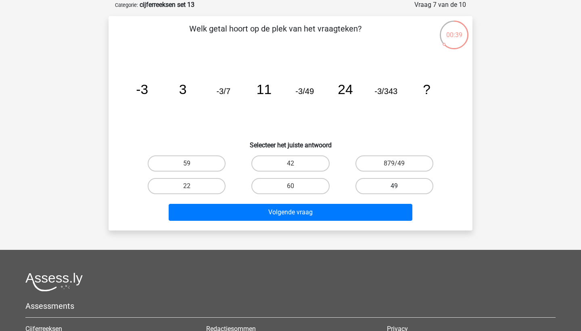
click at [381, 185] on label "49" at bounding box center [394, 186] width 78 height 16
click at [394, 186] on input "49" at bounding box center [396, 188] width 5 height 5
radio input "true"
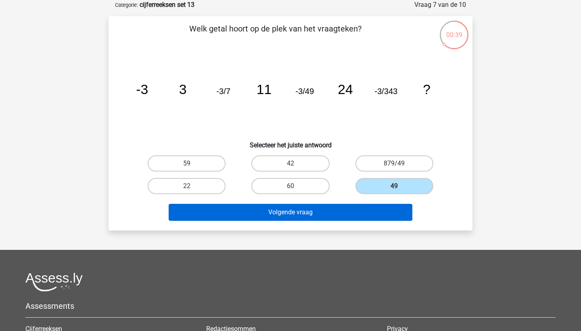
click at [335, 215] on button "Volgende vraag" at bounding box center [291, 212] width 244 height 17
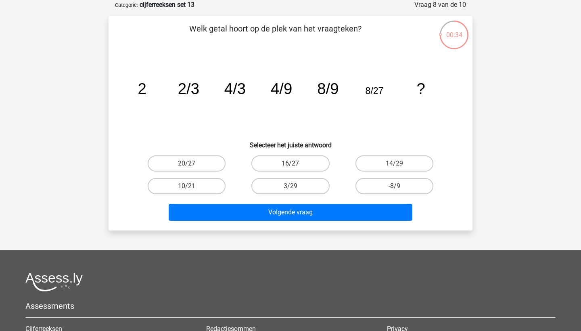
click at [276, 163] on label "16/27" at bounding box center [290, 163] width 78 height 16
click at [290, 163] on input "16/27" at bounding box center [292, 165] width 5 height 5
radio input "true"
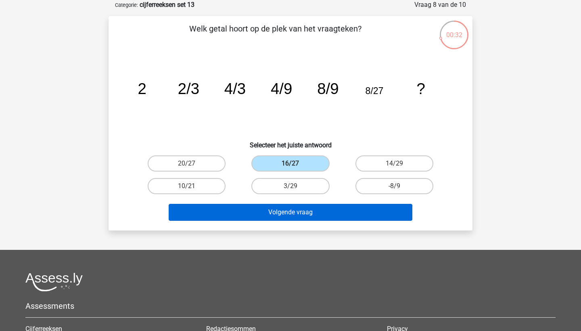
click at [292, 210] on button "Volgende vraag" at bounding box center [291, 212] width 244 height 17
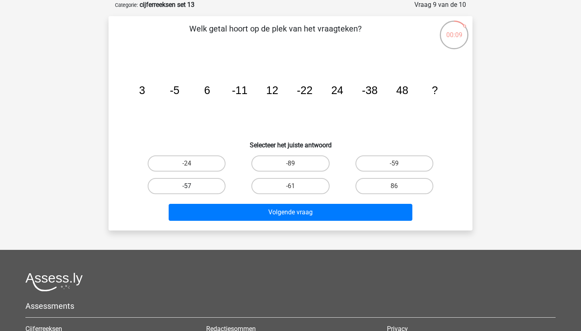
click at [202, 184] on label "-57" at bounding box center [187, 186] width 78 height 16
click at [192, 186] on input "-57" at bounding box center [189, 188] width 5 height 5
radio input "true"
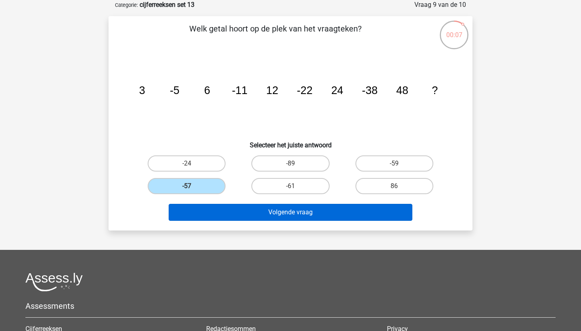
click at [278, 213] on button "Volgende vraag" at bounding box center [291, 212] width 244 height 17
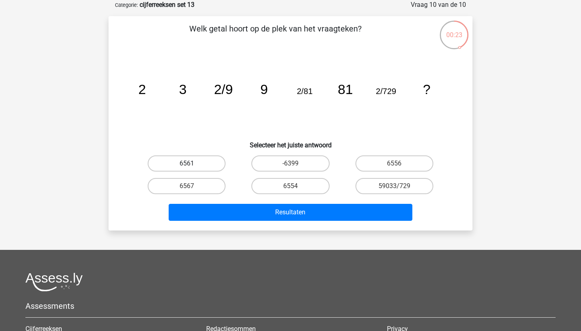
click at [203, 157] on label "6561" at bounding box center [187, 163] width 78 height 16
click at [192, 163] on input "6561" at bounding box center [189, 165] width 5 height 5
radio input "true"
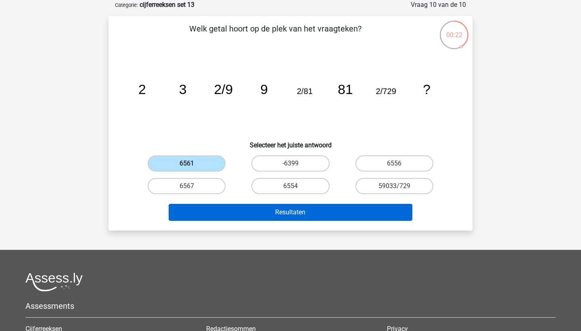
click at [267, 207] on button "Resultaten" at bounding box center [291, 212] width 244 height 17
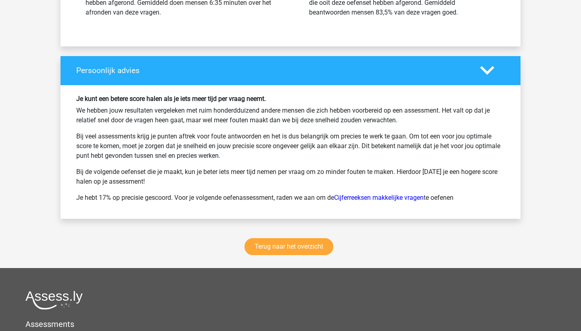
scroll to position [1148, 0]
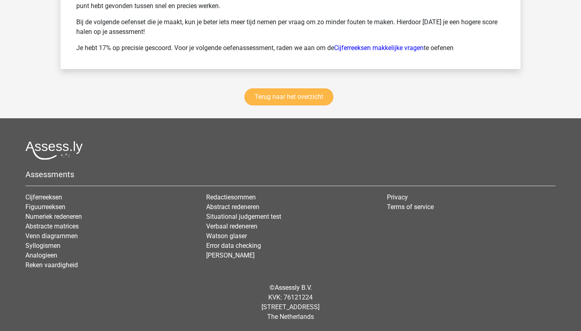
click at [301, 97] on link "Terug naar het overzicht" at bounding box center [288, 96] width 89 height 17
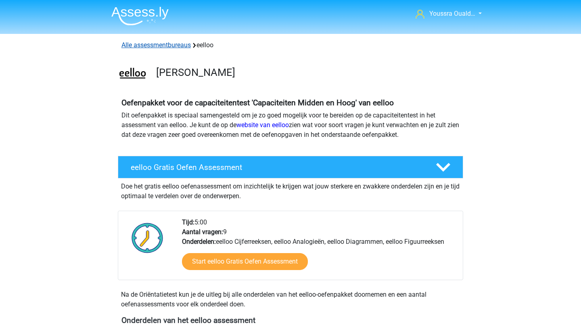
click at [141, 44] on link "Alle assessmentbureaus" at bounding box center [155, 45] width 69 height 8
click at [147, 42] on link "Alle assessmentbureaus" at bounding box center [155, 45] width 69 height 8
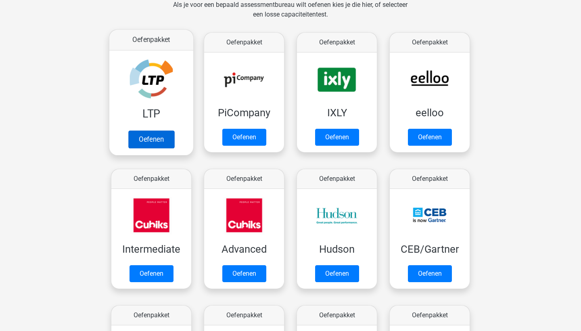
scroll to position [128, 0]
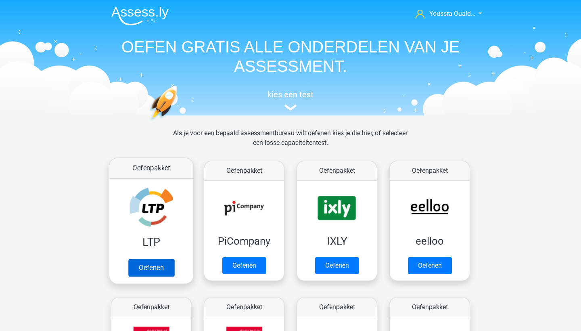
scroll to position [128, 0]
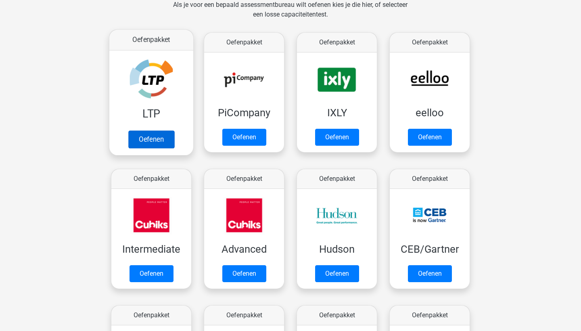
click at [150, 134] on link "Oefenen" at bounding box center [151, 139] width 46 height 18
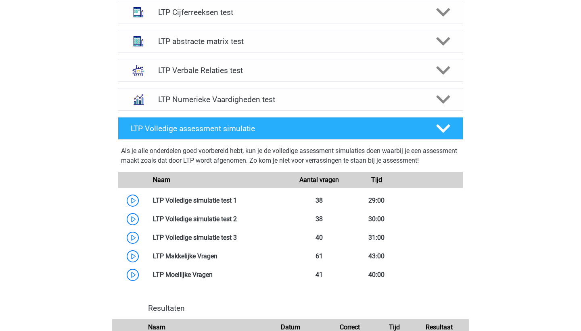
scroll to position [339, 0]
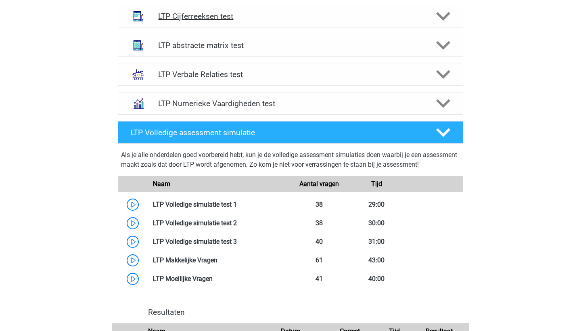
click at [253, 16] on h4 "LTP Cijferreeksen test" at bounding box center [290, 16] width 264 height 9
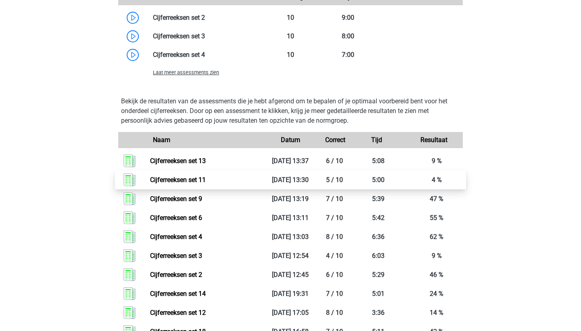
scroll to position [685, 0]
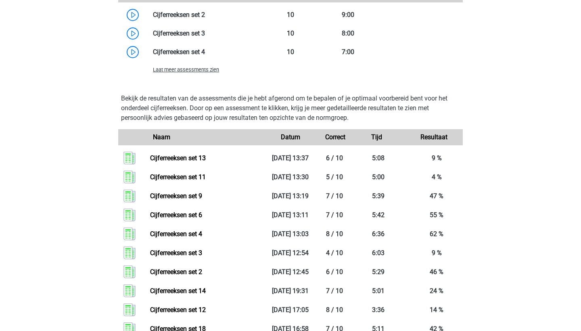
click at [206, 73] on div "Laat meer assessments zien" at bounding box center [204, 70] width 115 height 10
click at [209, 71] on span "Laat meer assessments zien" at bounding box center [186, 70] width 66 height 6
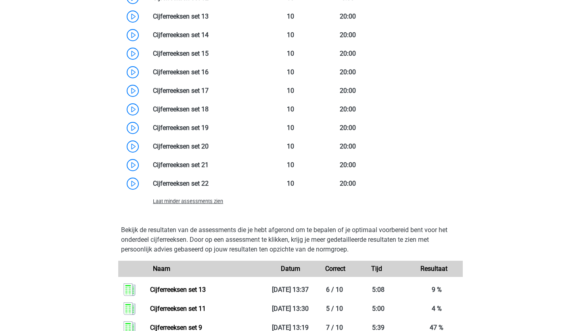
scroll to position [882, 0]
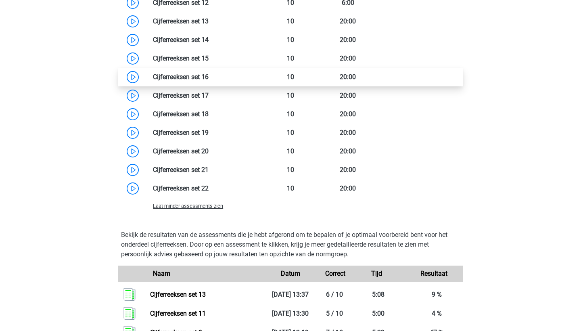
click at [209, 73] on link at bounding box center [209, 77] width 0 height 8
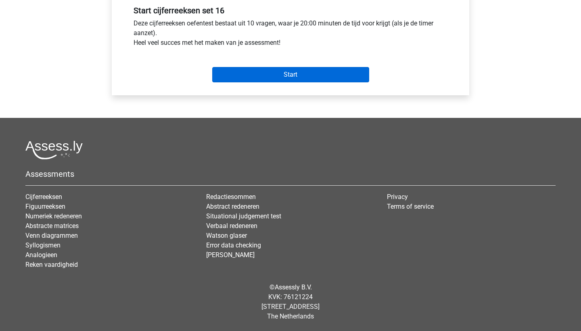
scroll to position [307, 0]
click at [301, 77] on input "Start" at bounding box center [290, 74] width 157 height 15
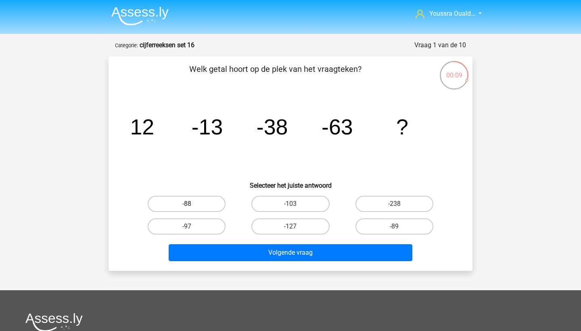
click at [200, 202] on label "-88" at bounding box center [187, 204] width 78 height 16
click at [192, 204] on input "-88" at bounding box center [189, 206] width 5 height 5
radio input "true"
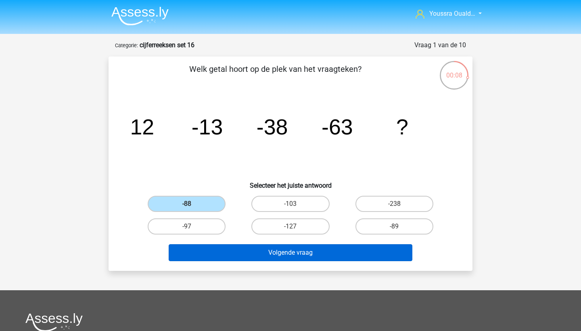
click at [275, 255] on button "Volgende vraag" at bounding box center [291, 252] width 244 height 17
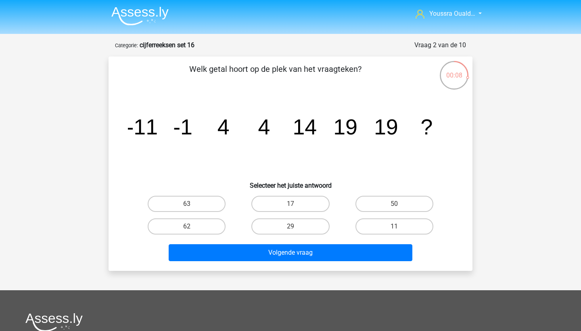
scroll to position [40, 0]
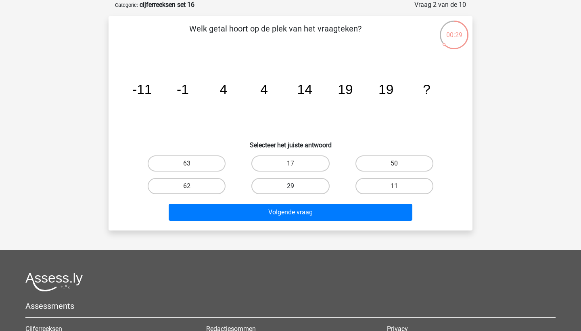
click at [275, 186] on label "29" at bounding box center [290, 186] width 78 height 16
click at [290, 186] on input "29" at bounding box center [292, 188] width 5 height 5
radio input "true"
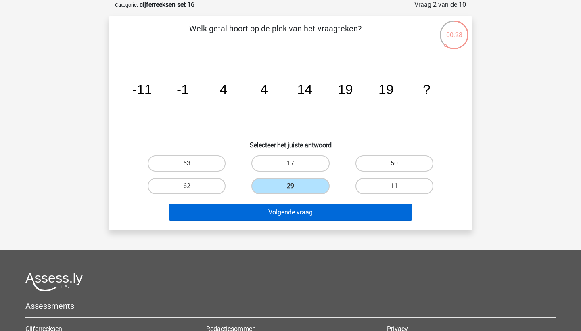
click at [283, 213] on button "Volgende vraag" at bounding box center [291, 212] width 244 height 17
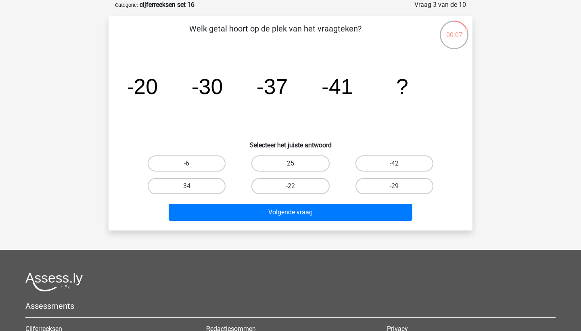
click at [373, 163] on label "-42" at bounding box center [394, 163] width 78 height 16
click at [394, 163] on input "-42" at bounding box center [396, 165] width 5 height 5
radio input "true"
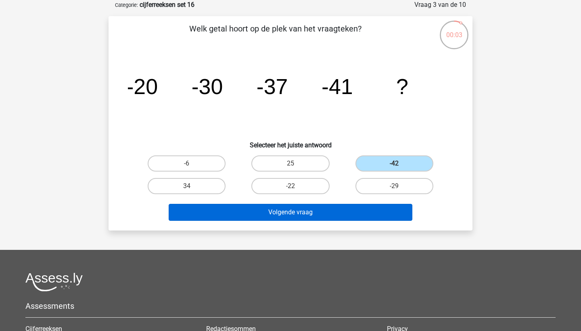
click at [336, 210] on button "Volgende vraag" at bounding box center [291, 212] width 244 height 17
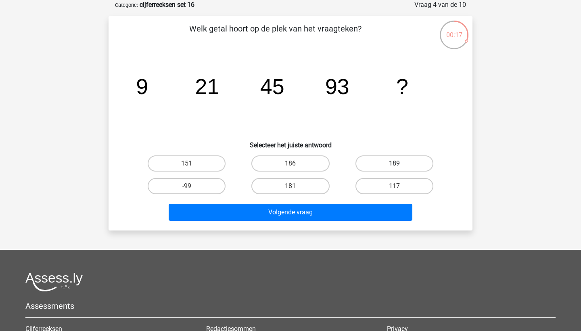
click at [393, 162] on label "189" at bounding box center [394, 163] width 78 height 16
click at [394, 163] on input "189" at bounding box center [396, 165] width 5 height 5
radio input "true"
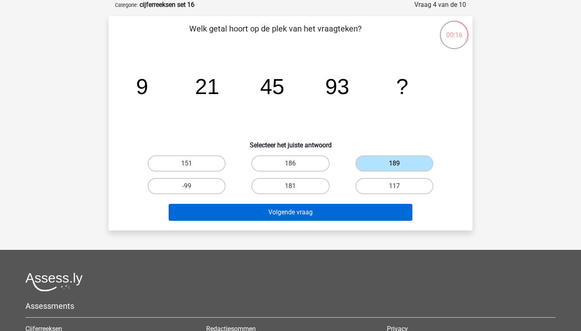
click at [355, 210] on button "Volgende vraag" at bounding box center [291, 212] width 244 height 17
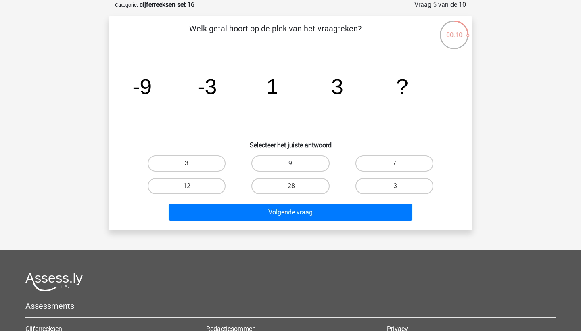
click at [258, 165] on label "9" at bounding box center [290, 163] width 78 height 16
click at [290, 165] on input "9" at bounding box center [292, 165] width 5 height 5
radio input "true"
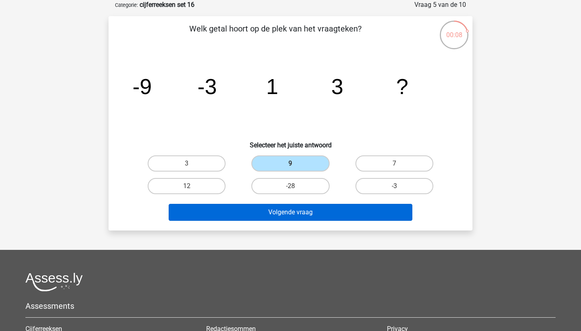
click at [279, 210] on button "Volgende vraag" at bounding box center [291, 212] width 244 height 17
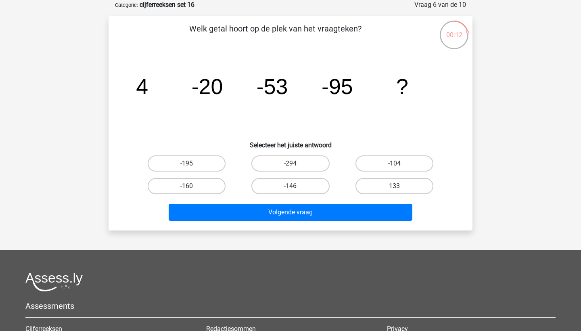
click at [363, 182] on label "133" at bounding box center [394, 186] width 78 height 16
click at [394, 186] on input "133" at bounding box center [396, 188] width 5 height 5
radio input "true"
click at [202, 185] on label "-160" at bounding box center [187, 186] width 78 height 16
click at [192, 186] on input "-160" at bounding box center [189, 188] width 5 height 5
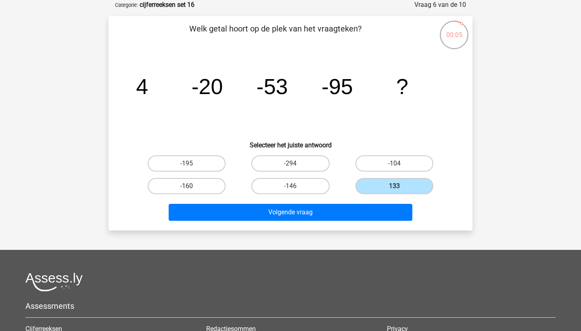
radio input "true"
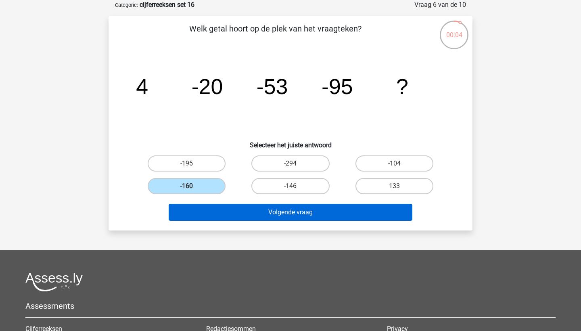
click at [243, 215] on button "Volgende vraag" at bounding box center [291, 212] width 244 height 17
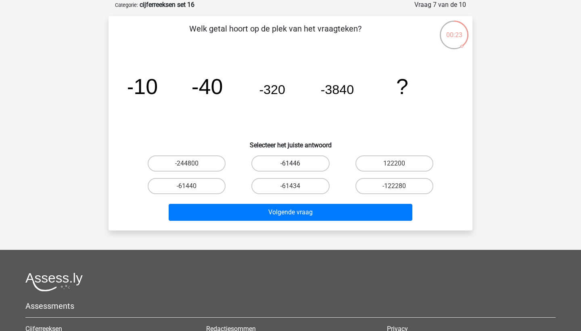
click at [276, 169] on label "-61446" at bounding box center [290, 163] width 78 height 16
click at [290, 169] on input "-61446" at bounding box center [292, 165] width 5 height 5
radio input "true"
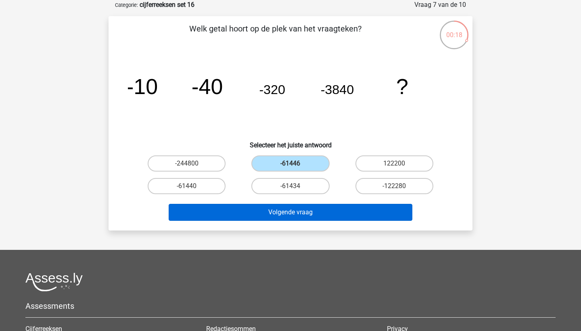
click at [291, 211] on button "Volgende vraag" at bounding box center [291, 212] width 244 height 17
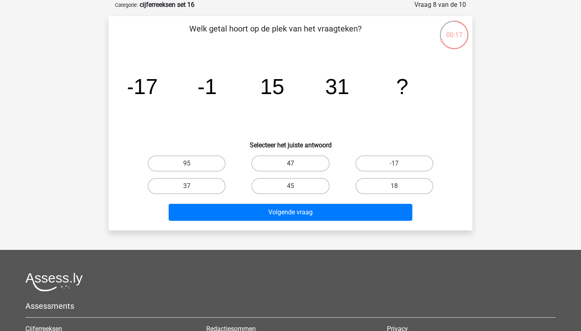
click at [265, 160] on label "47" at bounding box center [290, 163] width 78 height 16
click at [290, 163] on input "47" at bounding box center [292, 165] width 5 height 5
radio input "true"
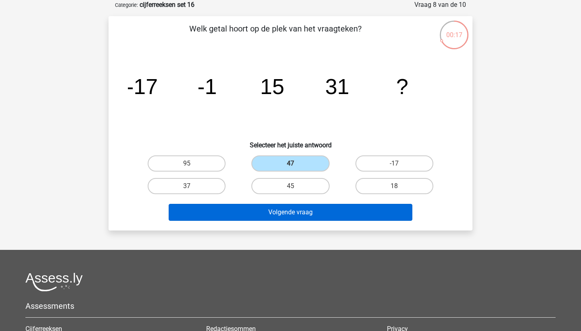
click at [298, 215] on button "Volgende vraag" at bounding box center [291, 212] width 244 height 17
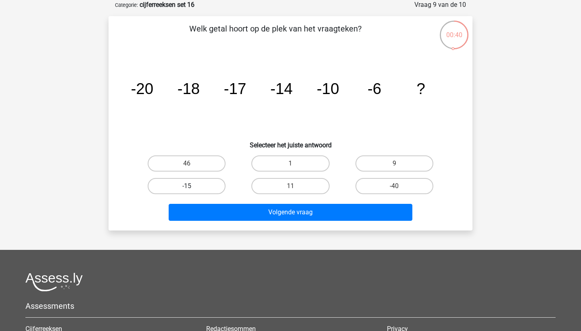
click at [205, 185] on label "-15" at bounding box center [187, 186] width 78 height 16
click at [192, 186] on input "-15" at bounding box center [189, 188] width 5 height 5
radio input "true"
click at [372, 161] on label "9" at bounding box center [394, 163] width 78 height 16
click at [394, 163] on input "9" at bounding box center [396, 165] width 5 height 5
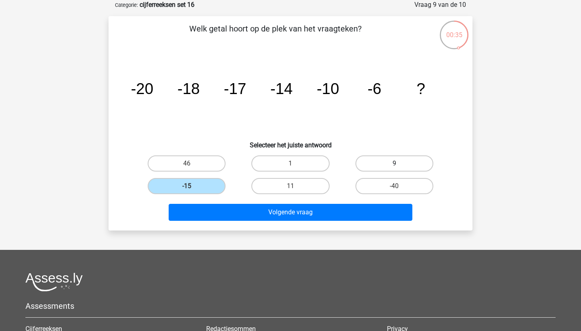
radio input "true"
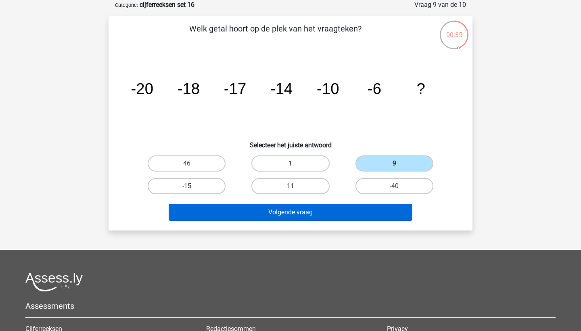
click at [336, 209] on button "Volgende vraag" at bounding box center [291, 212] width 244 height 17
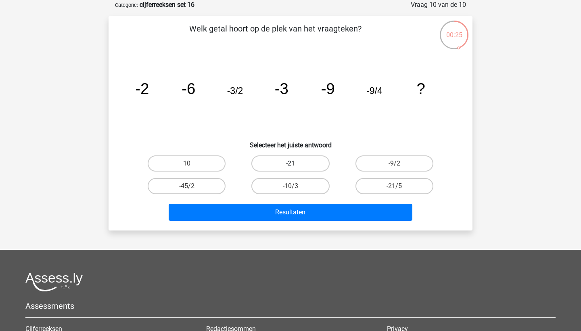
click at [296, 161] on label "-21" at bounding box center [290, 163] width 78 height 16
click at [296, 163] on input "-21" at bounding box center [292, 165] width 5 height 5
radio input "true"
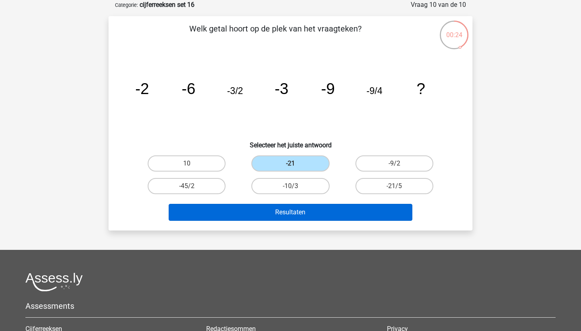
click at [315, 208] on button "Resultaten" at bounding box center [291, 212] width 244 height 17
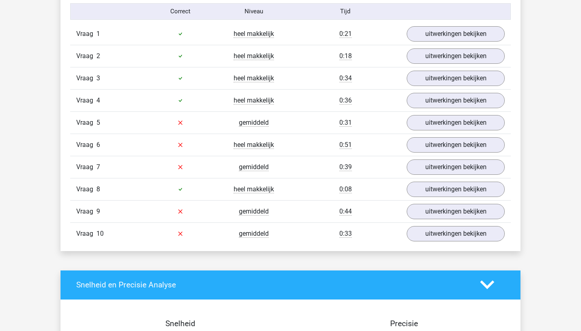
scroll to position [538, 0]
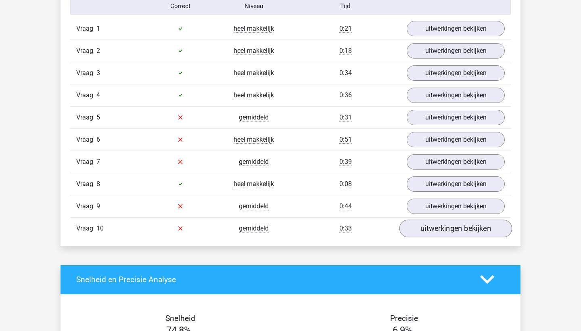
click at [423, 227] on link "uitwerkingen bekijken" at bounding box center [455, 228] width 113 height 18
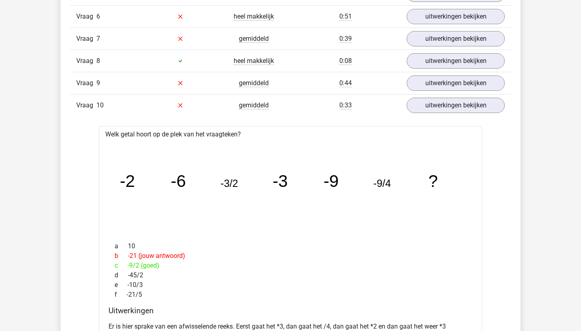
scroll to position [553, 0]
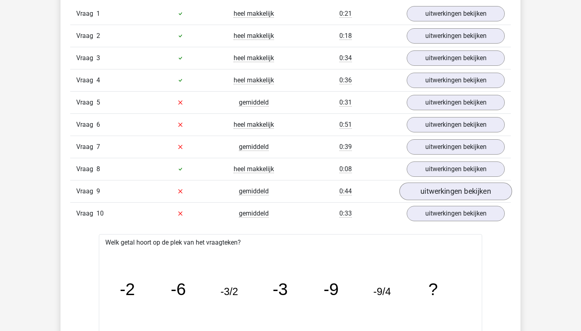
click at [412, 193] on link "uitwerkingen bekijken" at bounding box center [455, 191] width 113 height 18
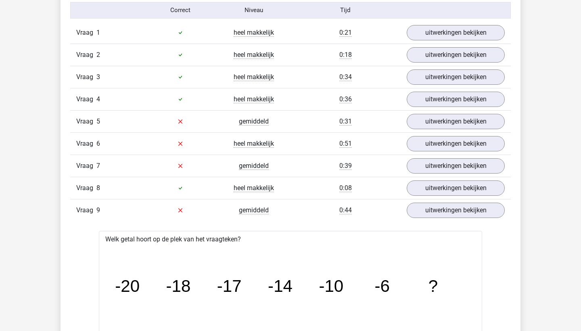
scroll to position [532, 0]
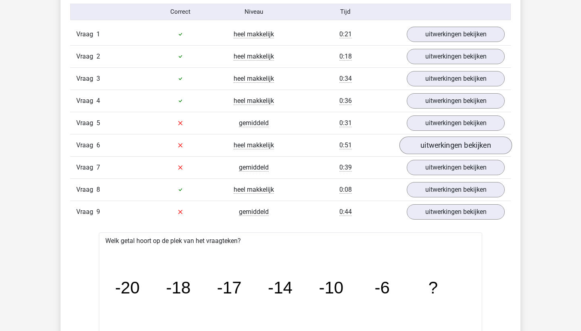
click at [425, 138] on link "uitwerkingen bekijken" at bounding box center [455, 145] width 113 height 18
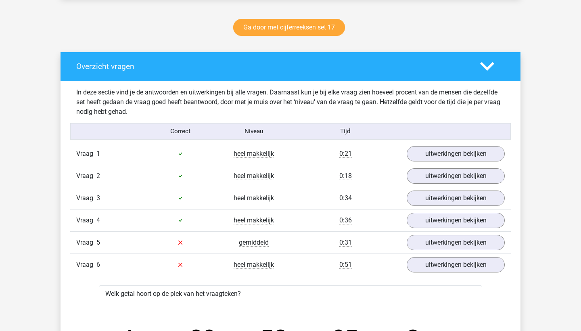
scroll to position [405, 0]
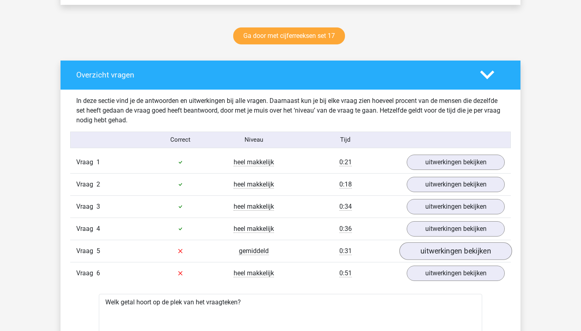
click at [436, 250] on link "uitwerkingen bekijken" at bounding box center [455, 251] width 113 height 18
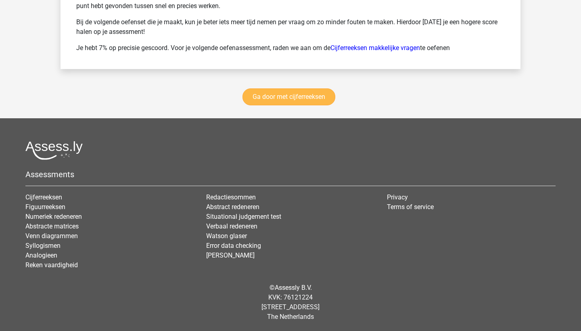
scroll to position [2716, 0]
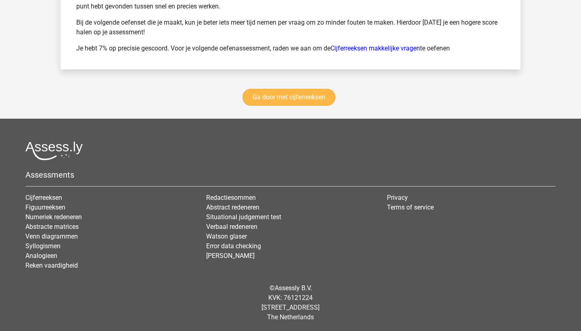
click at [263, 93] on link "Ga door met cijferreeksen" at bounding box center [288, 97] width 93 height 17
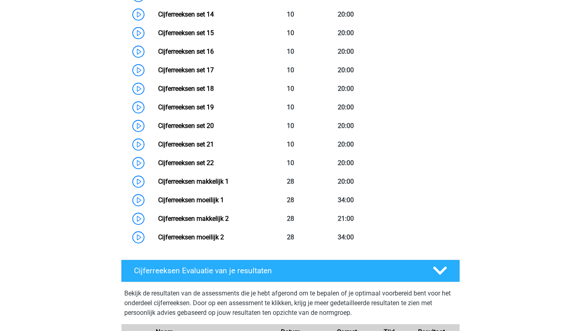
scroll to position [584, 0]
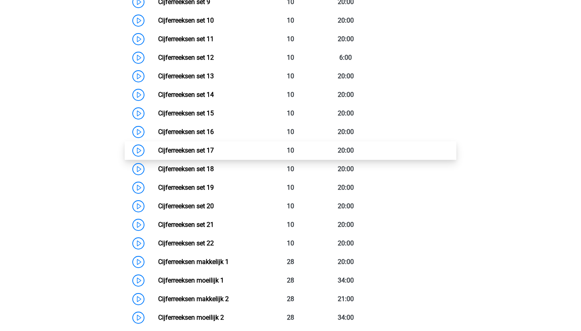
click at [204, 154] on link "Cijferreeksen set 17" at bounding box center [186, 150] width 56 height 8
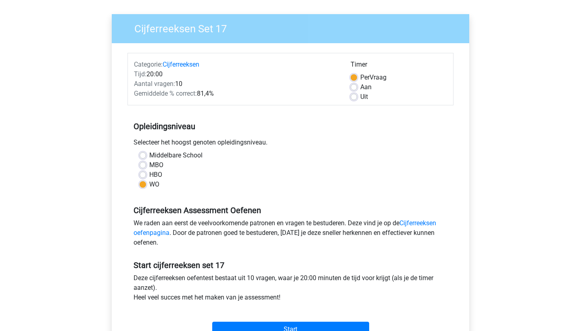
scroll to position [79, 0]
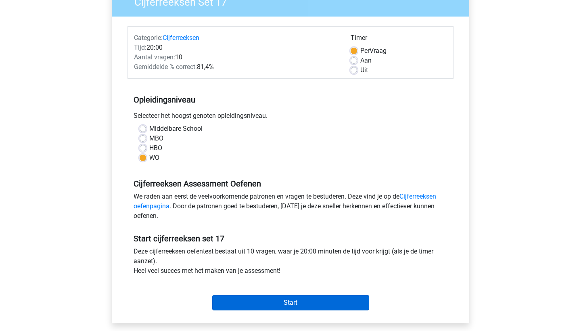
click at [281, 306] on input "Start" at bounding box center [290, 302] width 157 height 15
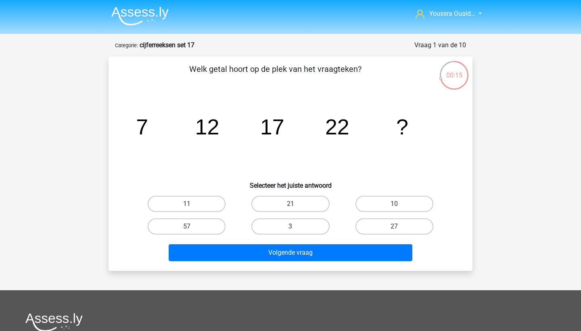
click at [394, 226] on input "27" at bounding box center [396, 228] width 5 height 5
radio input "true"
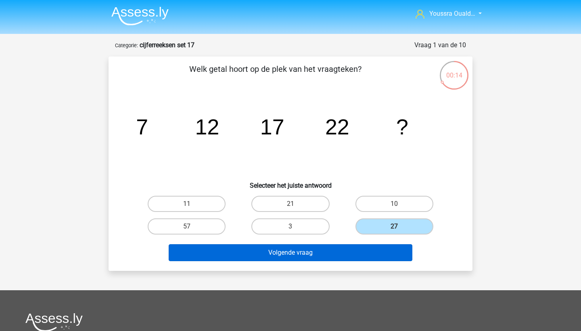
click at [376, 249] on button "Volgende vraag" at bounding box center [291, 252] width 244 height 17
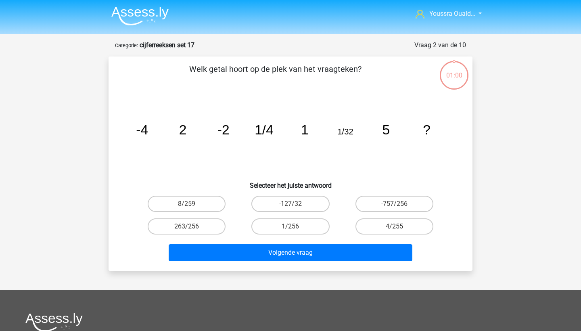
scroll to position [40, 0]
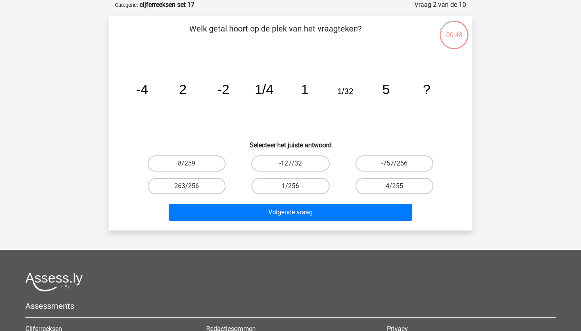
click at [307, 190] on label "1/256" at bounding box center [290, 186] width 78 height 16
click at [296, 190] on input "1/256" at bounding box center [292, 188] width 5 height 5
radio input "true"
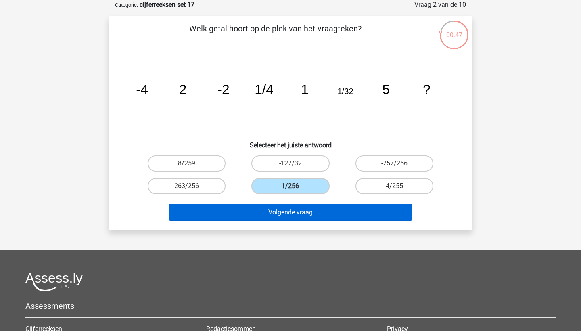
click at [326, 216] on button "Volgende vraag" at bounding box center [291, 212] width 244 height 17
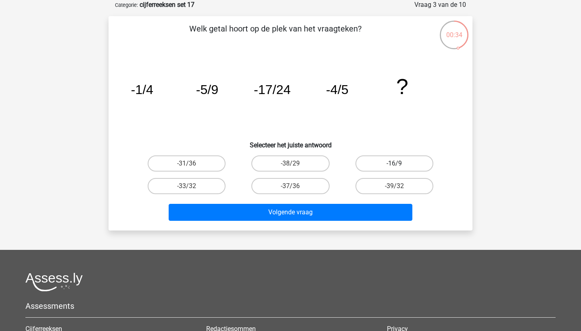
click at [366, 162] on label "-16/9" at bounding box center [394, 163] width 78 height 16
click at [394, 163] on input "-16/9" at bounding box center [396, 165] width 5 height 5
radio input "true"
click at [284, 163] on label "-38/29" at bounding box center [290, 163] width 78 height 16
click at [290, 163] on input "-38/29" at bounding box center [292, 165] width 5 height 5
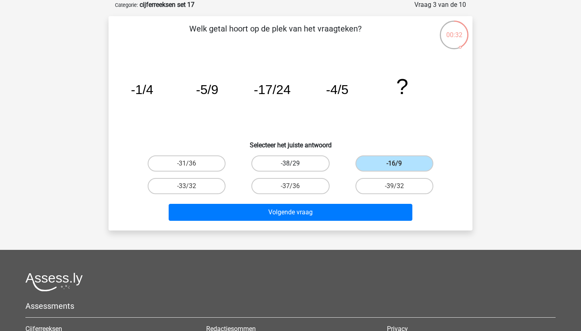
radio input "true"
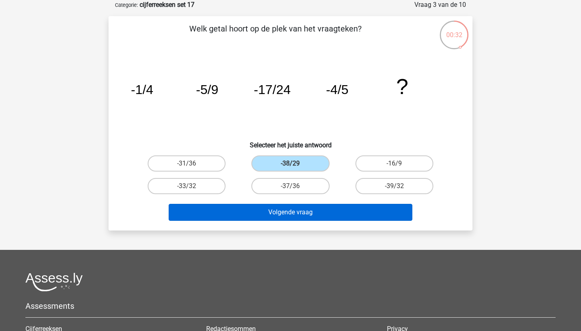
click at [310, 207] on button "Volgende vraag" at bounding box center [291, 212] width 244 height 17
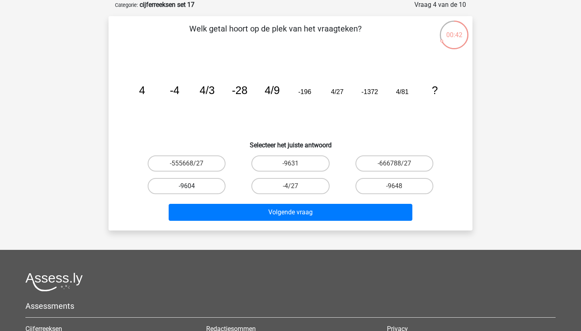
click at [209, 186] on label "-9604" at bounding box center [187, 186] width 78 height 16
click at [192, 186] on input "-9604" at bounding box center [189, 188] width 5 height 5
radio input "true"
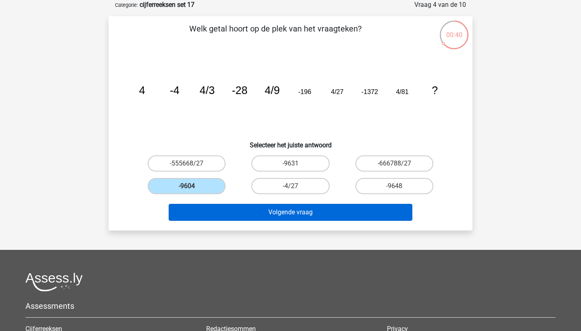
click at [273, 215] on button "Volgende vraag" at bounding box center [291, 212] width 244 height 17
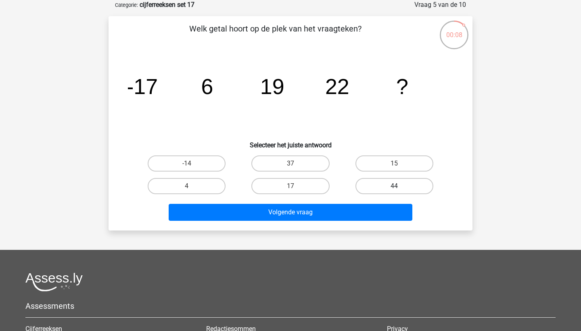
click at [365, 186] on label "44" at bounding box center [394, 186] width 78 height 16
click at [394, 186] on input "44" at bounding box center [396, 188] width 5 height 5
radio input "true"
click at [292, 186] on input "17" at bounding box center [292, 188] width 5 height 5
radio input "true"
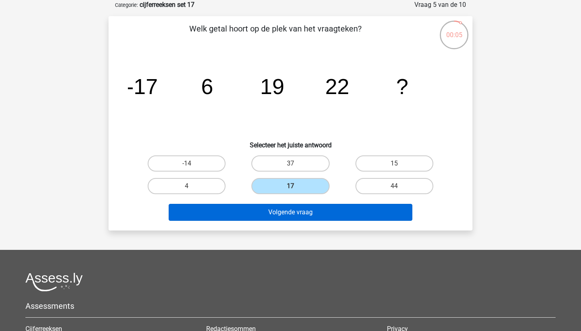
click at [294, 211] on button "Volgende vraag" at bounding box center [291, 212] width 244 height 17
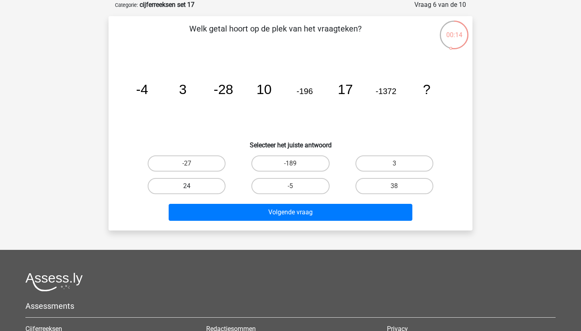
click at [218, 187] on label "24" at bounding box center [187, 186] width 78 height 16
click at [192, 187] on input "24" at bounding box center [189, 188] width 5 height 5
radio input "true"
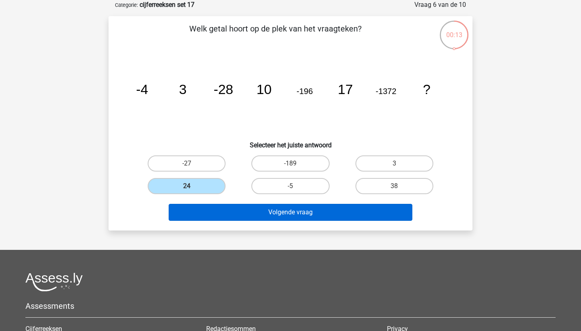
click at [256, 212] on button "Volgende vraag" at bounding box center [291, 212] width 244 height 17
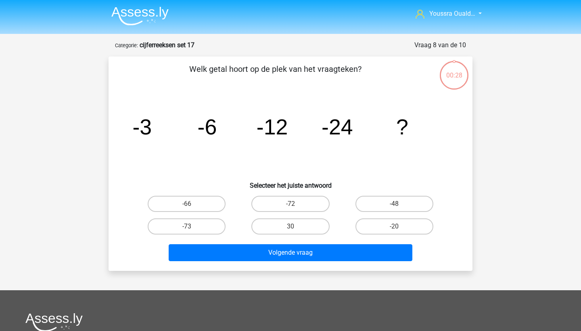
scroll to position [40, 0]
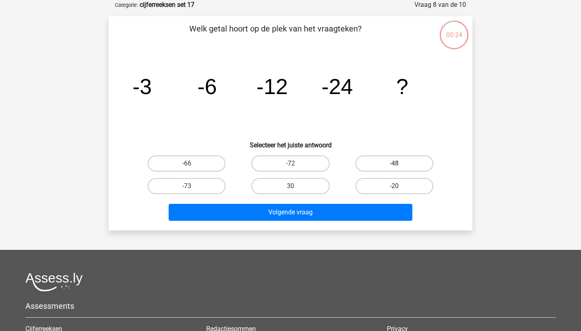
click at [382, 164] on label "-48" at bounding box center [394, 163] width 78 height 16
click at [394, 164] on input "-48" at bounding box center [396, 165] width 5 height 5
radio input "true"
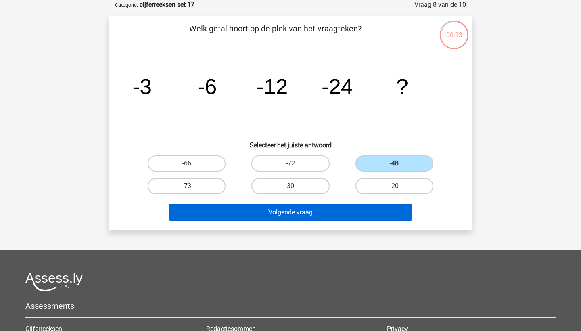
click at [346, 208] on button "Volgende vraag" at bounding box center [291, 212] width 244 height 17
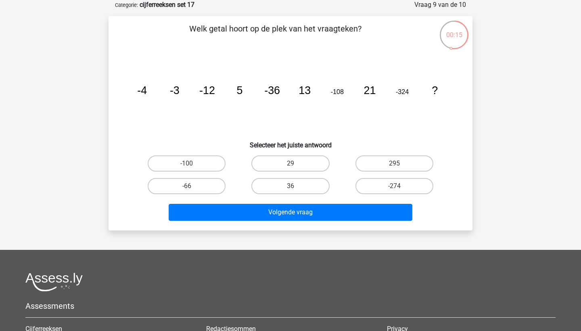
click at [293, 163] on input "29" at bounding box center [292, 165] width 5 height 5
radio input "true"
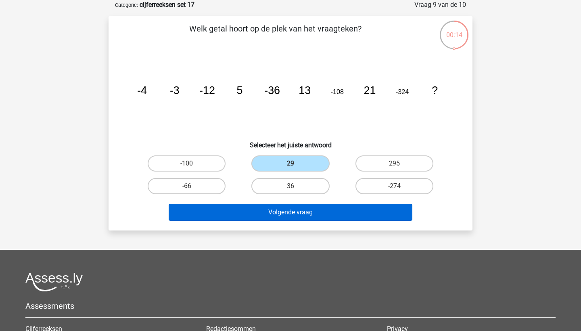
click at [307, 214] on button "Volgende vraag" at bounding box center [291, 212] width 244 height 17
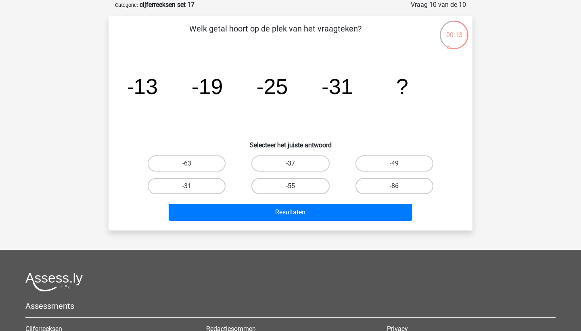
click at [284, 167] on label "-37" at bounding box center [290, 163] width 78 height 16
click at [290, 167] on input "-37" at bounding box center [292, 165] width 5 height 5
radio input "true"
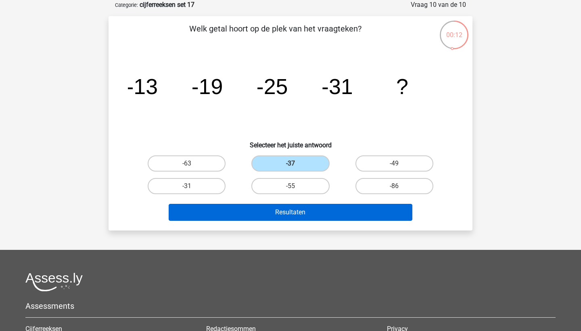
click at [290, 205] on button "Resultaten" at bounding box center [291, 212] width 244 height 17
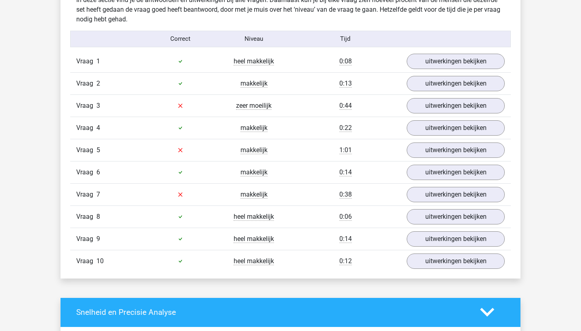
scroll to position [486, 0]
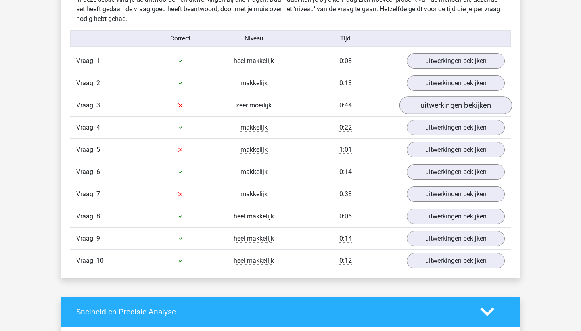
click at [420, 106] on link "uitwerkingen bekijken" at bounding box center [455, 105] width 113 height 18
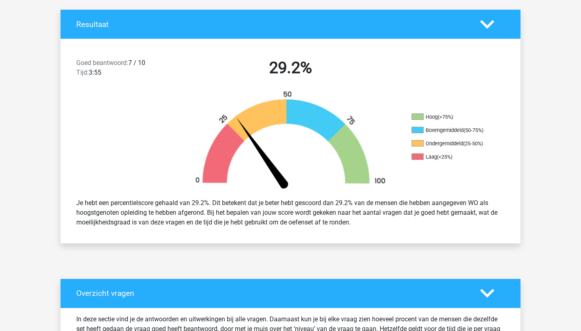
scroll to position [165, 0]
